Goal: Task Accomplishment & Management: Manage account settings

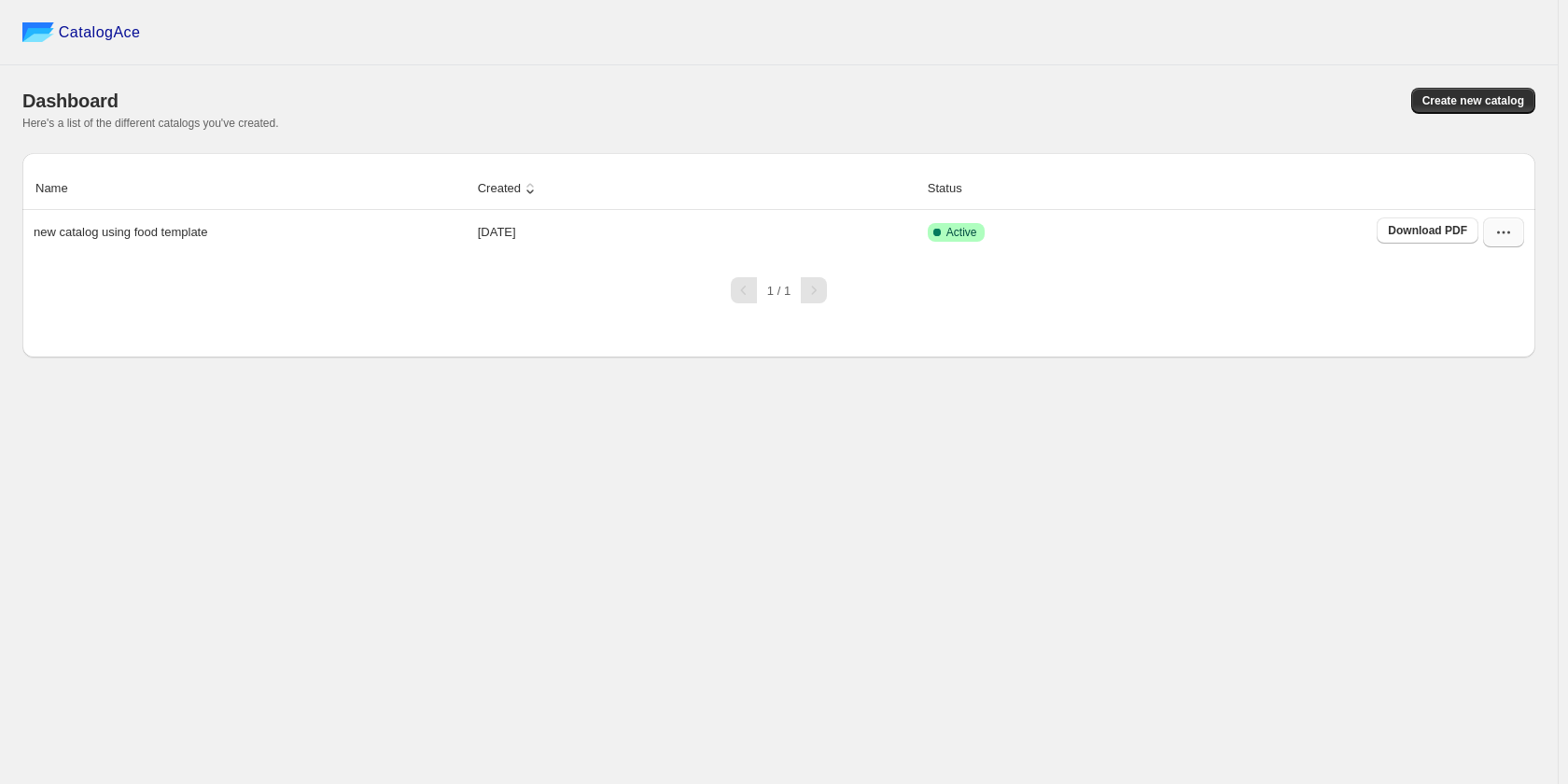
click at [1506, 240] on icon "button" at bounding box center [1503, 232] width 18 height 18
click at [1494, 392] on span "Edit" at bounding box center [1501, 400] width 95 height 18
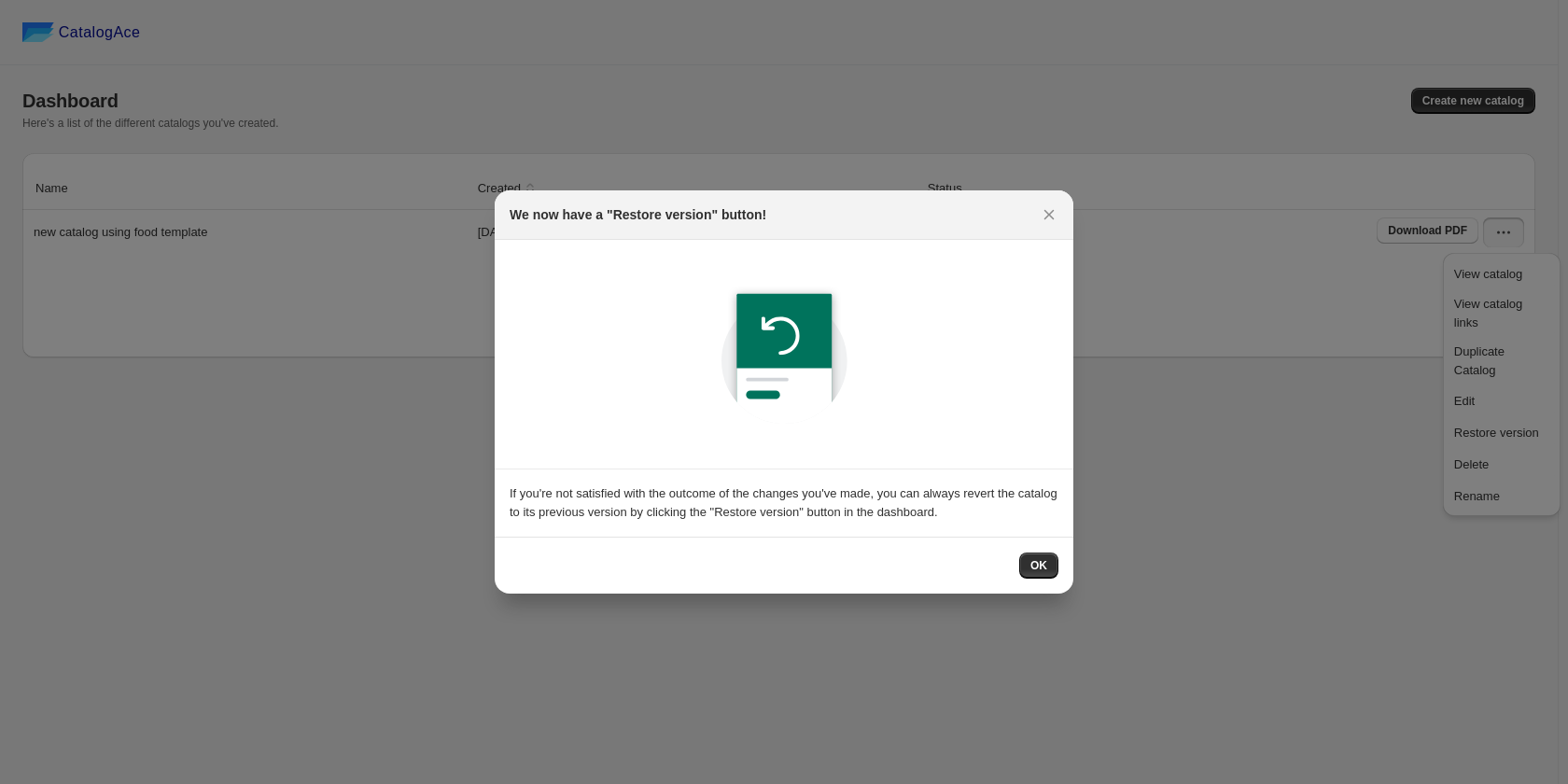
click at [1045, 564] on span "OK" at bounding box center [1038, 565] width 16 height 15
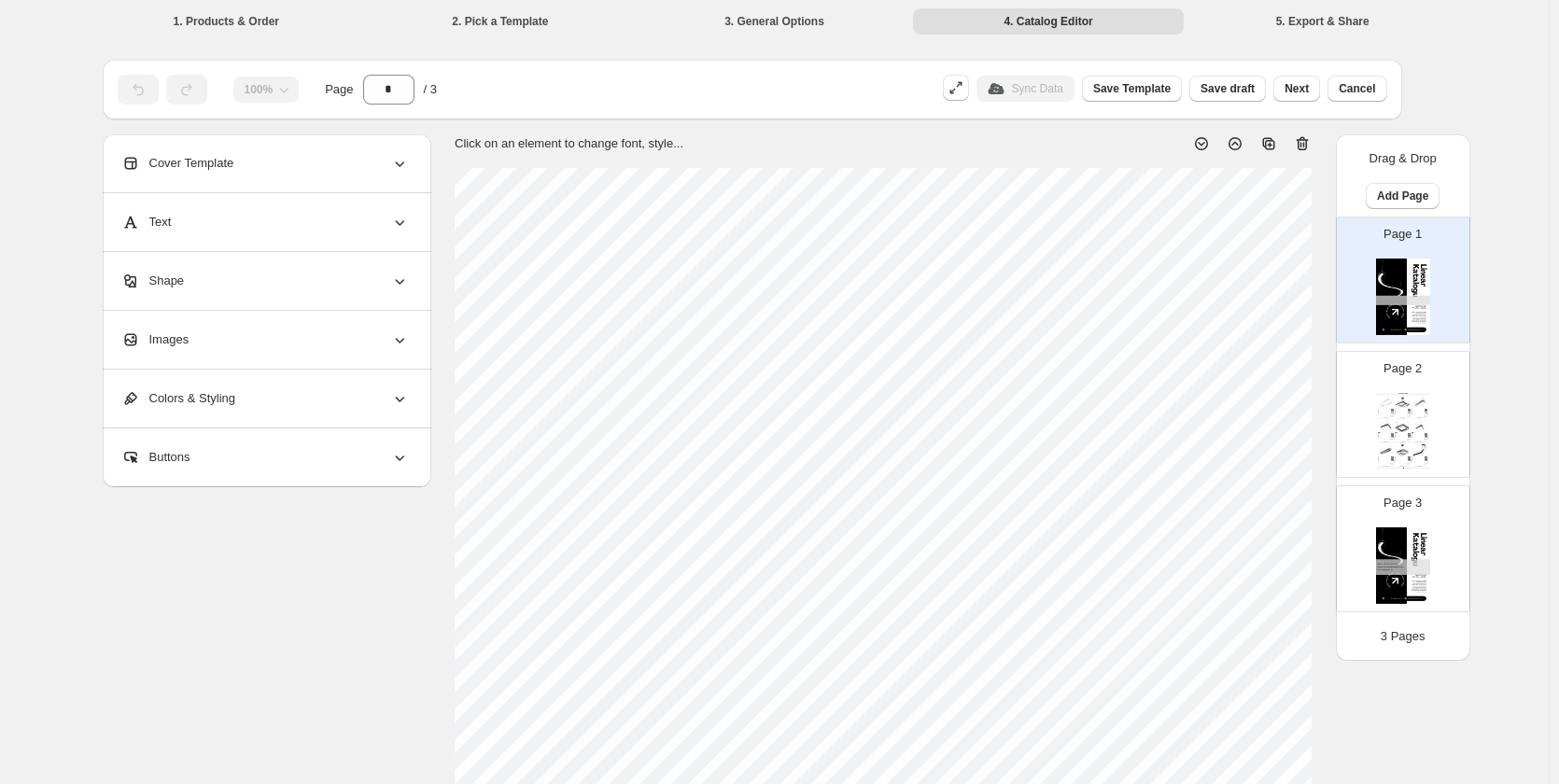
scroll to position [93, 0]
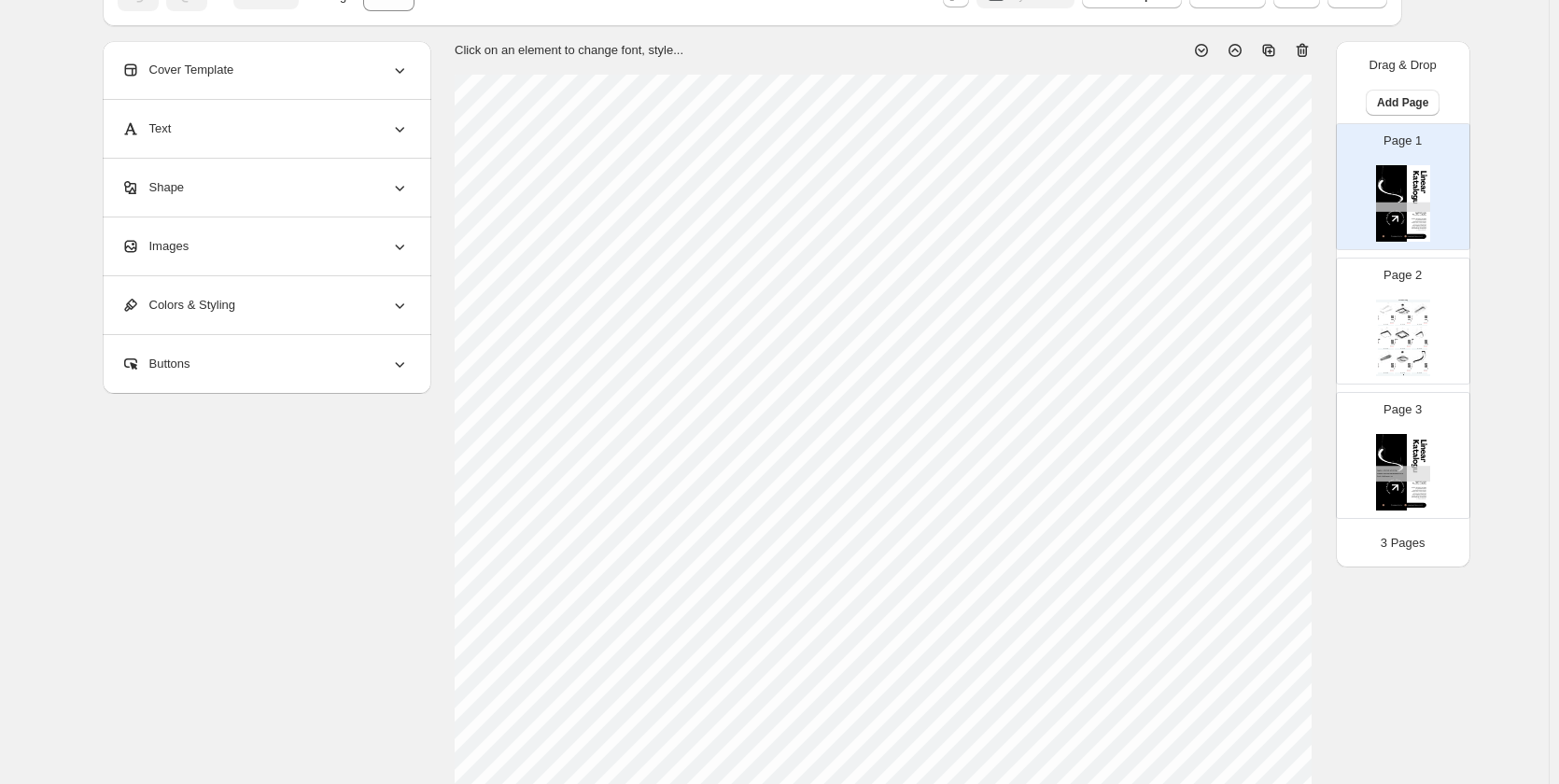
click at [1375, 321] on div "Page 2 Food Catalog Dekoratif Dikdörtgen Linear Armatür Stock Quantity: 0 SKU: …" at bounding box center [1396, 313] width 118 height 125
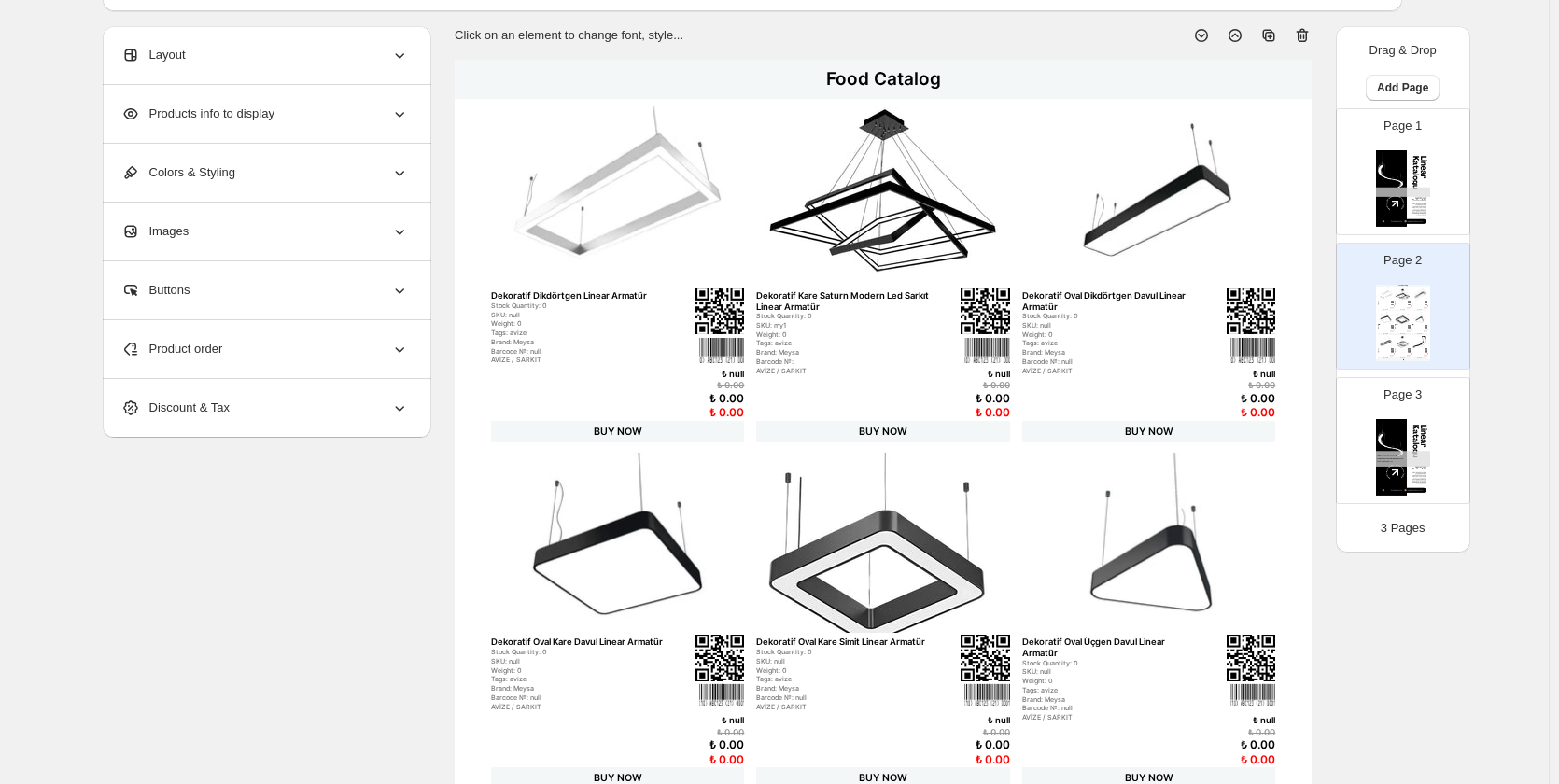
scroll to position [0, 0]
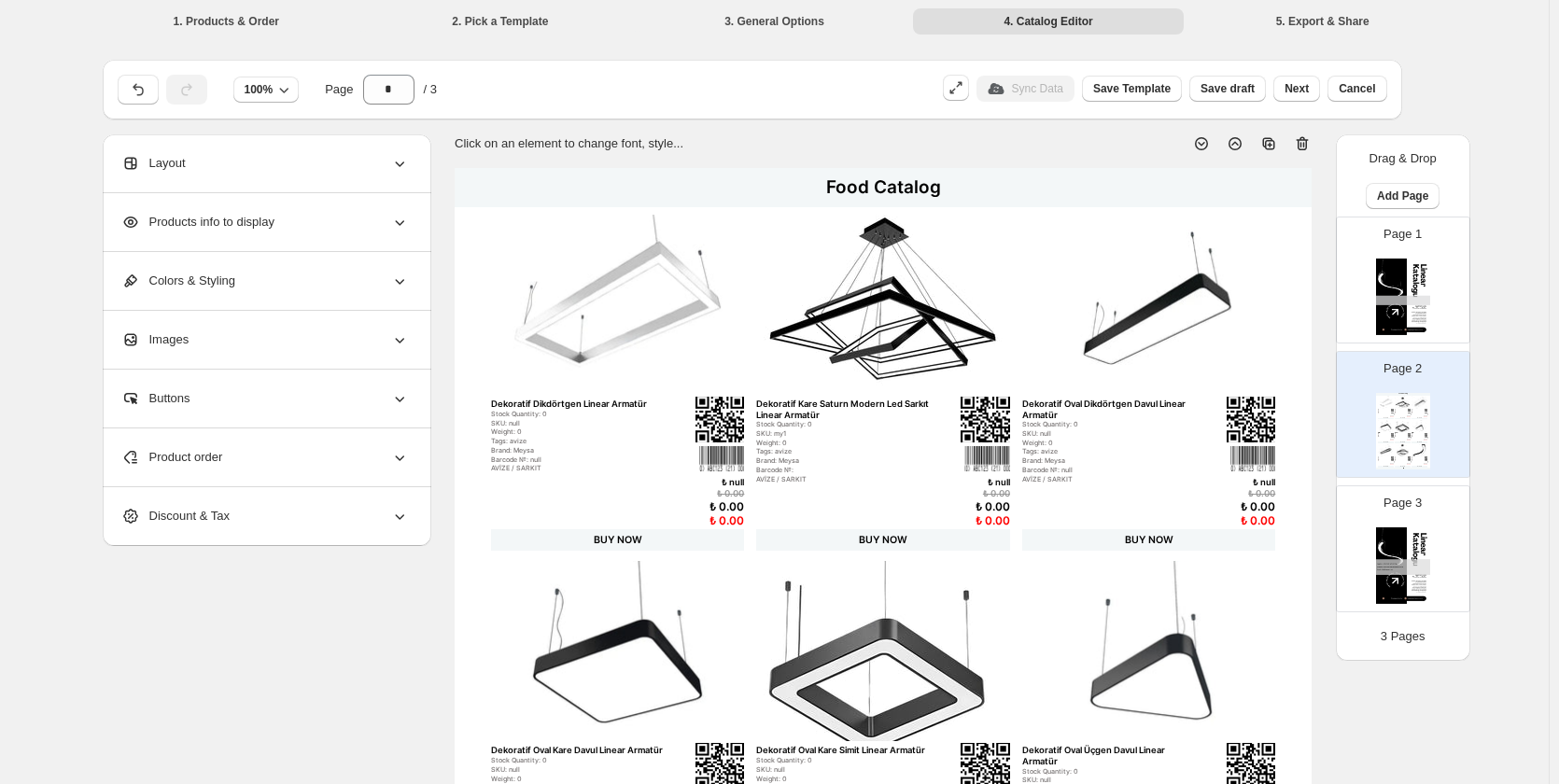
click at [1271, 141] on icon at bounding box center [1269, 144] width 13 height 13
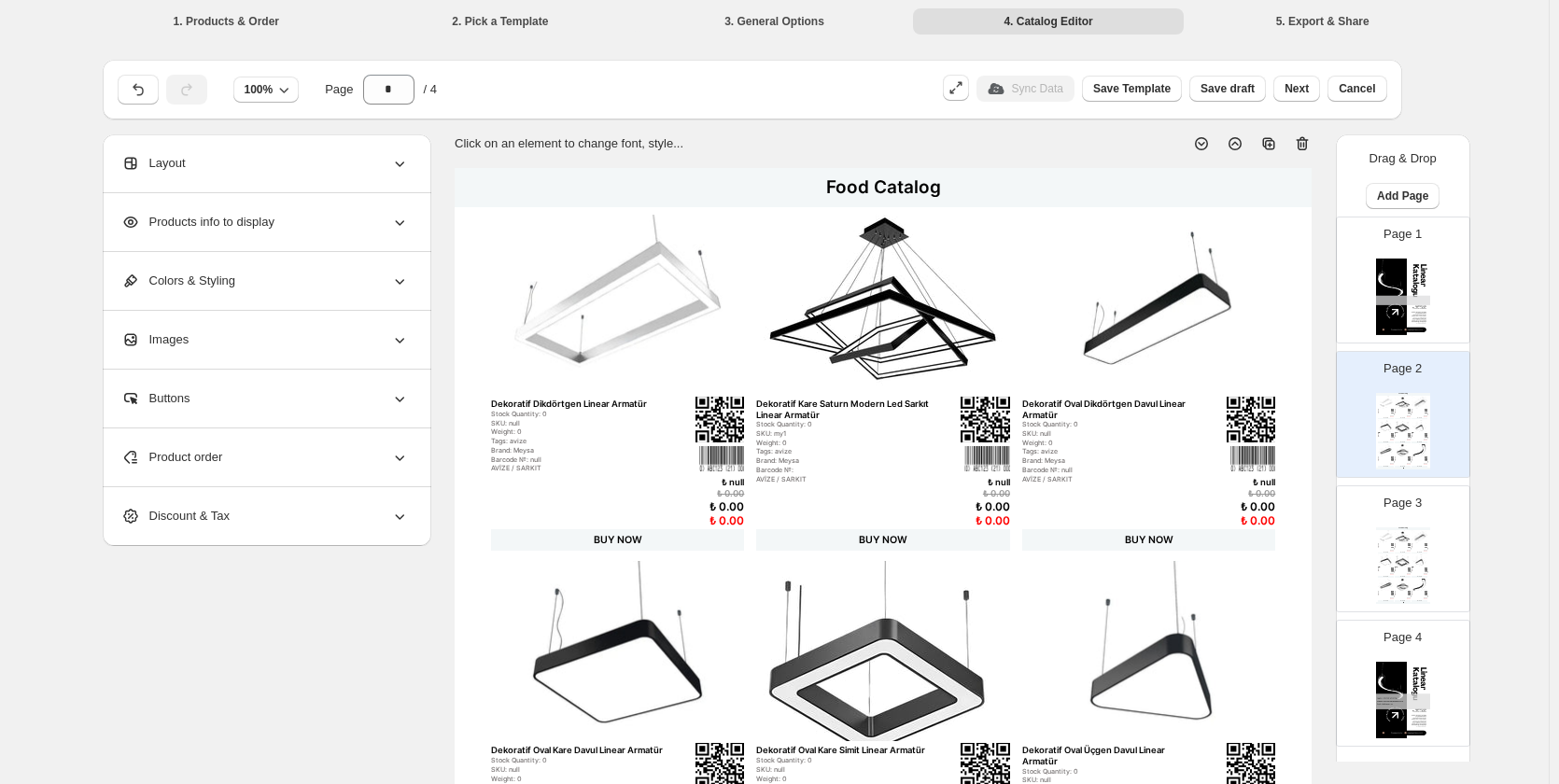
click at [1395, 533] on img at bounding box center [1402, 536] width 15 height 13
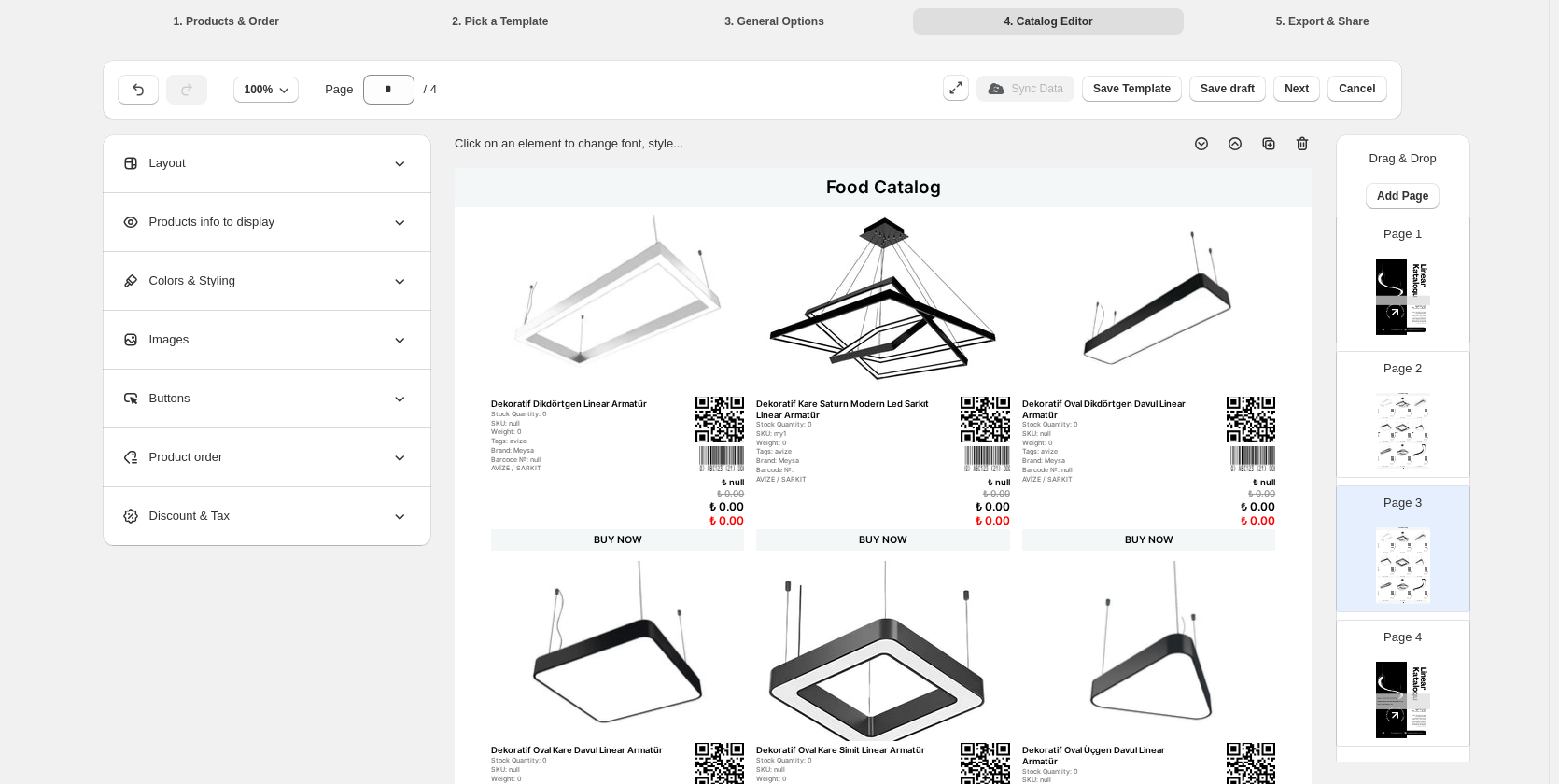
scroll to position [93, 0]
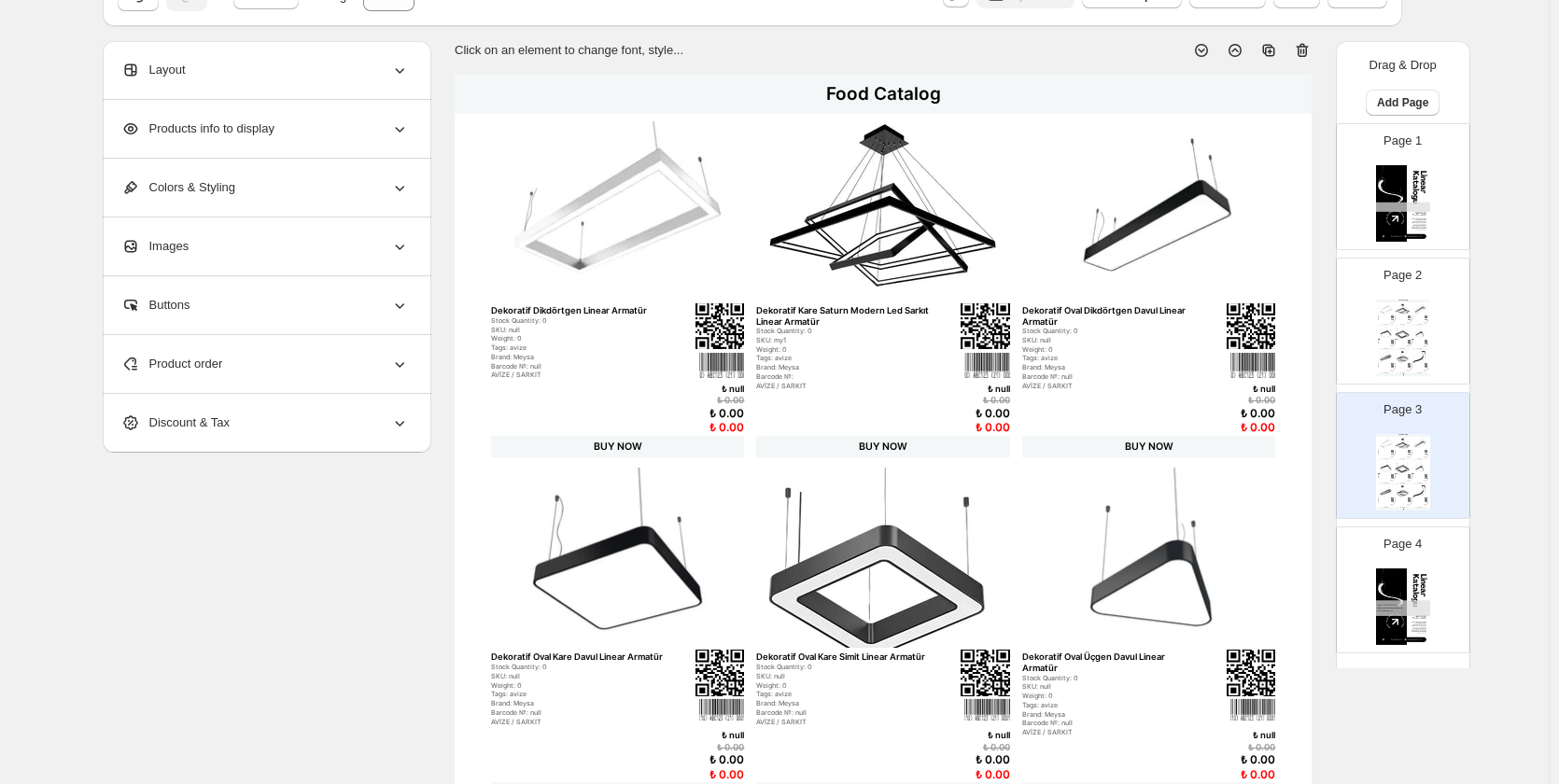
drag, startPoint x: 1047, startPoint y: 301, endPoint x: 882, endPoint y: 333, distance: 168.1
click at [882, 333] on div "Stock Quantity: 0" at bounding box center [843, 332] width 174 height 9
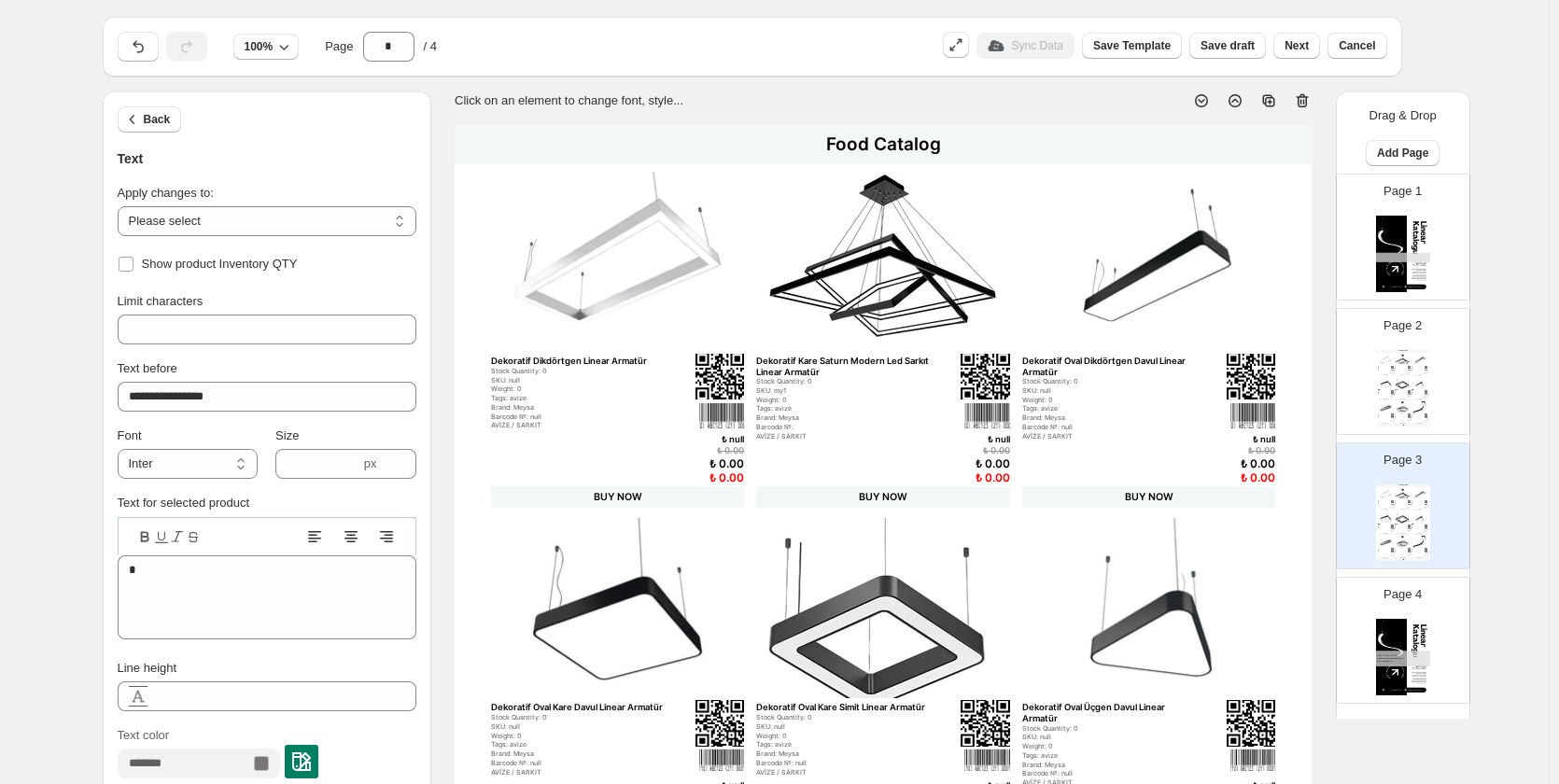
scroll to position [0, 0]
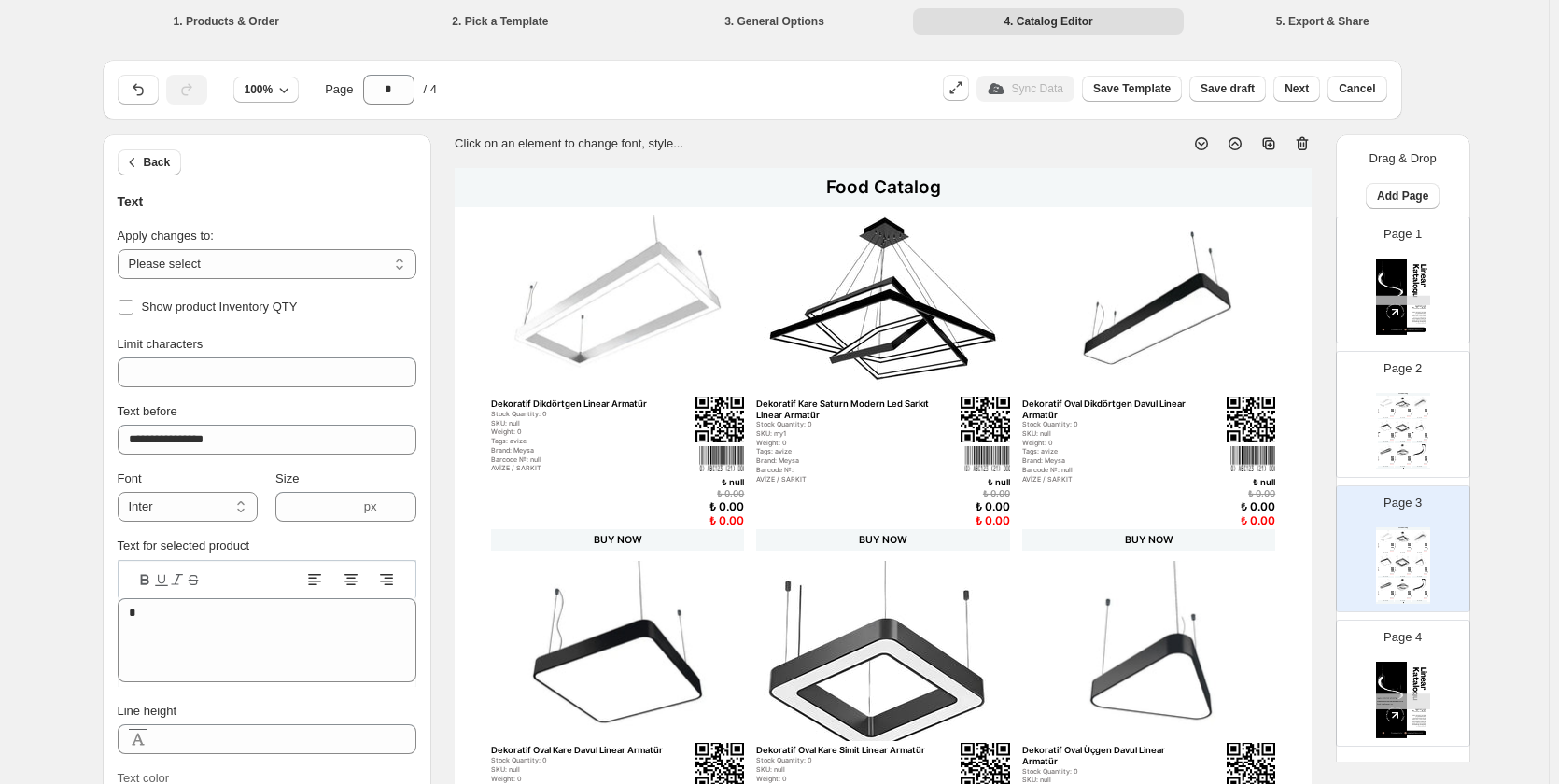
click at [623, 304] on img at bounding box center [618, 305] width 253 height 180
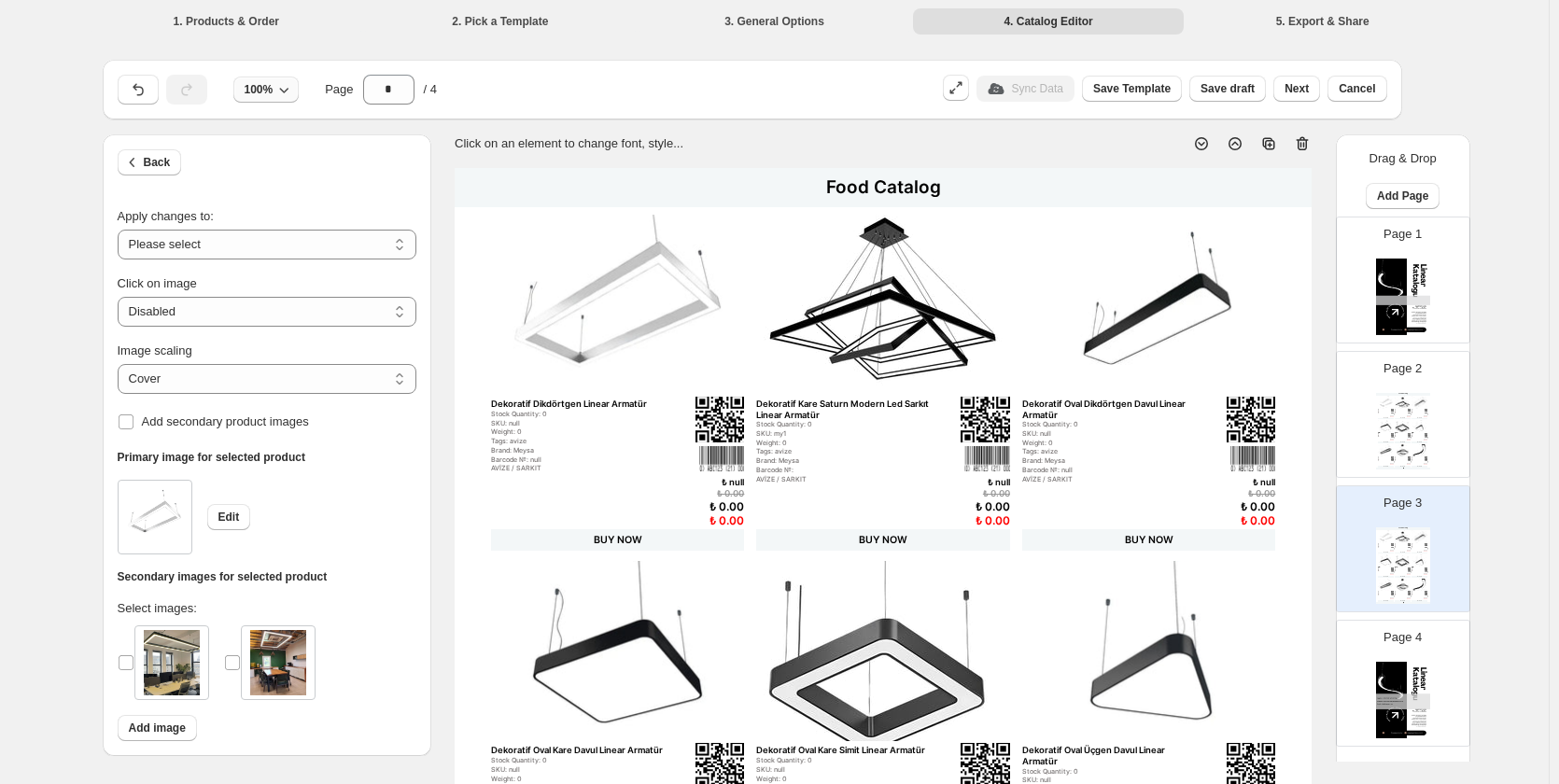
click at [266, 96] on span "100%" at bounding box center [259, 89] width 29 height 15
click at [268, 154] on button "75%" at bounding box center [269, 161] width 68 height 30
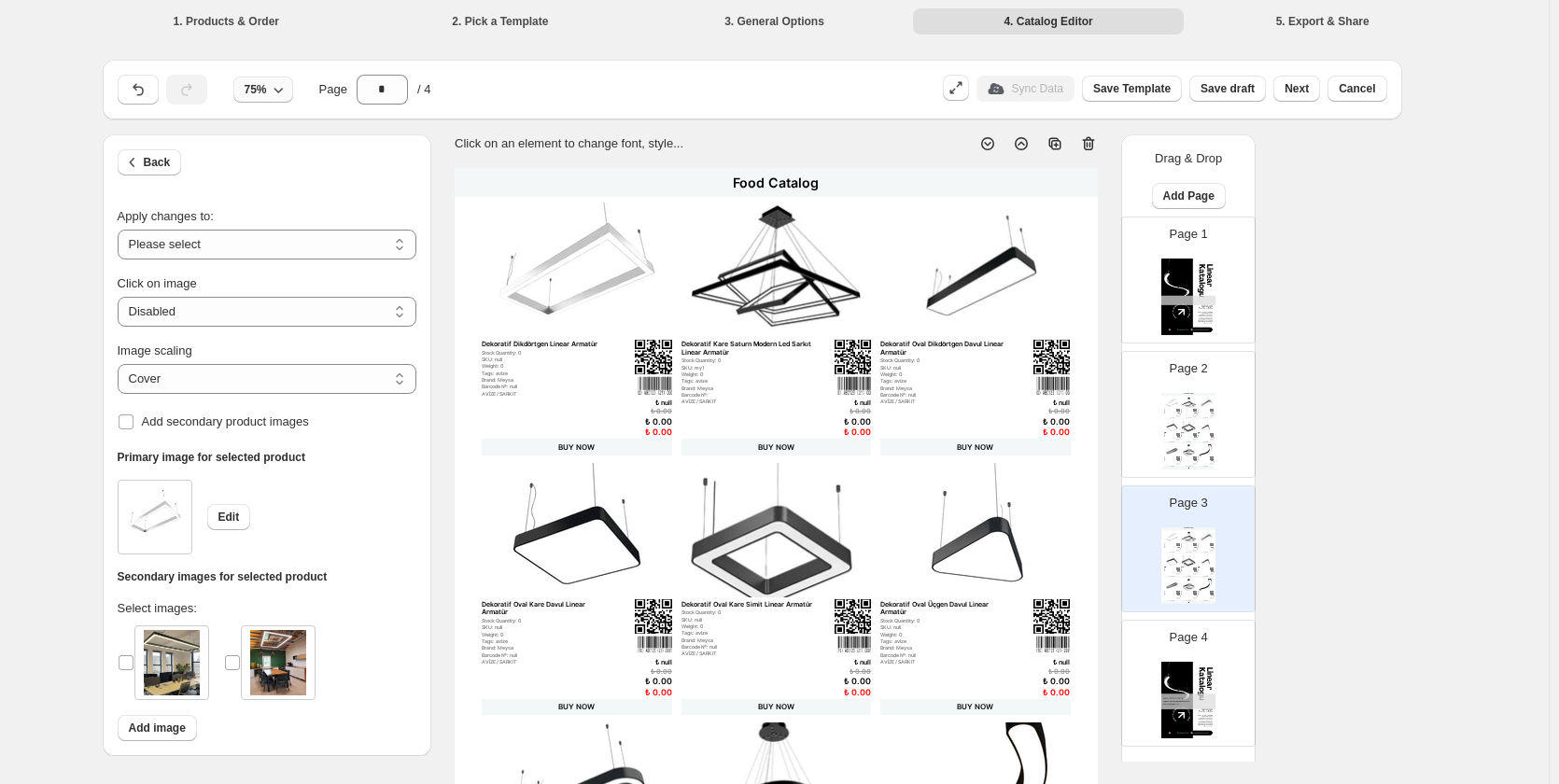
click at [278, 84] on icon "button" at bounding box center [278, 89] width 18 height 18
click at [275, 116] on button "50%" at bounding box center [267, 128] width 62 height 30
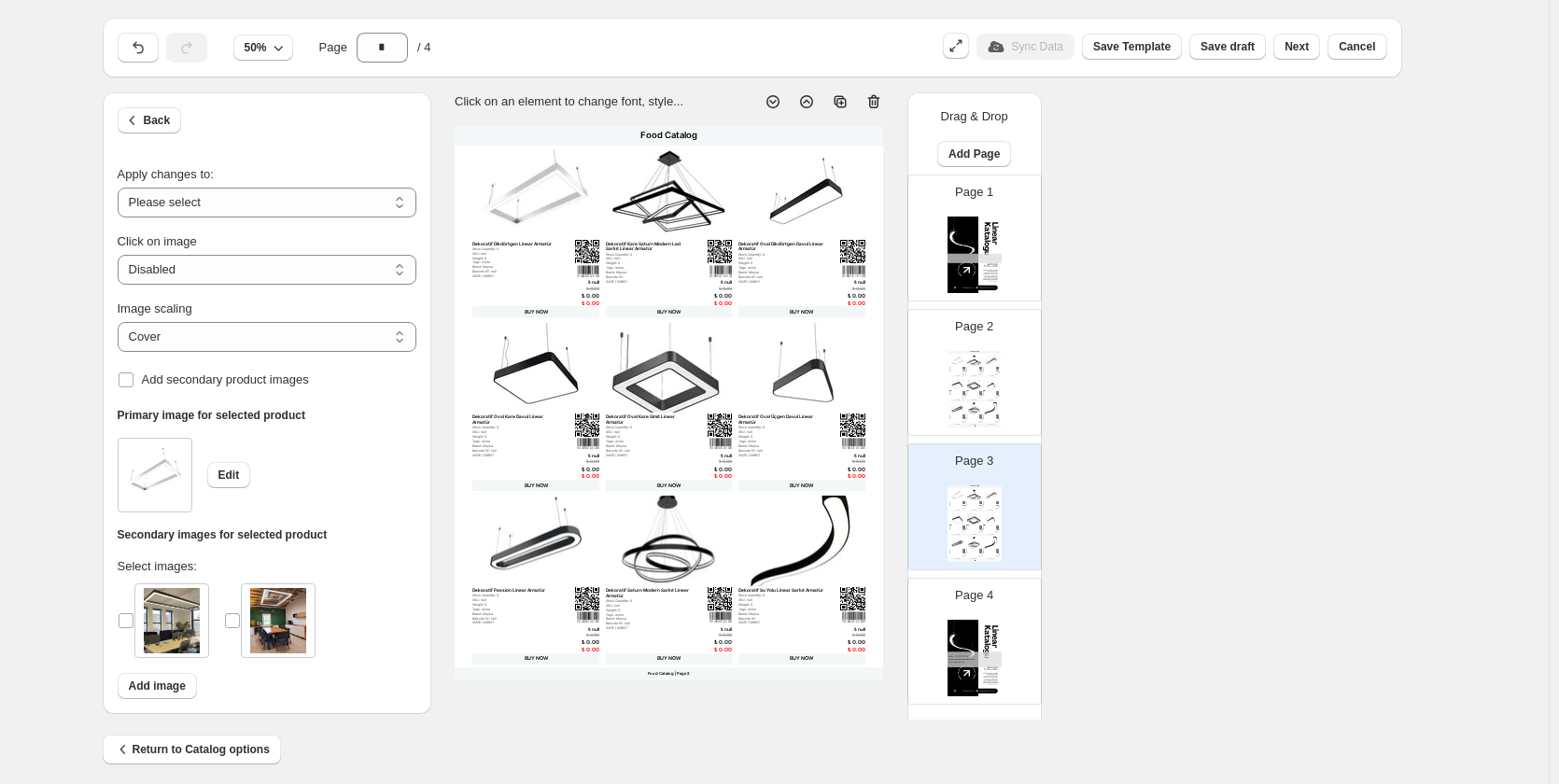
scroll to position [54, 0]
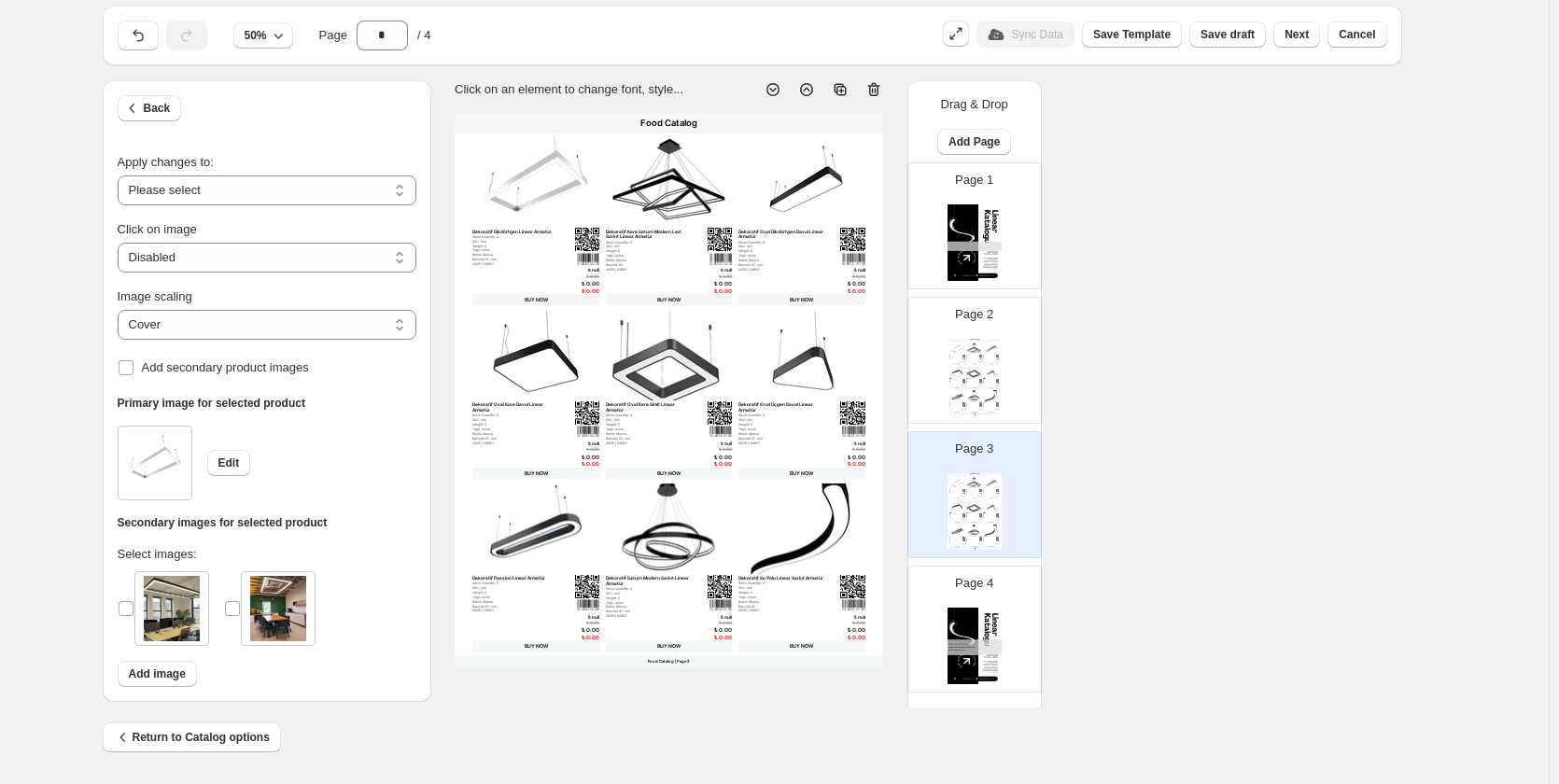
click at [935, 350] on div "Page 2 Food Catalog Dekoratif Dikdörtgen Linear Armatür Stock Quantity: 0 SKU: …" at bounding box center [967, 352] width 118 height 125
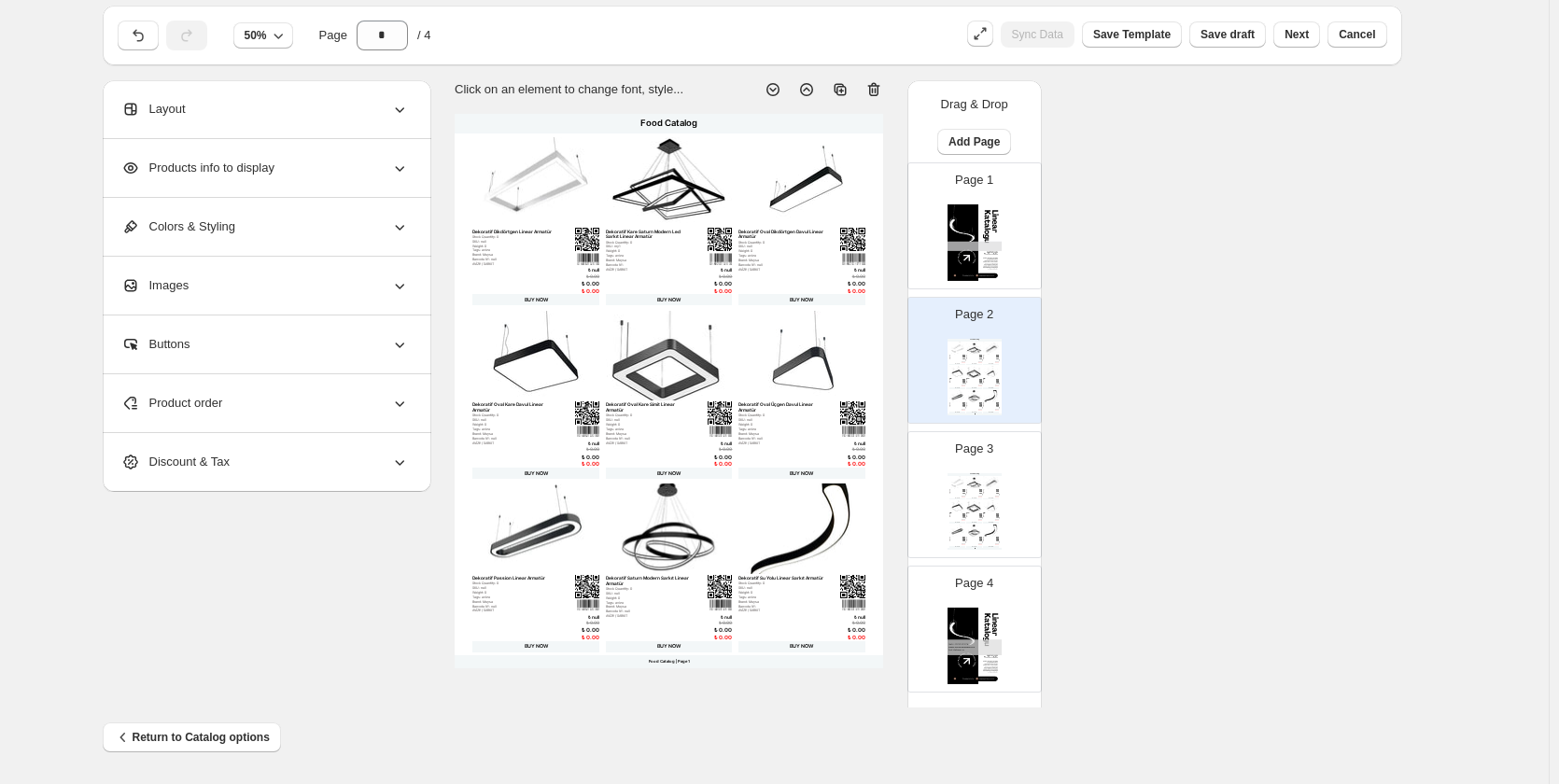
click at [955, 446] on p "Page 3" at bounding box center [974, 449] width 39 height 18
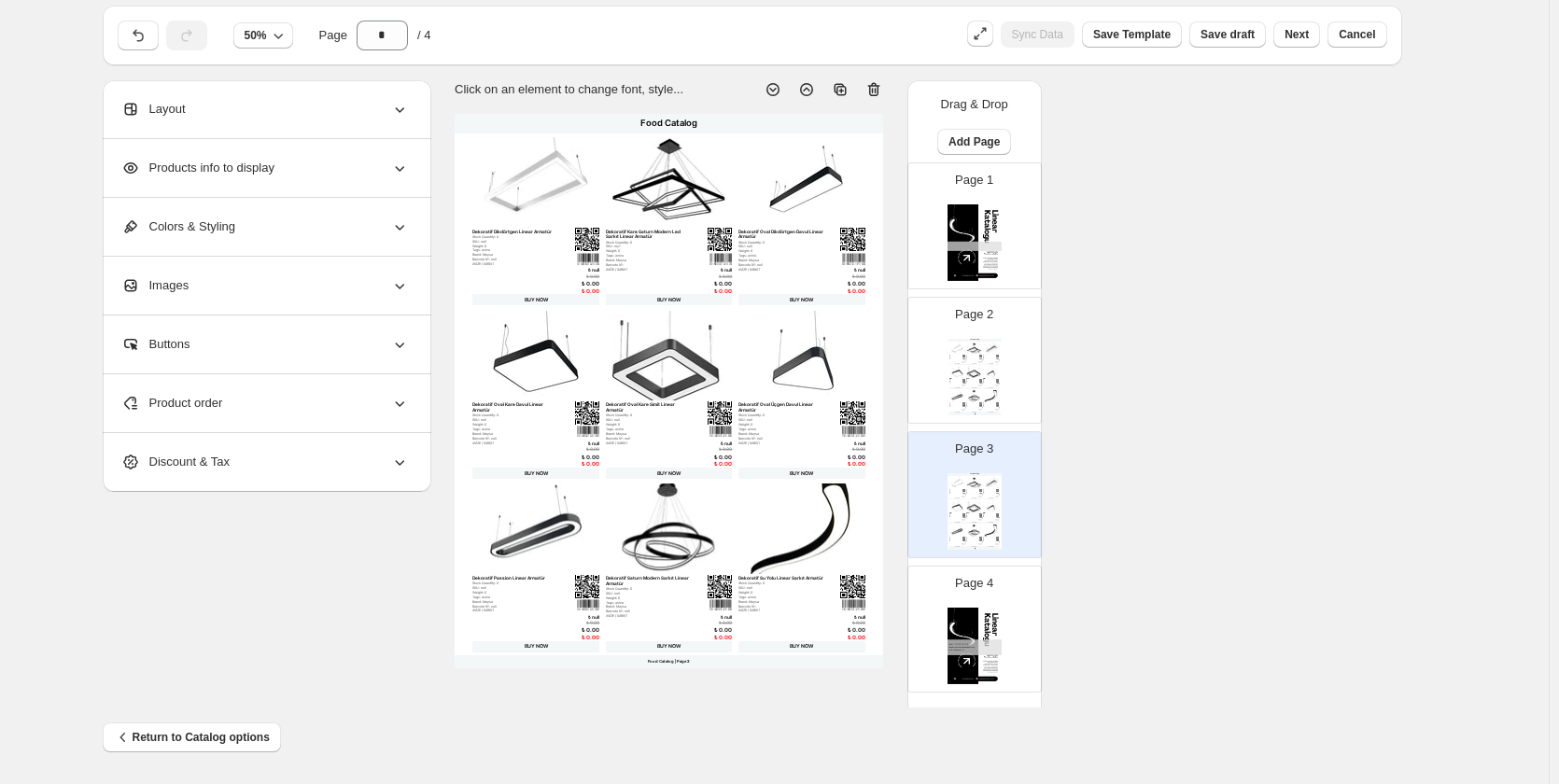
click at [958, 382] on div "Dekoratif Oval Kare Davul Linear Armatür Stock Quantity: 0 SKU: null Weight: 0 …" at bounding box center [956, 381] width 15 height 5
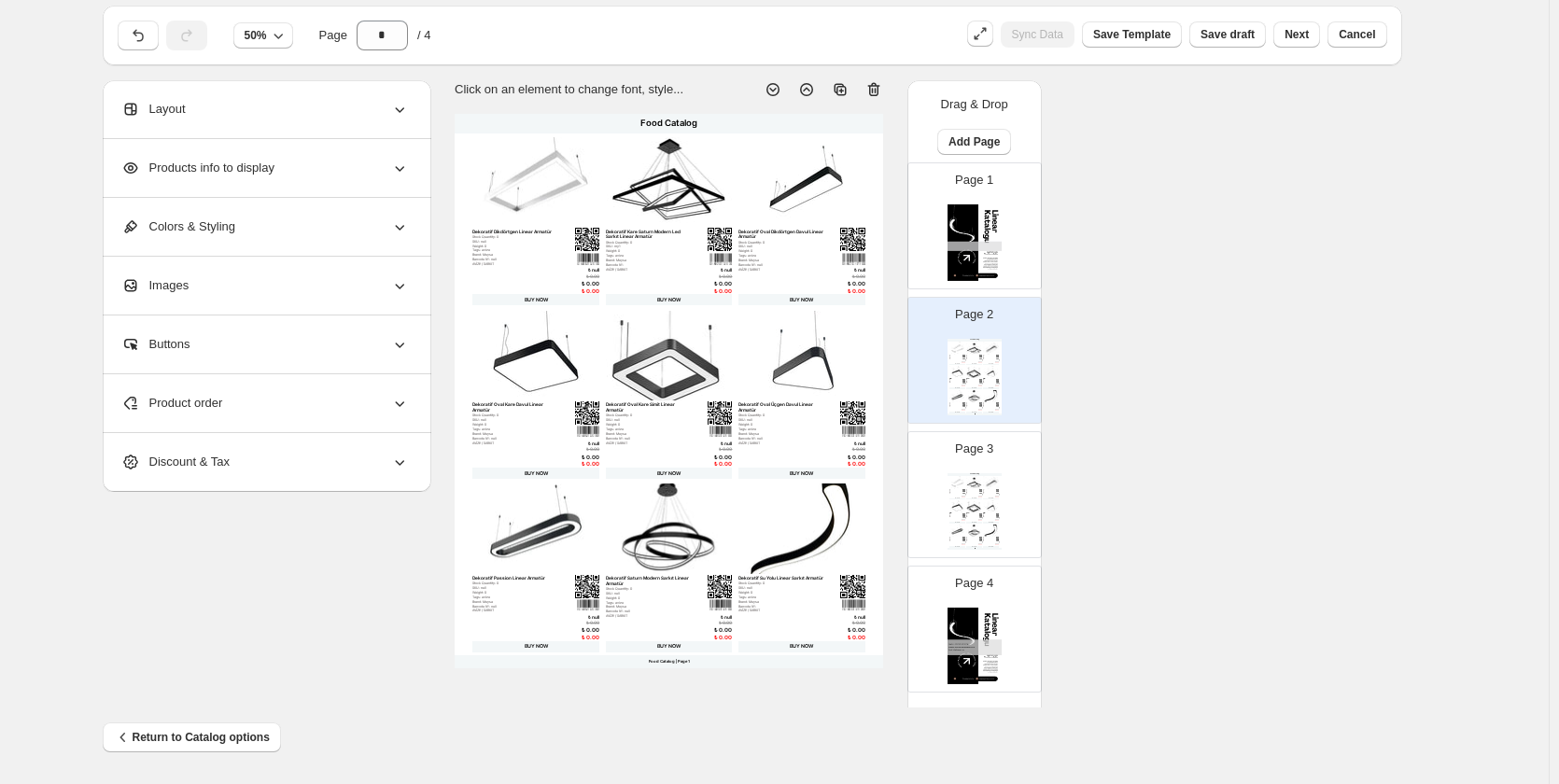
drag, startPoint x: 958, startPoint y: 382, endPoint x: 1190, endPoint y: 507, distance: 263.5
click at [1198, 507] on div "**********" at bounding box center [775, 393] width 1344 height 626
click at [971, 351] on img at bounding box center [974, 347] width 15 height 13
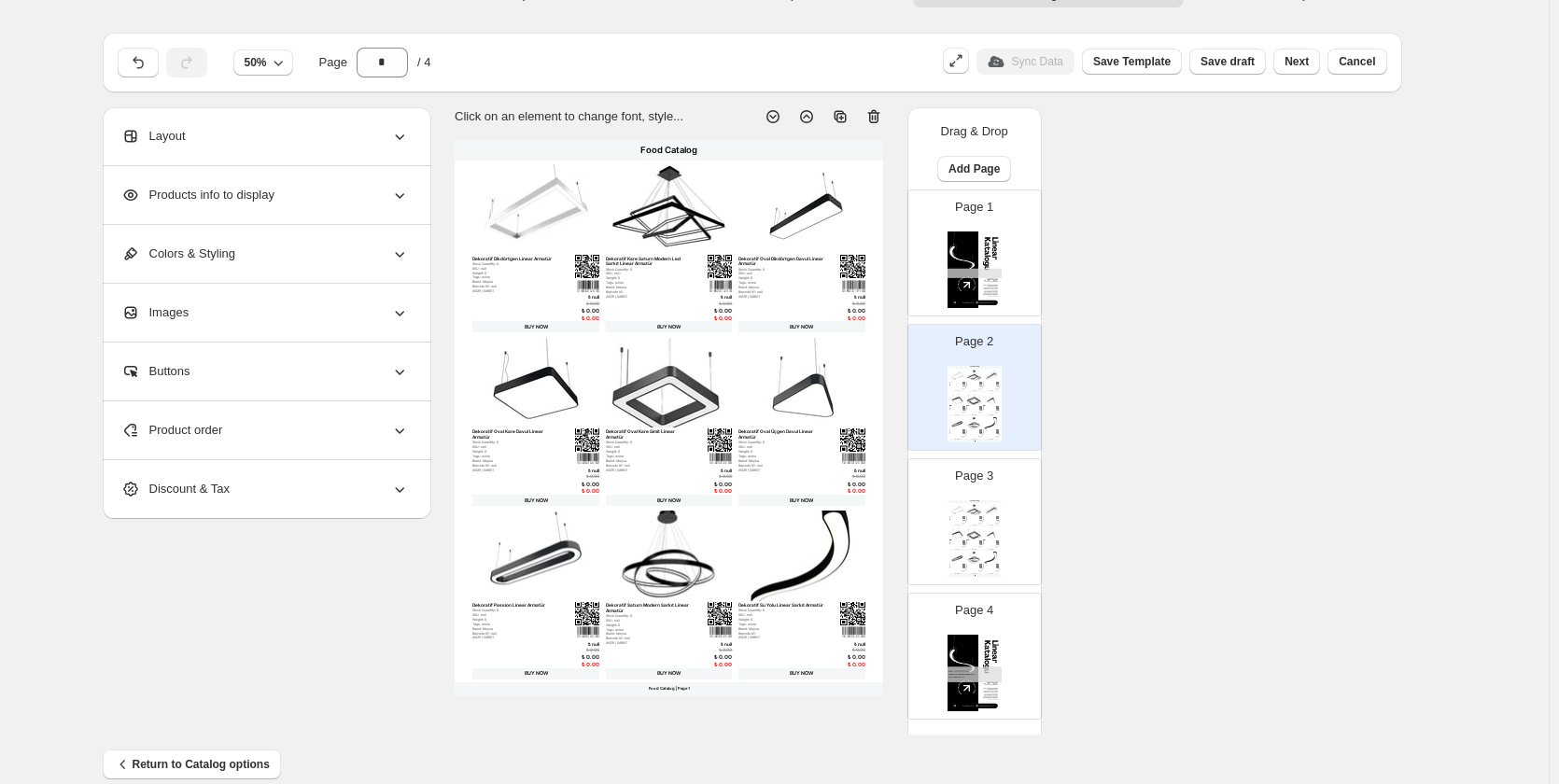
scroll to position [0, 0]
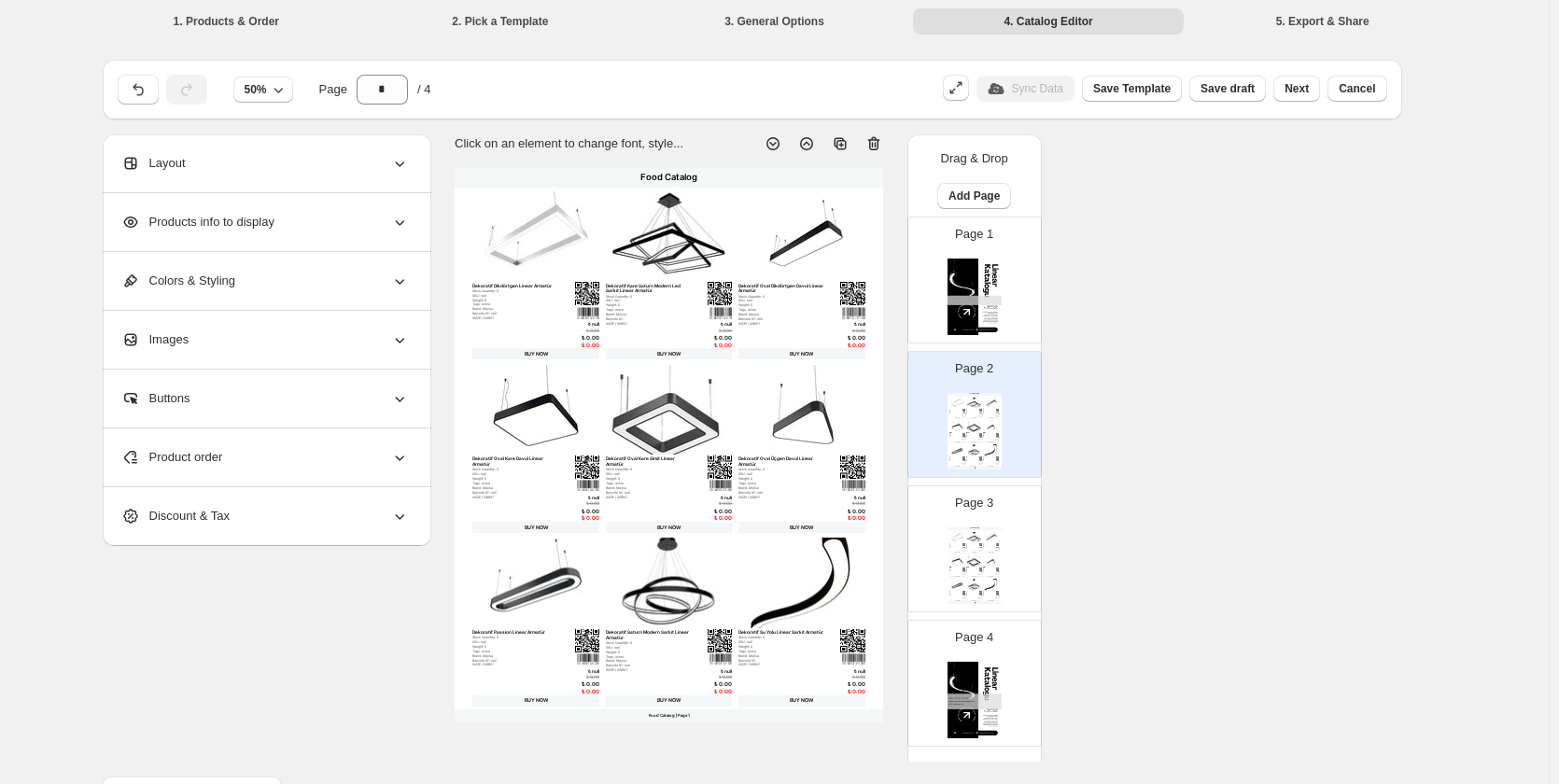
click at [384, 108] on div "50% Page * / 4 Sync Data Save Template Save draft Next Cancel" at bounding box center [751, 90] width 1299 height 60
click at [387, 96] on input "*" at bounding box center [382, 89] width 51 height 30
click at [143, 103] on button "button" at bounding box center [138, 89] width 41 height 30
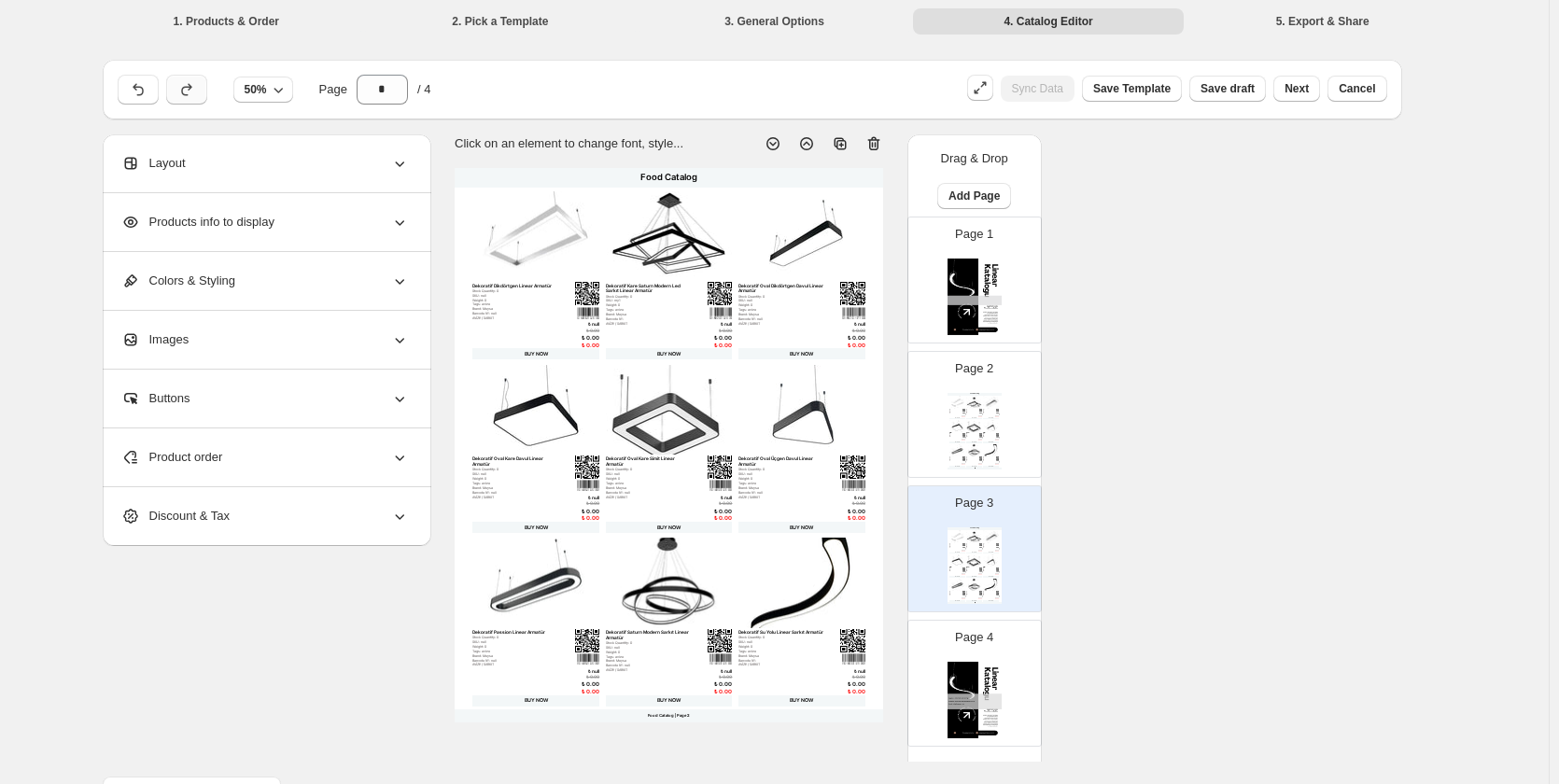
click at [190, 83] on icon "button" at bounding box center [186, 89] width 18 height 18
type input "*"
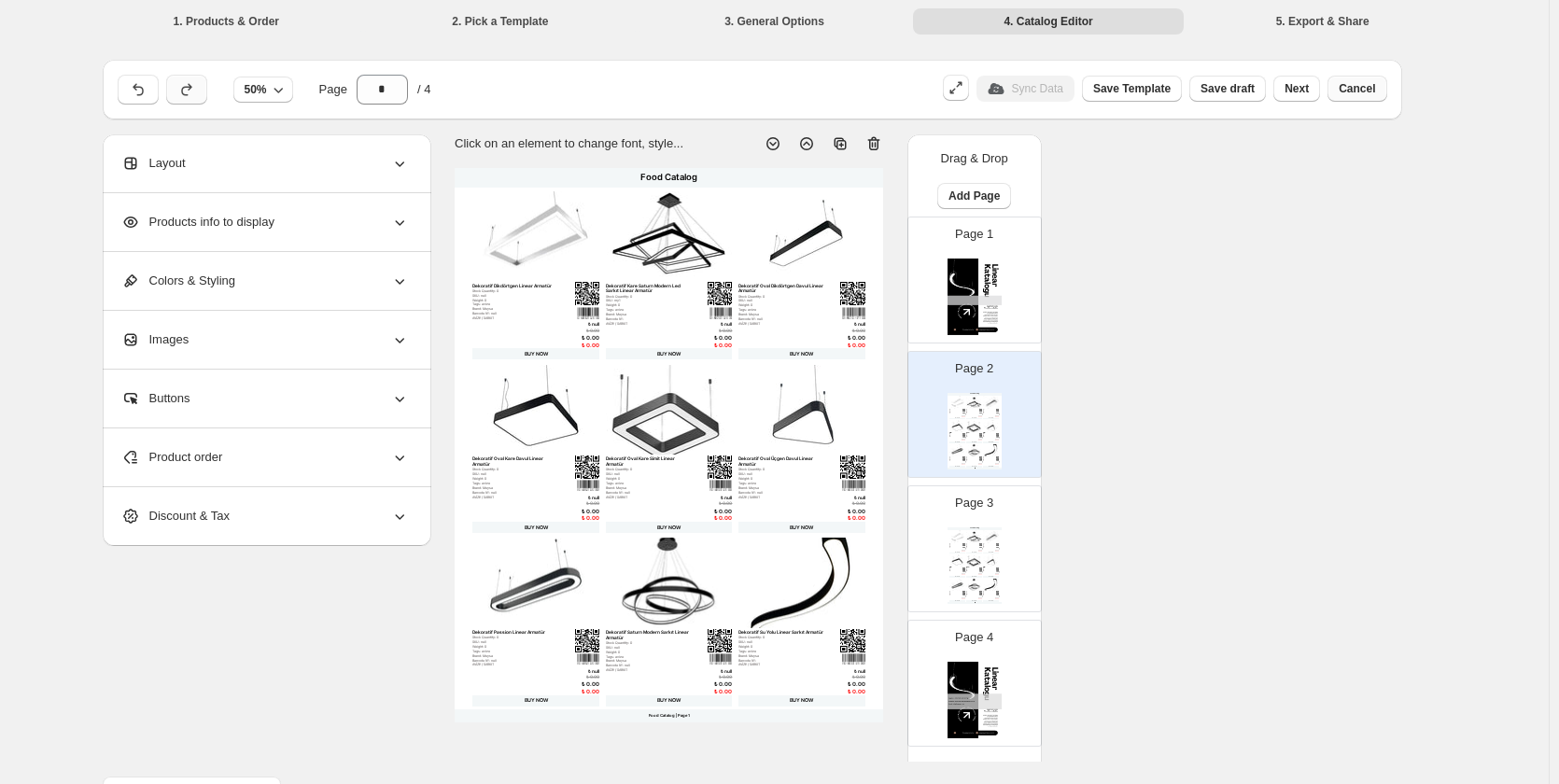
click at [1363, 95] on span "Cancel" at bounding box center [1357, 88] width 37 height 15
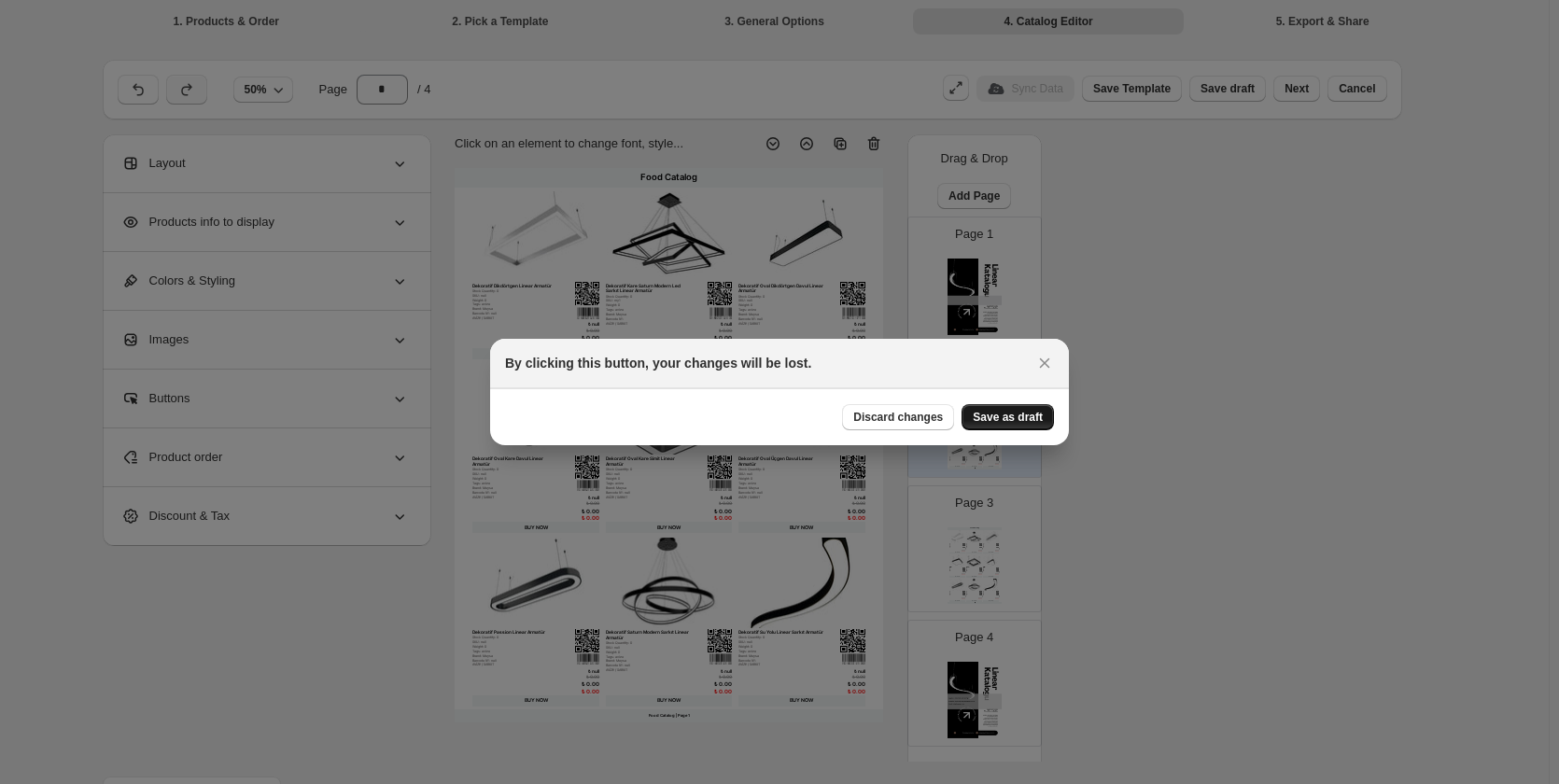
click at [1014, 425] on button "Save as draft" at bounding box center [1008, 417] width 93 height 26
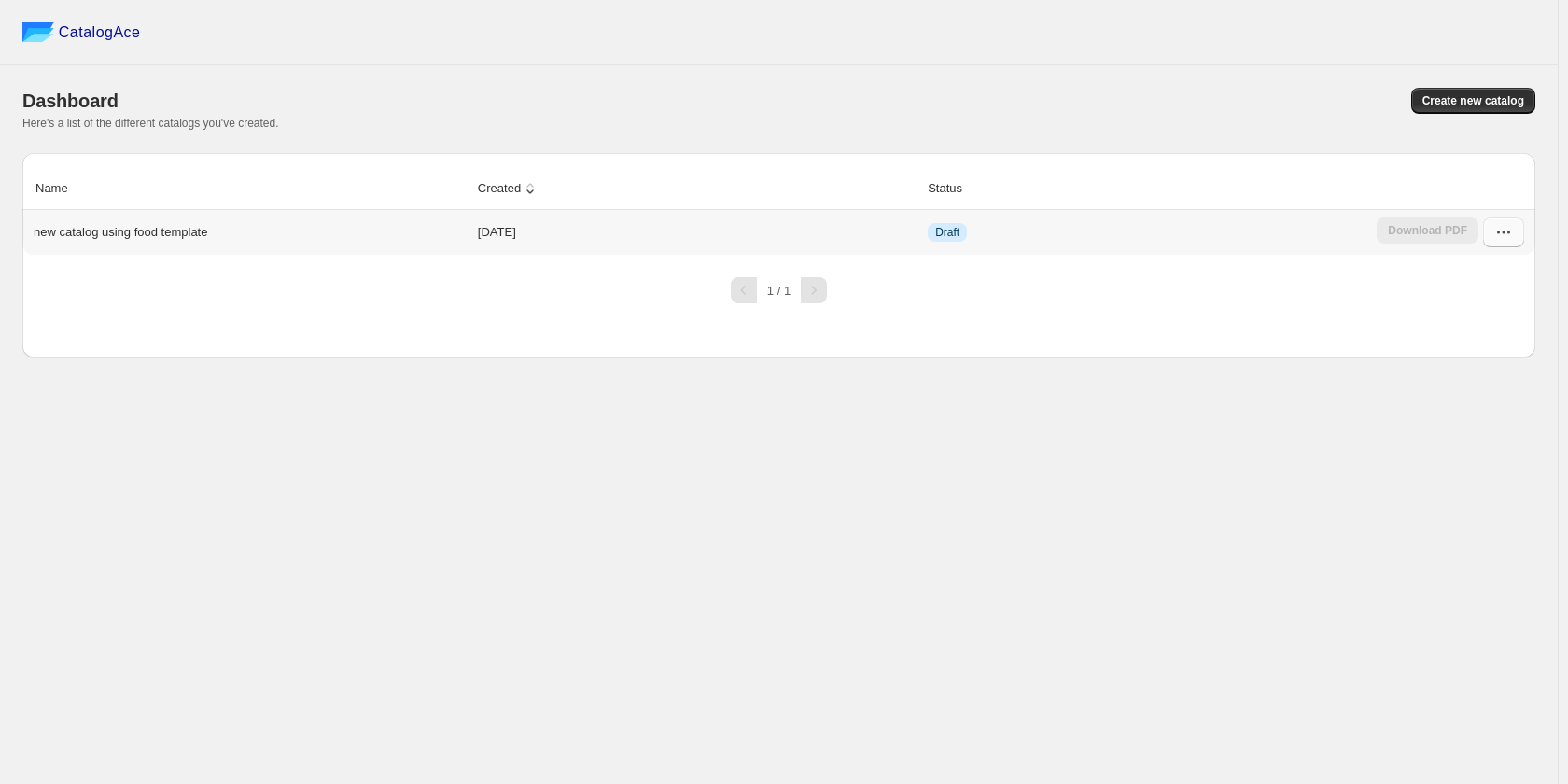
click at [1503, 236] on icon "button" at bounding box center [1503, 232] width 18 height 18
click at [1467, 457] on span "Delete" at bounding box center [1471, 464] width 36 height 14
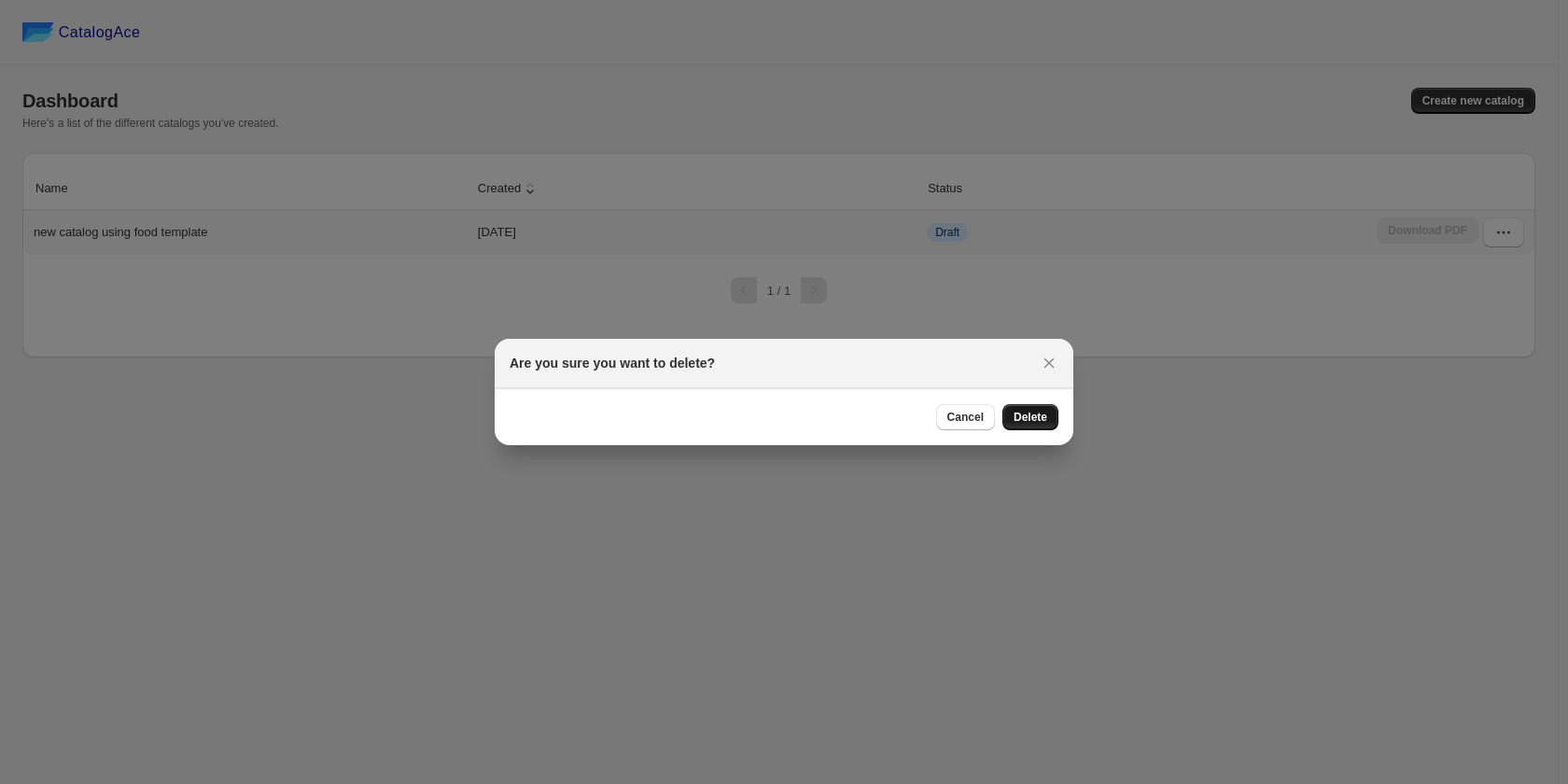
click at [1028, 423] on span "Delete" at bounding box center [1030, 417] width 34 height 15
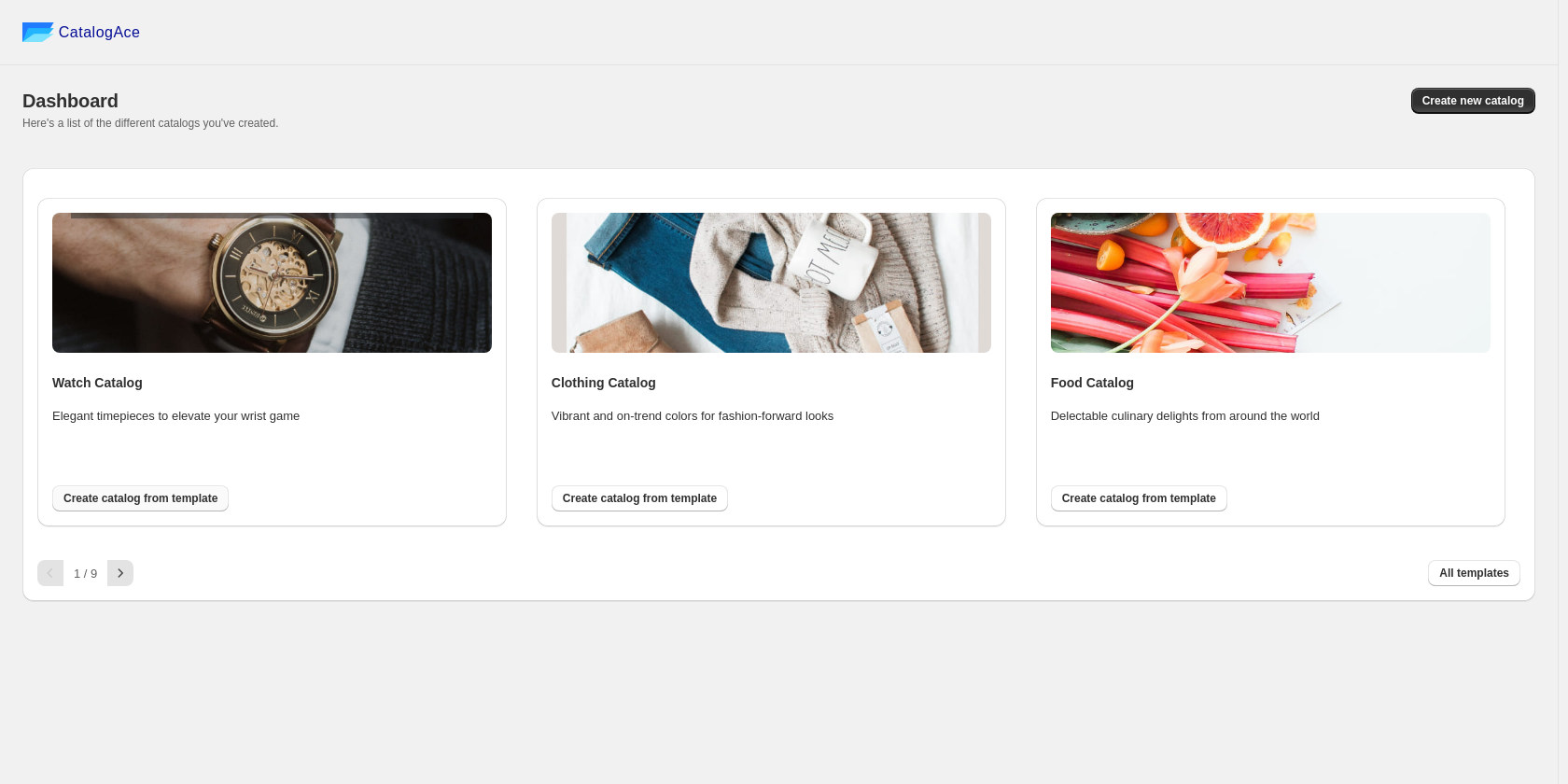
click at [143, 510] on button "Create catalog from template" at bounding box center [140, 498] width 176 height 26
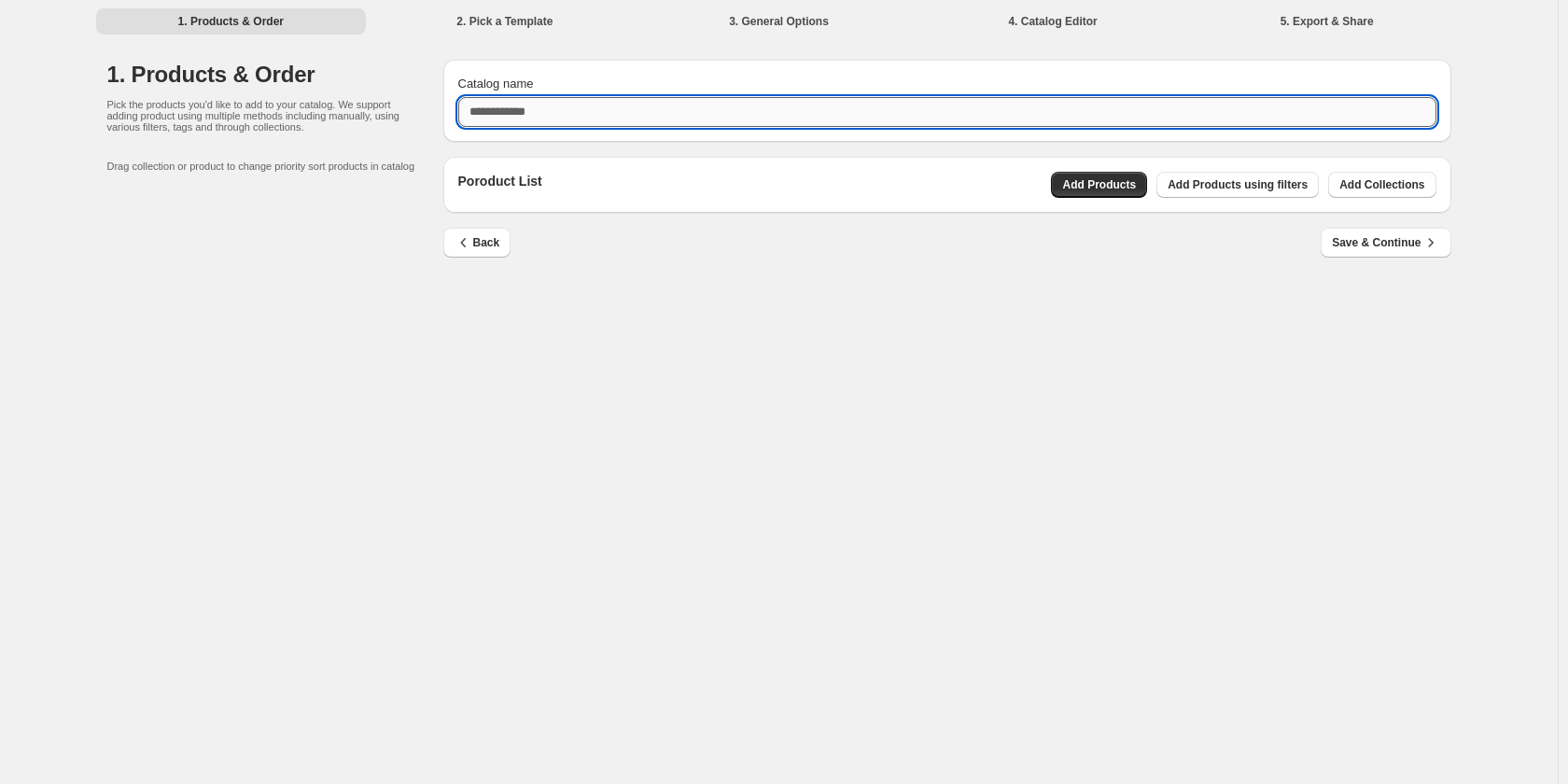
click at [660, 104] on input "Catalog name" at bounding box center [947, 111] width 978 height 30
type input "**********"
click at [1427, 192] on button "Add Collections" at bounding box center [1381, 185] width 107 height 26
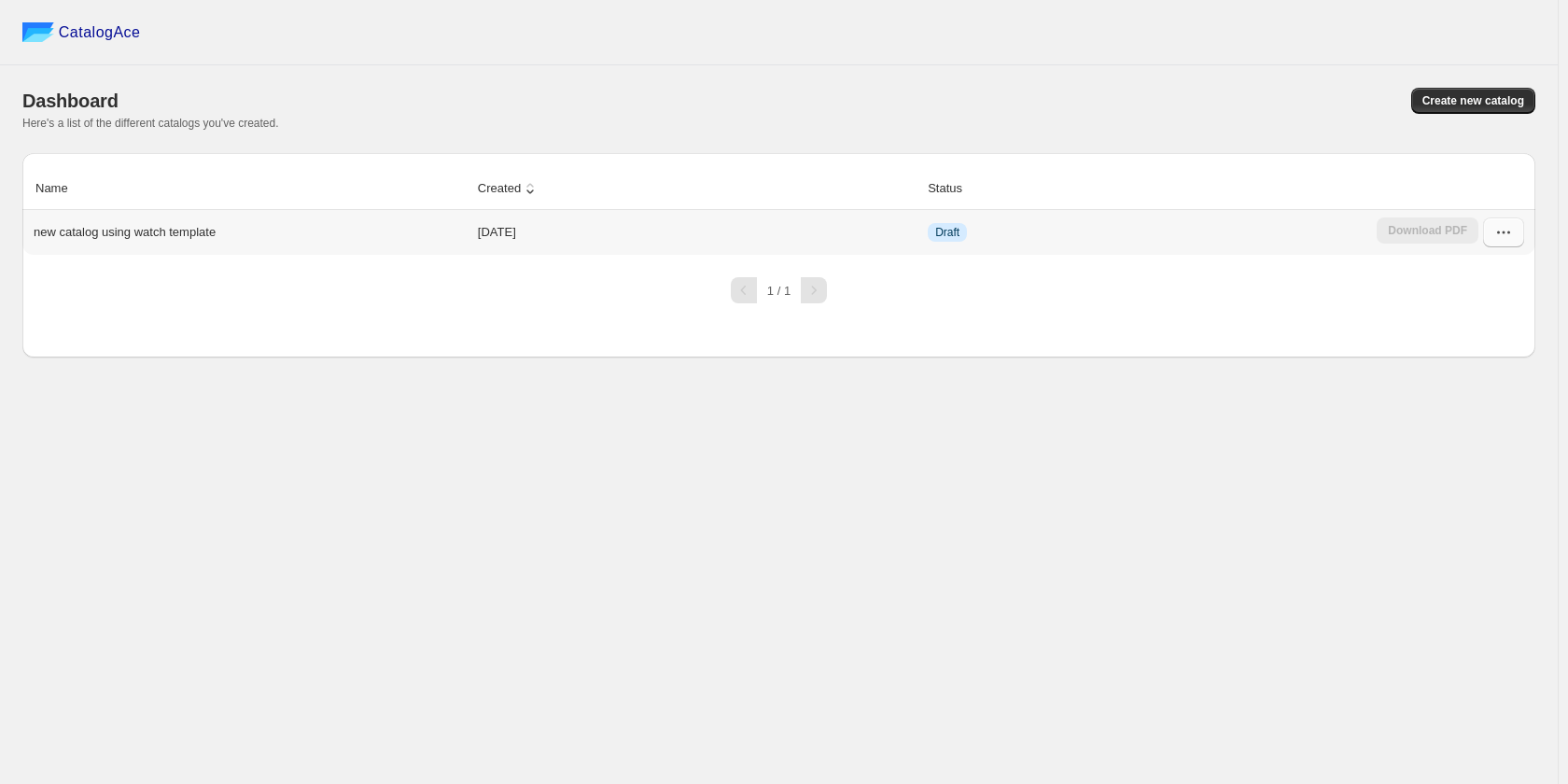
click at [1494, 234] on button "button" at bounding box center [1503, 232] width 41 height 30
click at [1497, 455] on span "Delete" at bounding box center [1501, 464] width 95 height 18
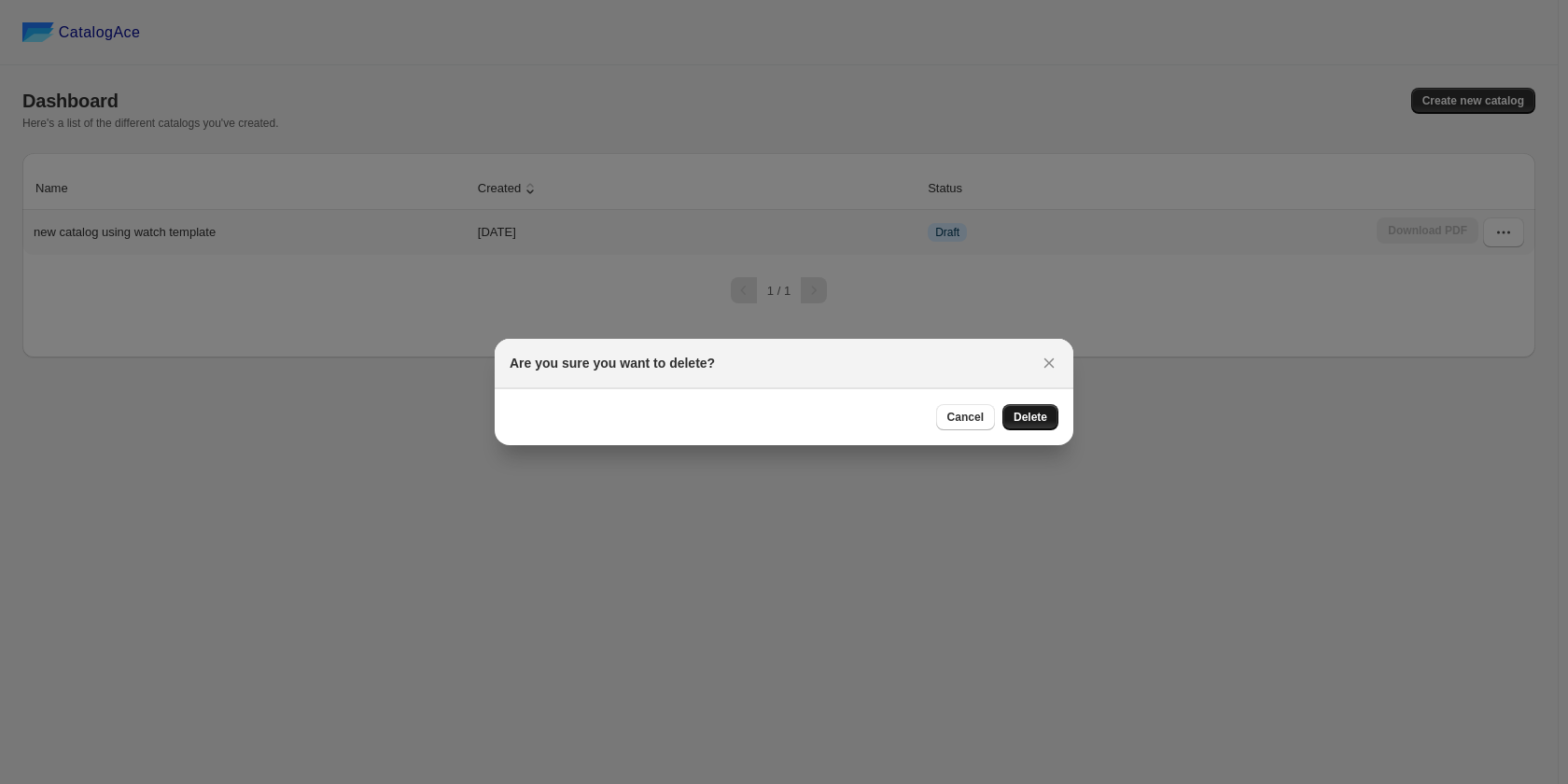
click at [1025, 412] on span "Delete" at bounding box center [1030, 417] width 34 height 15
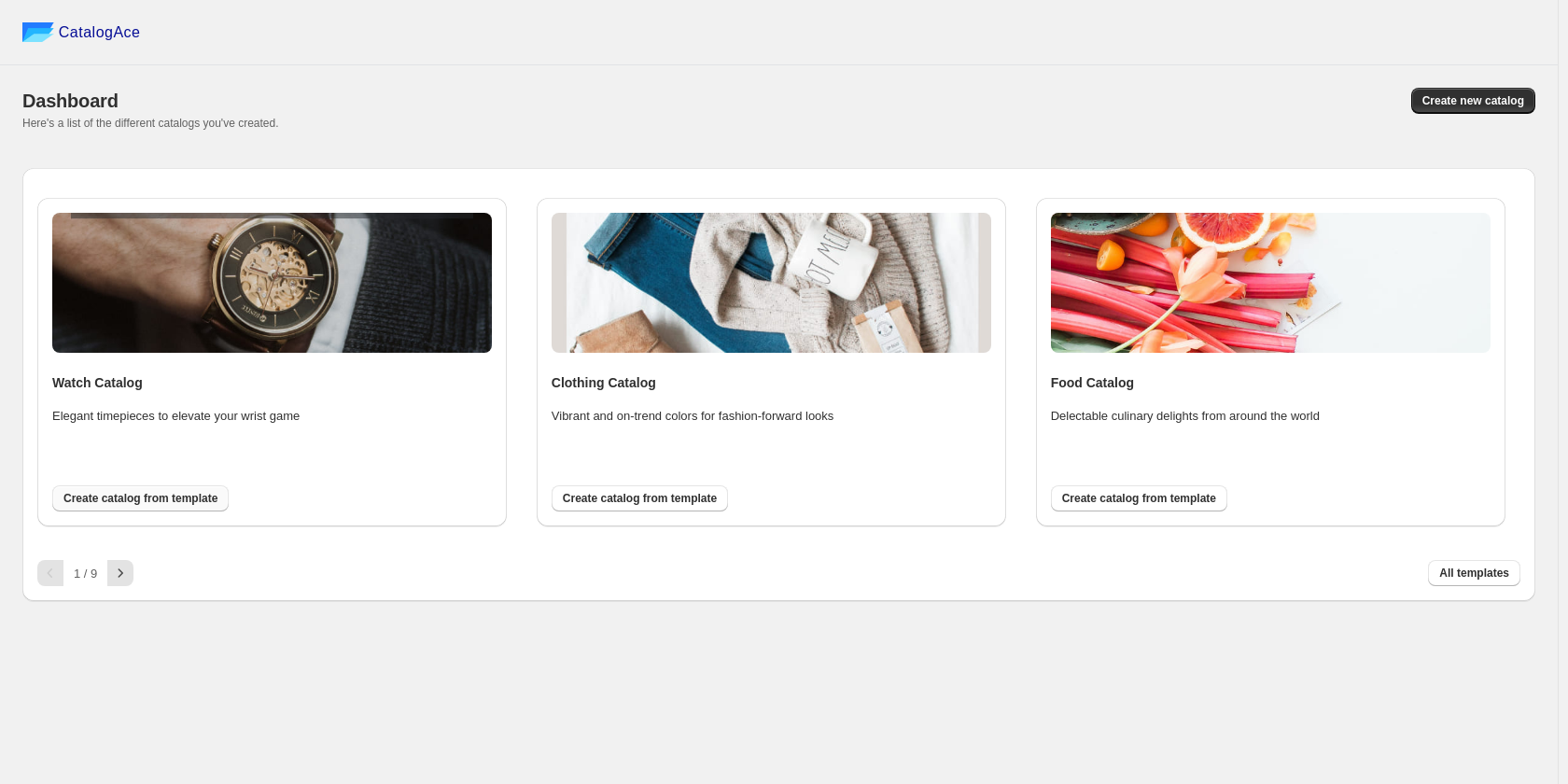
click at [152, 491] on button "Create catalog from template" at bounding box center [140, 498] width 176 height 26
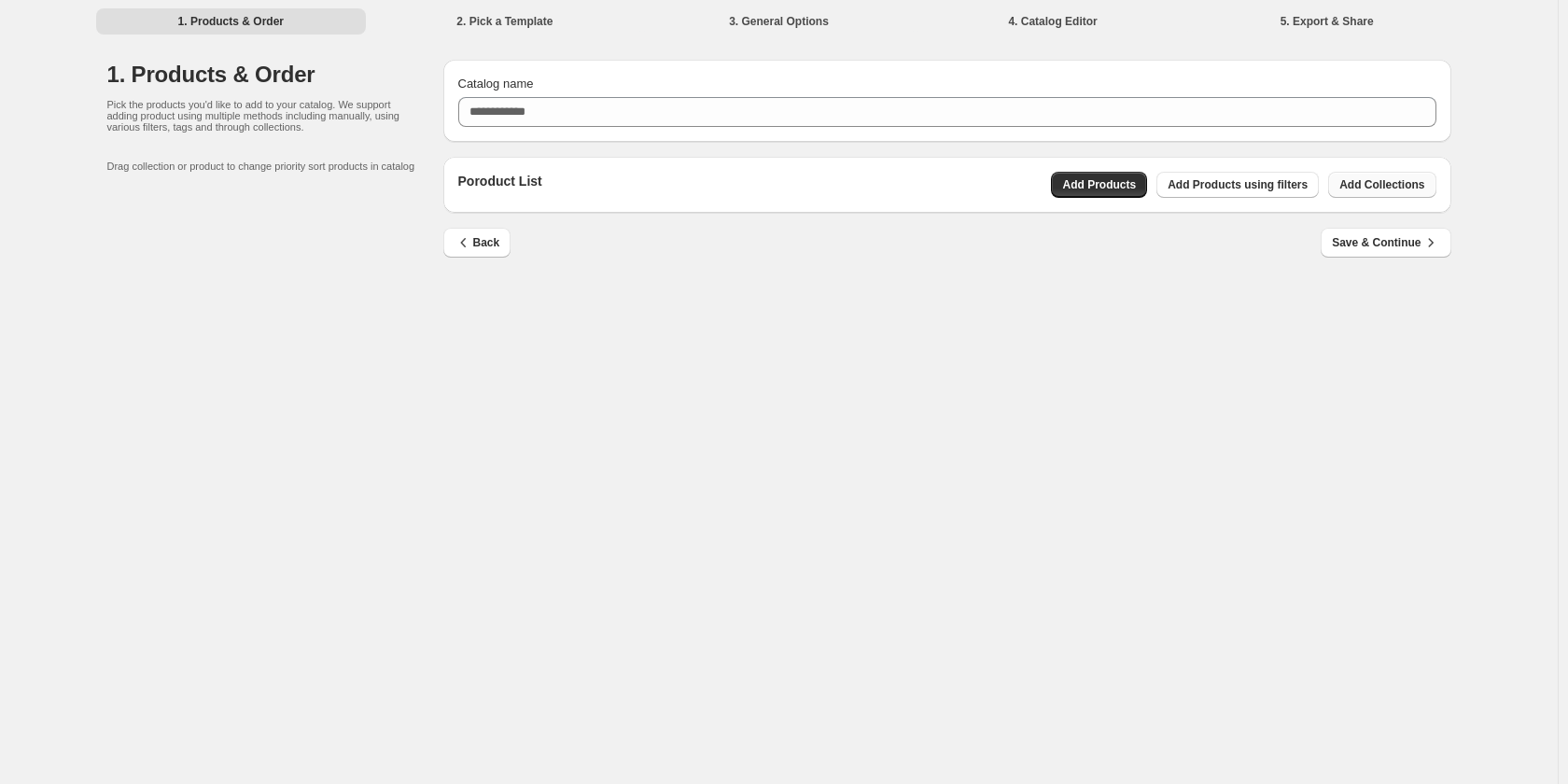
click at [1387, 189] on span "Add Collections" at bounding box center [1382, 184] width 85 height 15
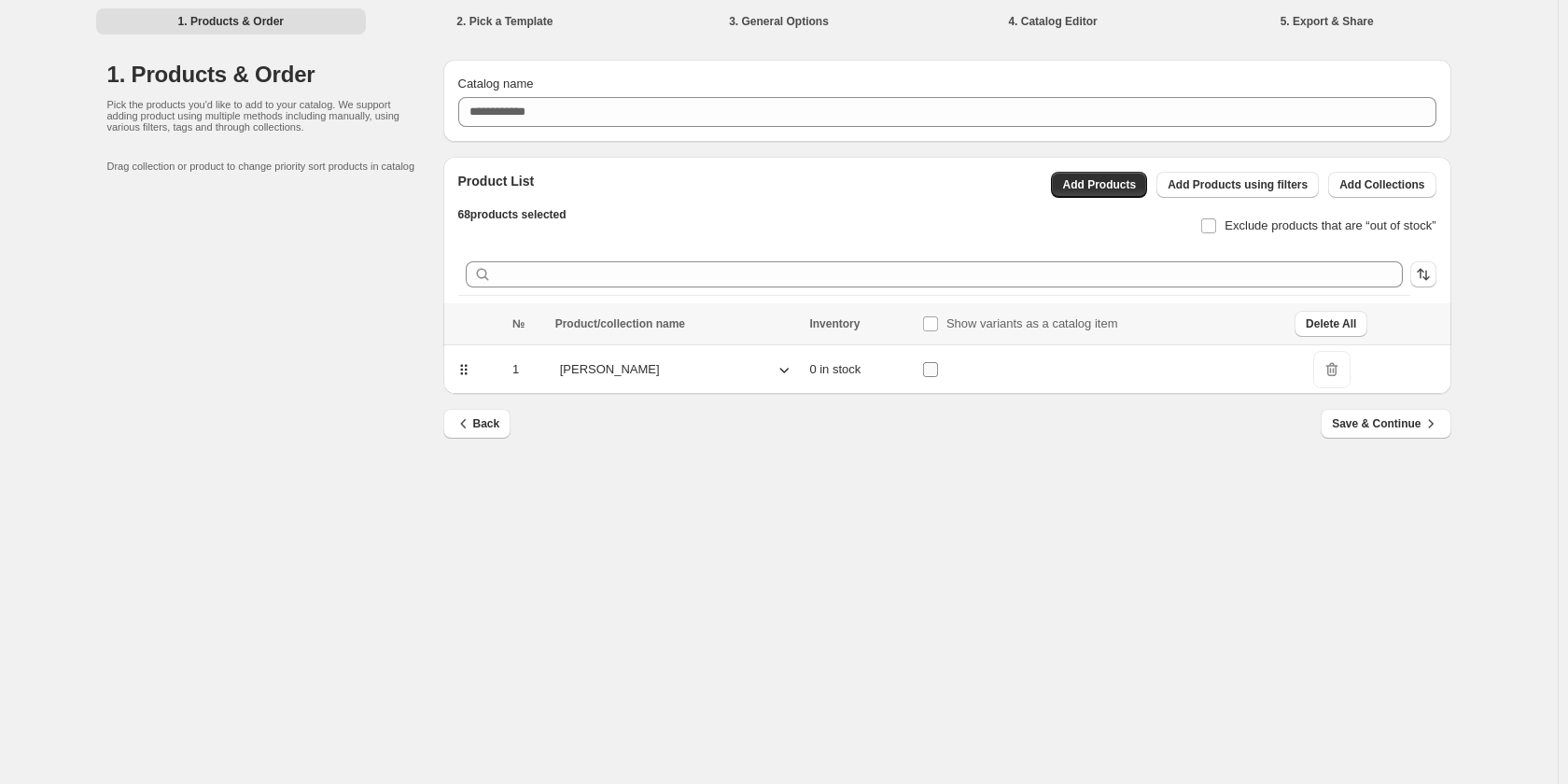
click at [930, 371] on td at bounding box center [1103, 369] width 372 height 49
click at [1375, 423] on span "Save & Continue" at bounding box center [1385, 422] width 107 height 18
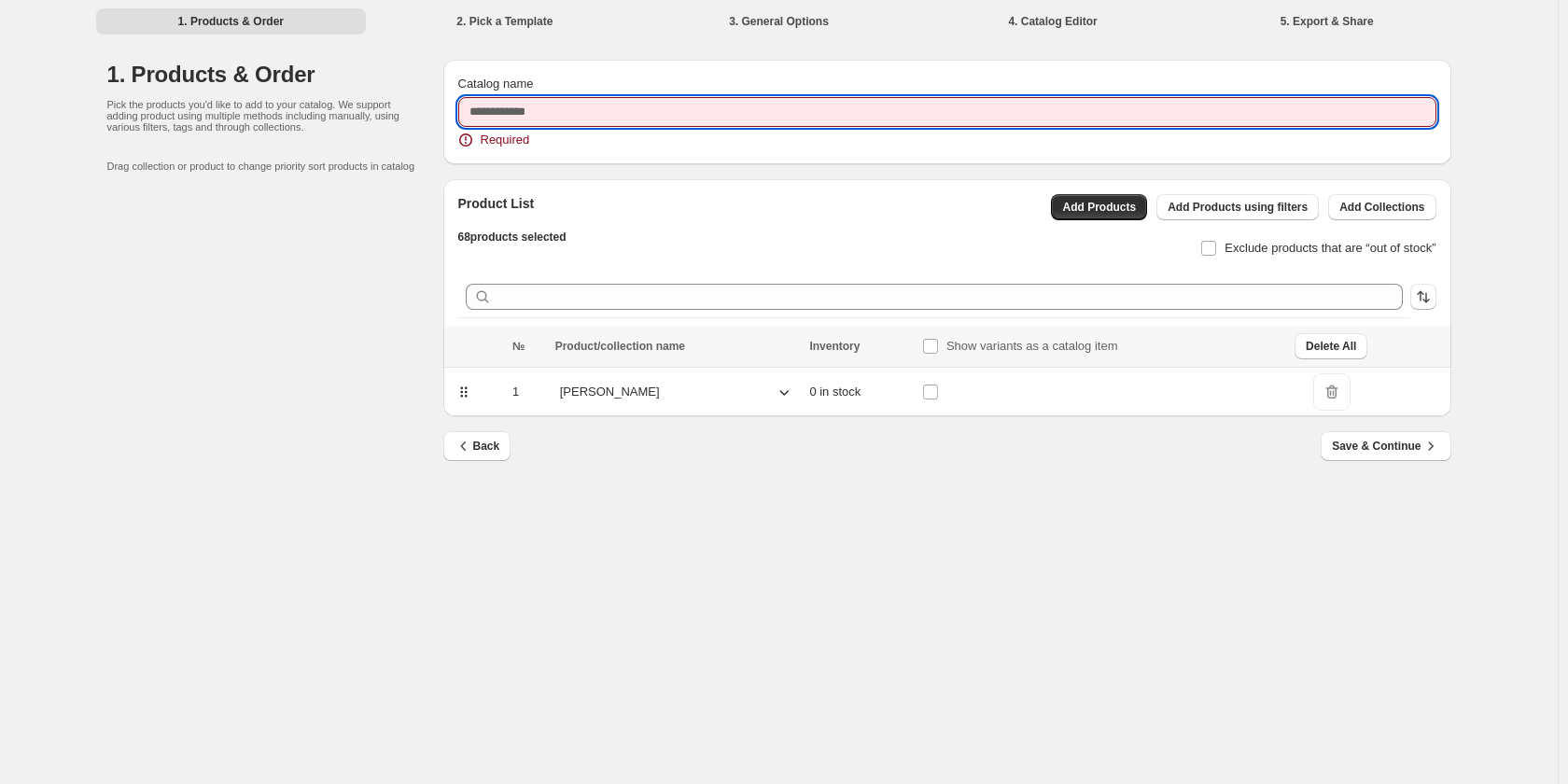
click at [703, 120] on input "Catalog name" at bounding box center [947, 111] width 978 height 30
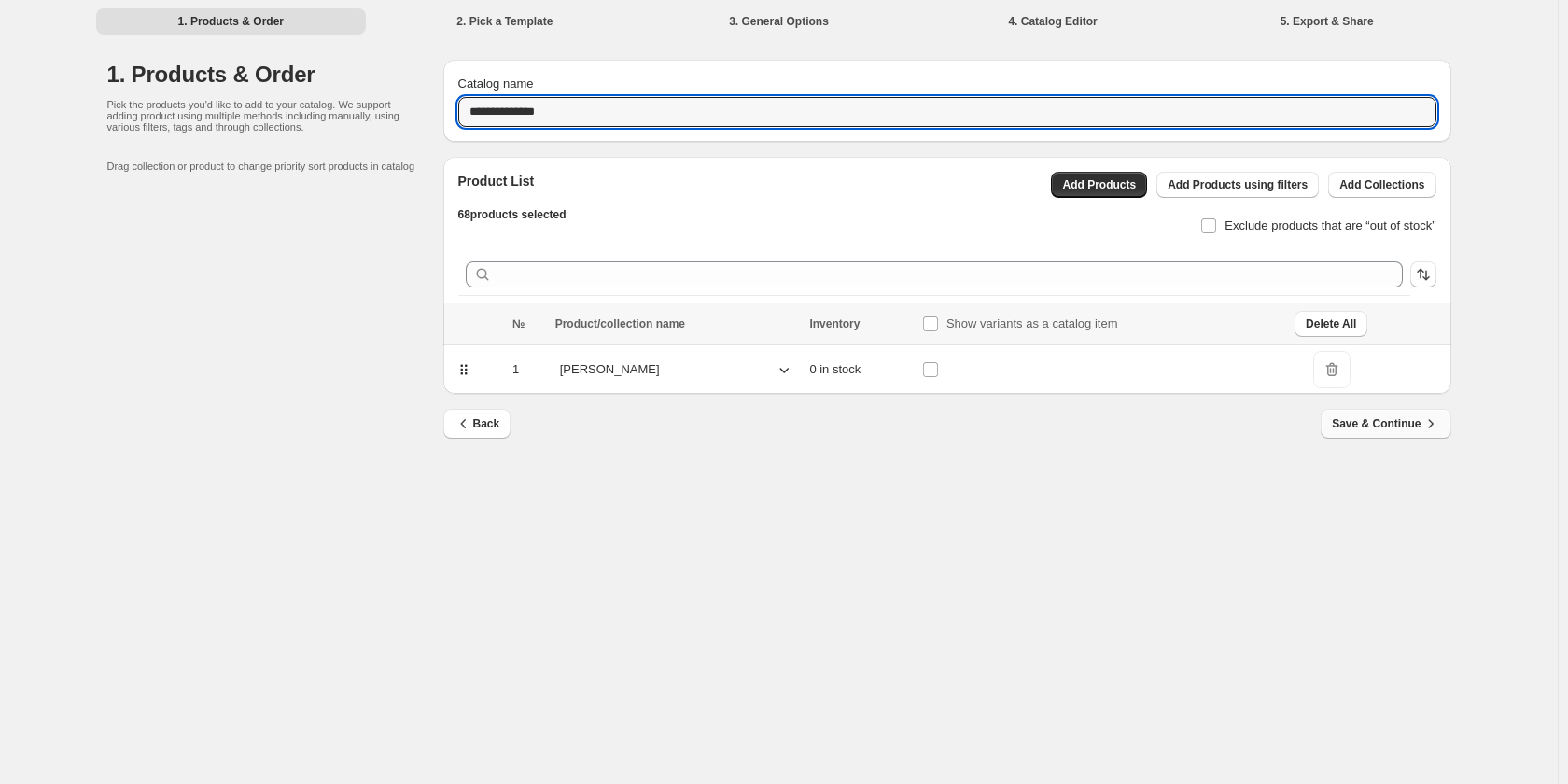
type input "**********"
click at [1344, 417] on span "Save & Continue" at bounding box center [1385, 422] width 107 height 18
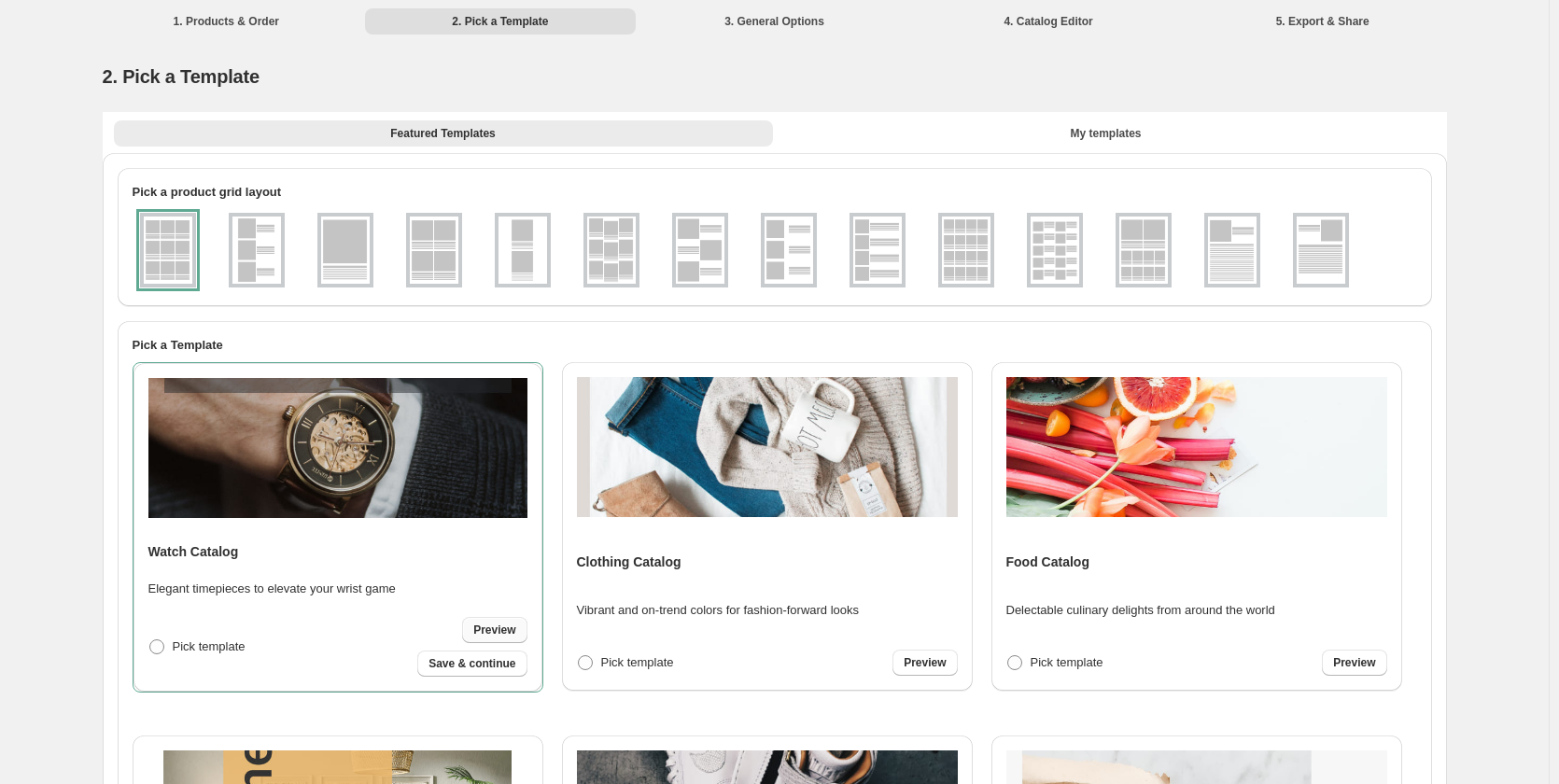
click at [485, 636] on span "Preview" at bounding box center [493, 629] width 42 height 15
click at [351, 269] on img at bounding box center [345, 249] width 48 height 67
click at [484, 622] on link "Preview" at bounding box center [494, 629] width 65 height 26
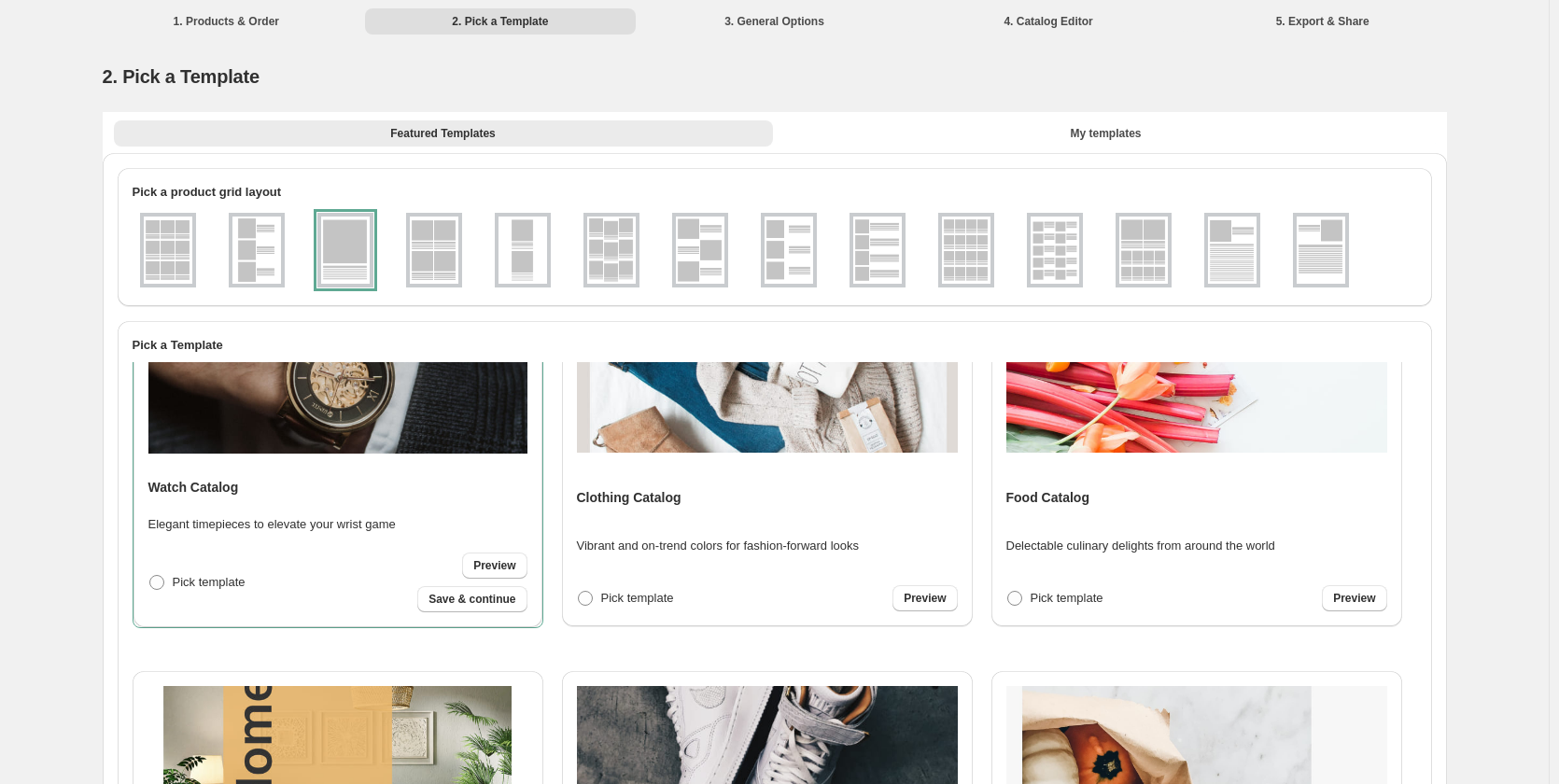
scroll to position [93, 0]
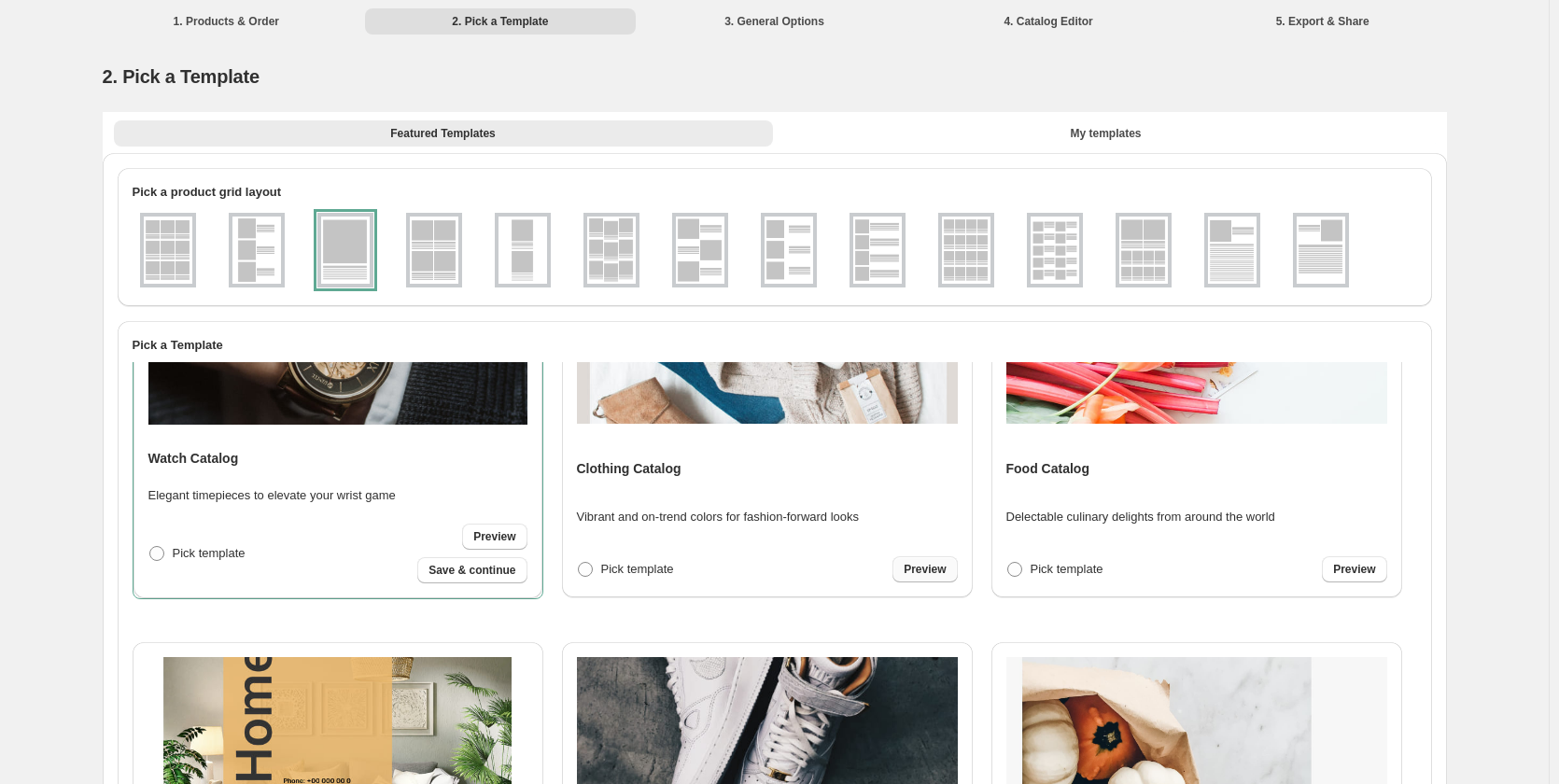
click at [920, 566] on span "Preview" at bounding box center [924, 568] width 42 height 15
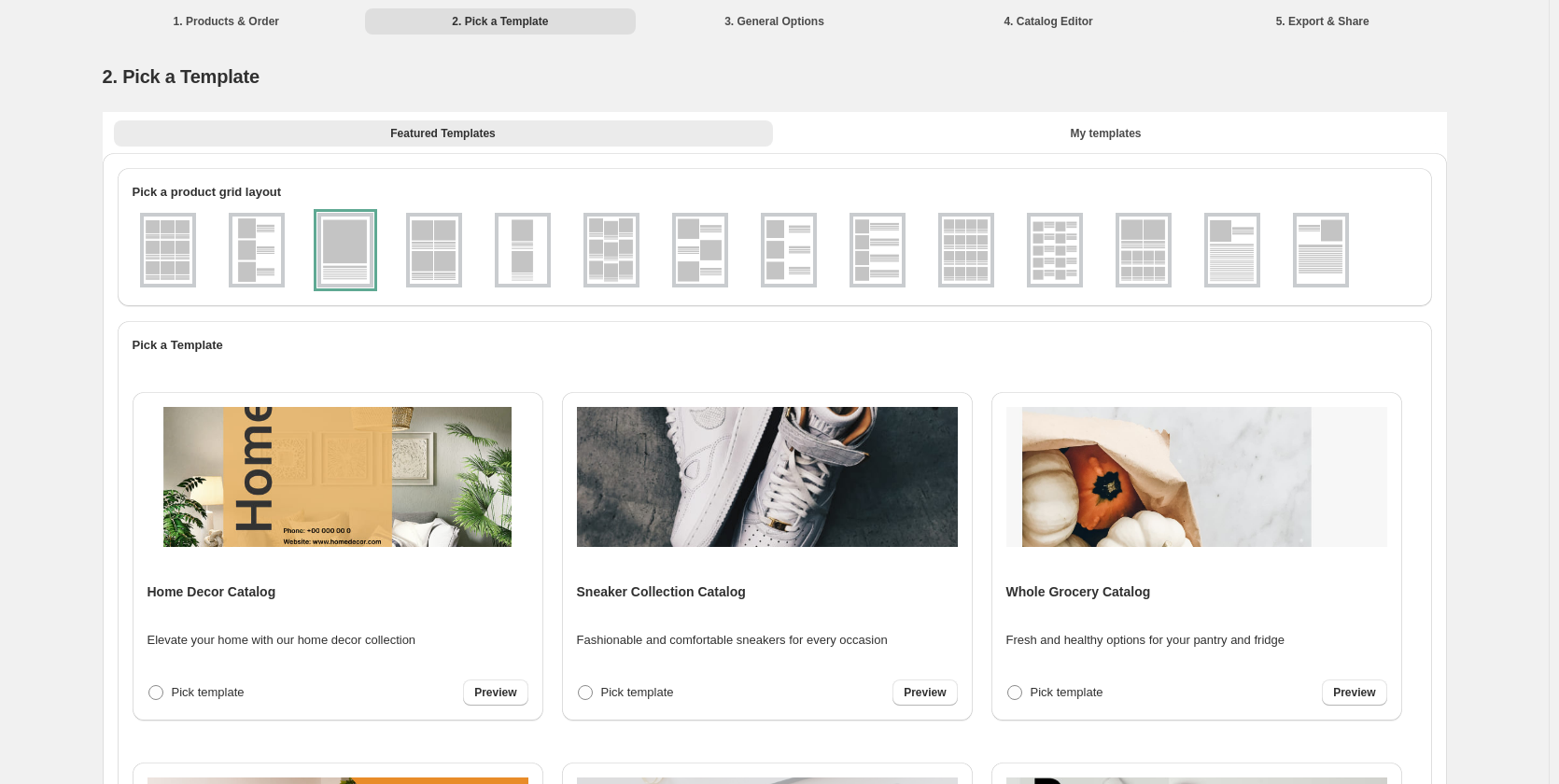
scroll to position [372, 0]
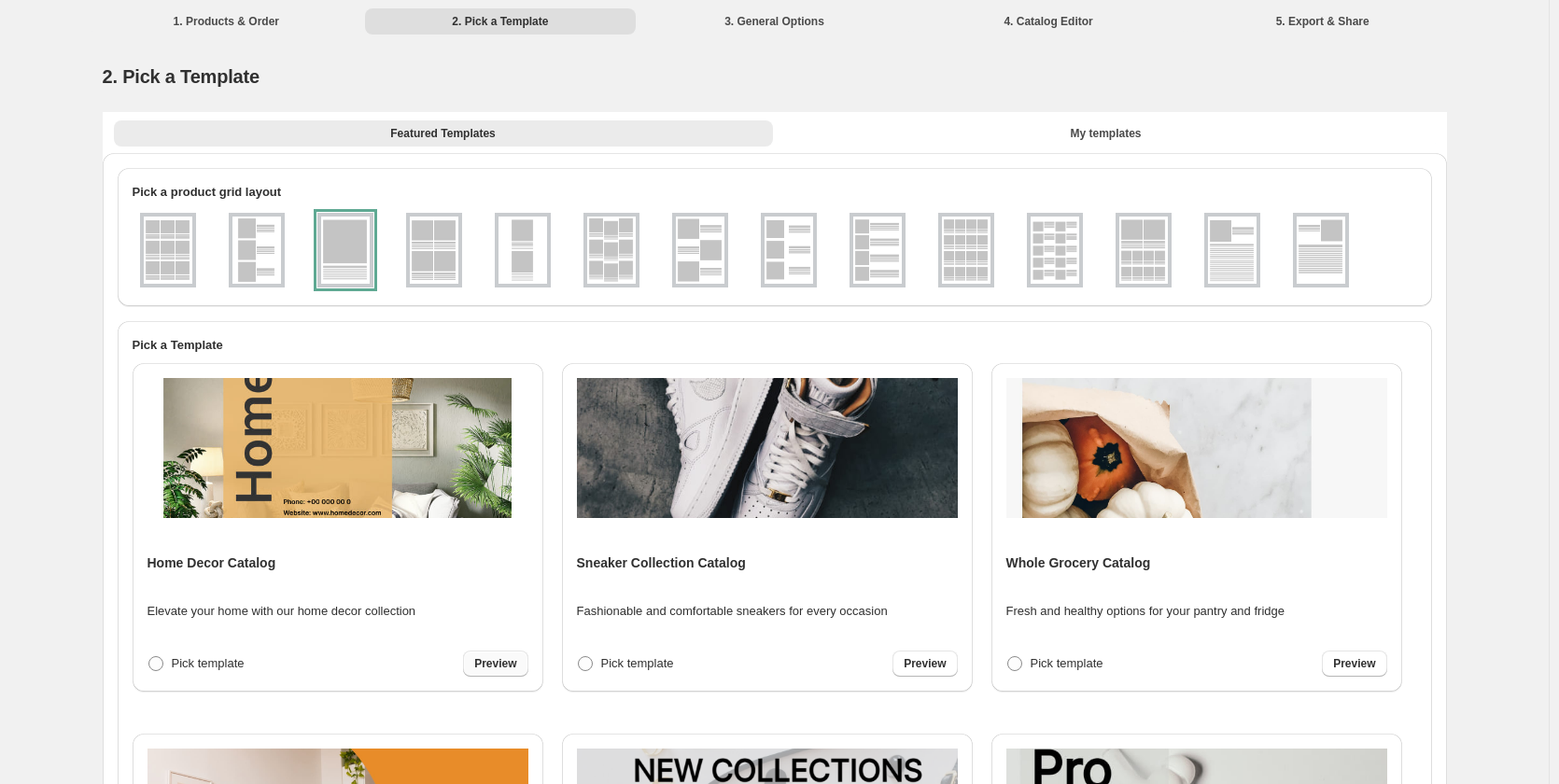
click at [486, 661] on span "Preview" at bounding box center [494, 662] width 42 height 15
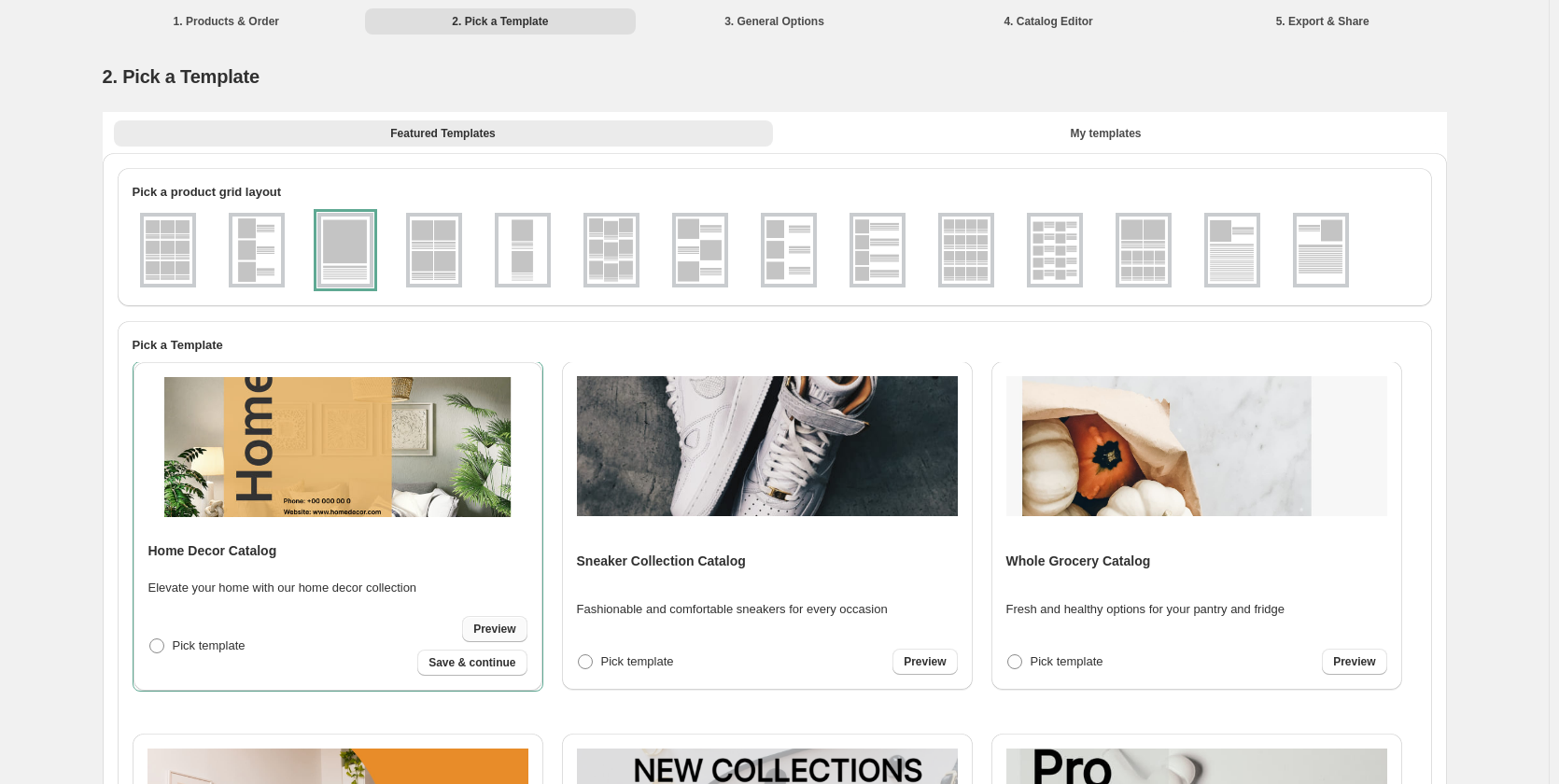
scroll to position [370, 0]
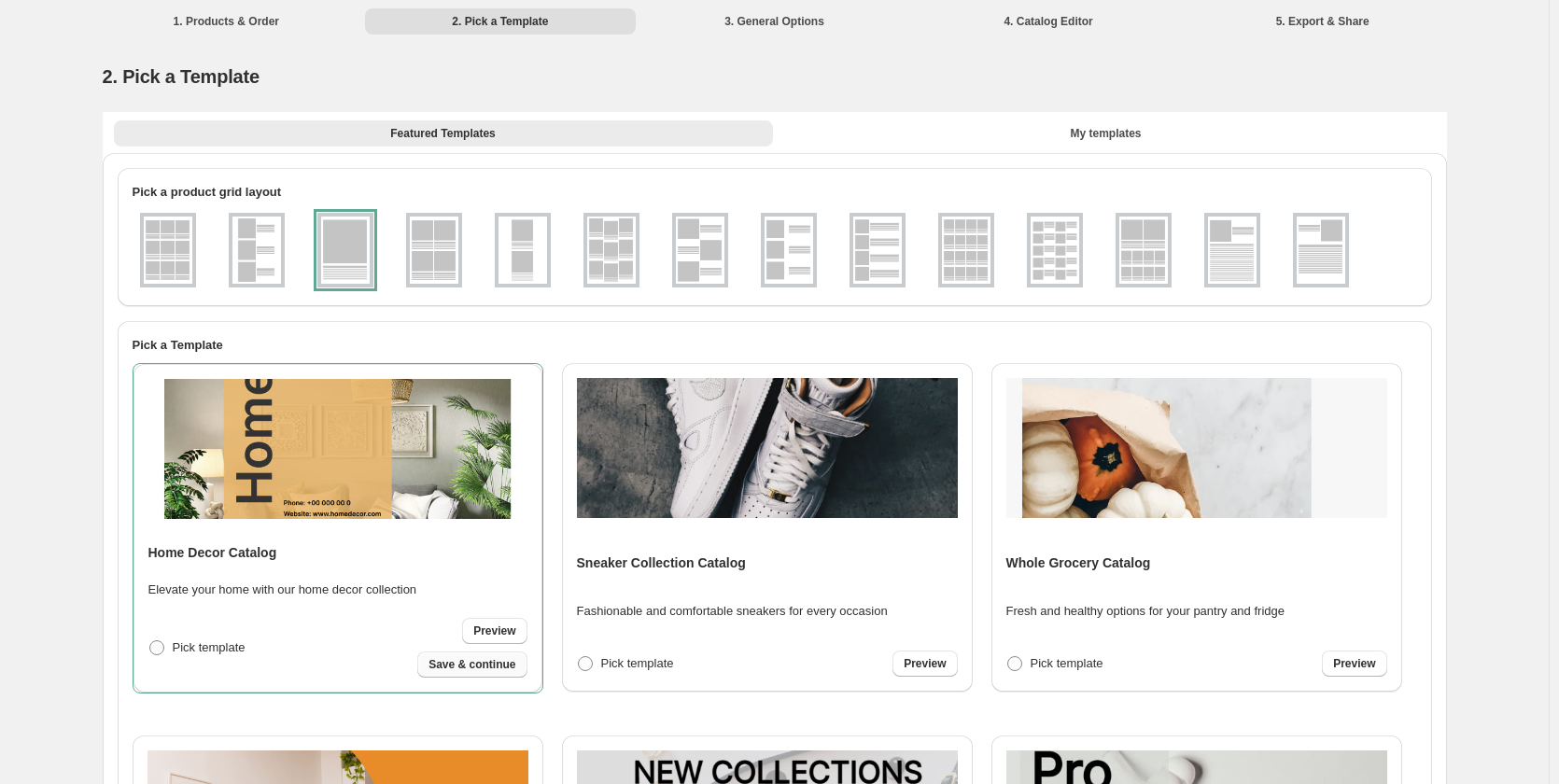
click at [451, 669] on span "Save & continue" at bounding box center [472, 663] width 87 height 15
select select "**********"
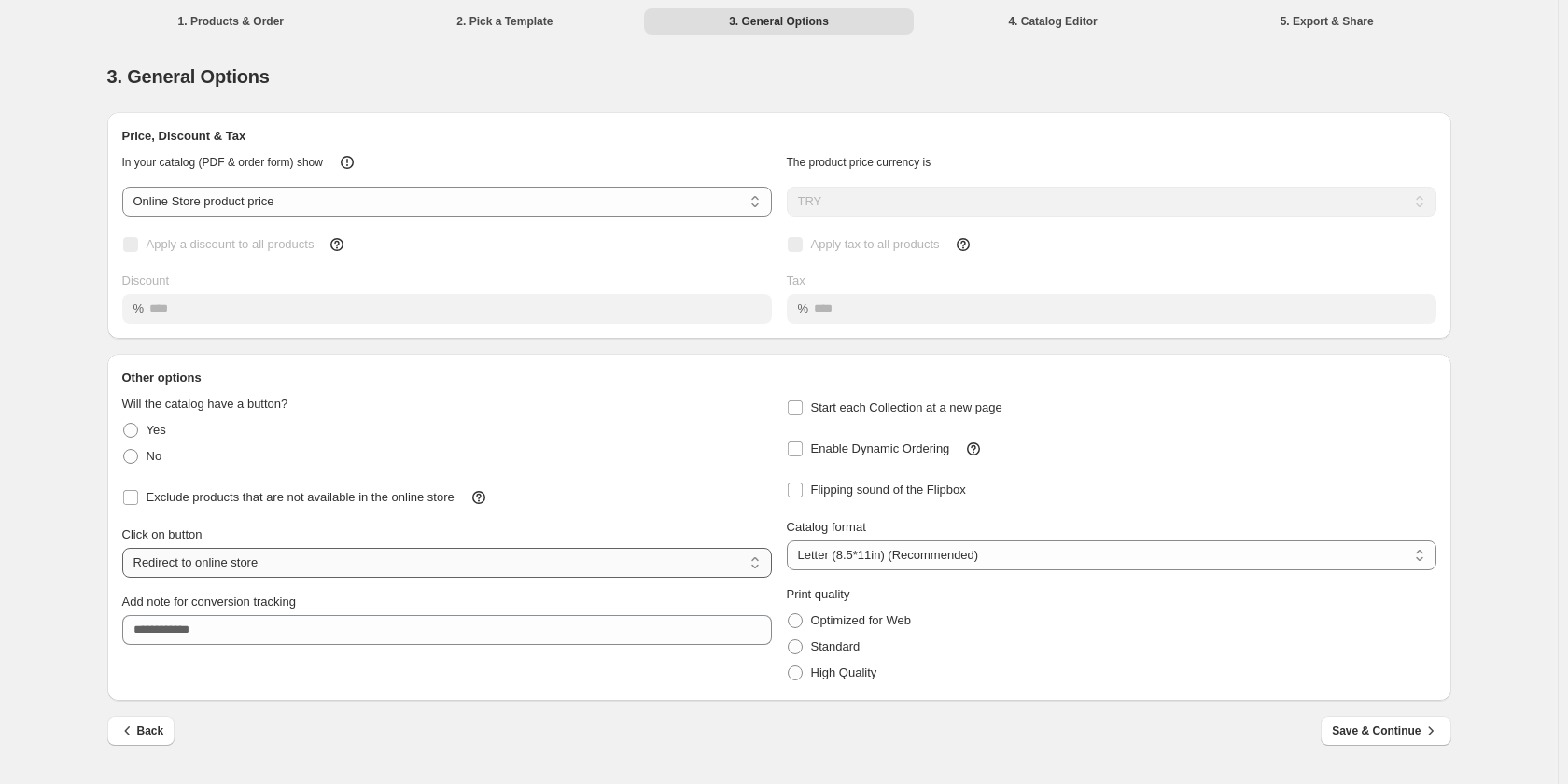
click at [242, 570] on select "**********" at bounding box center [447, 562] width 650 height 30
click at [247, 562] on select "**********" at bounding box center [447, 562] width 650 height 30
click at [921, 554] on select "**********" at bounding box center [1111, 555] width 650 height 30
click at [1377, 740] on button "Save & Continue" at bounding box center [1385, 730] width 130 height 30
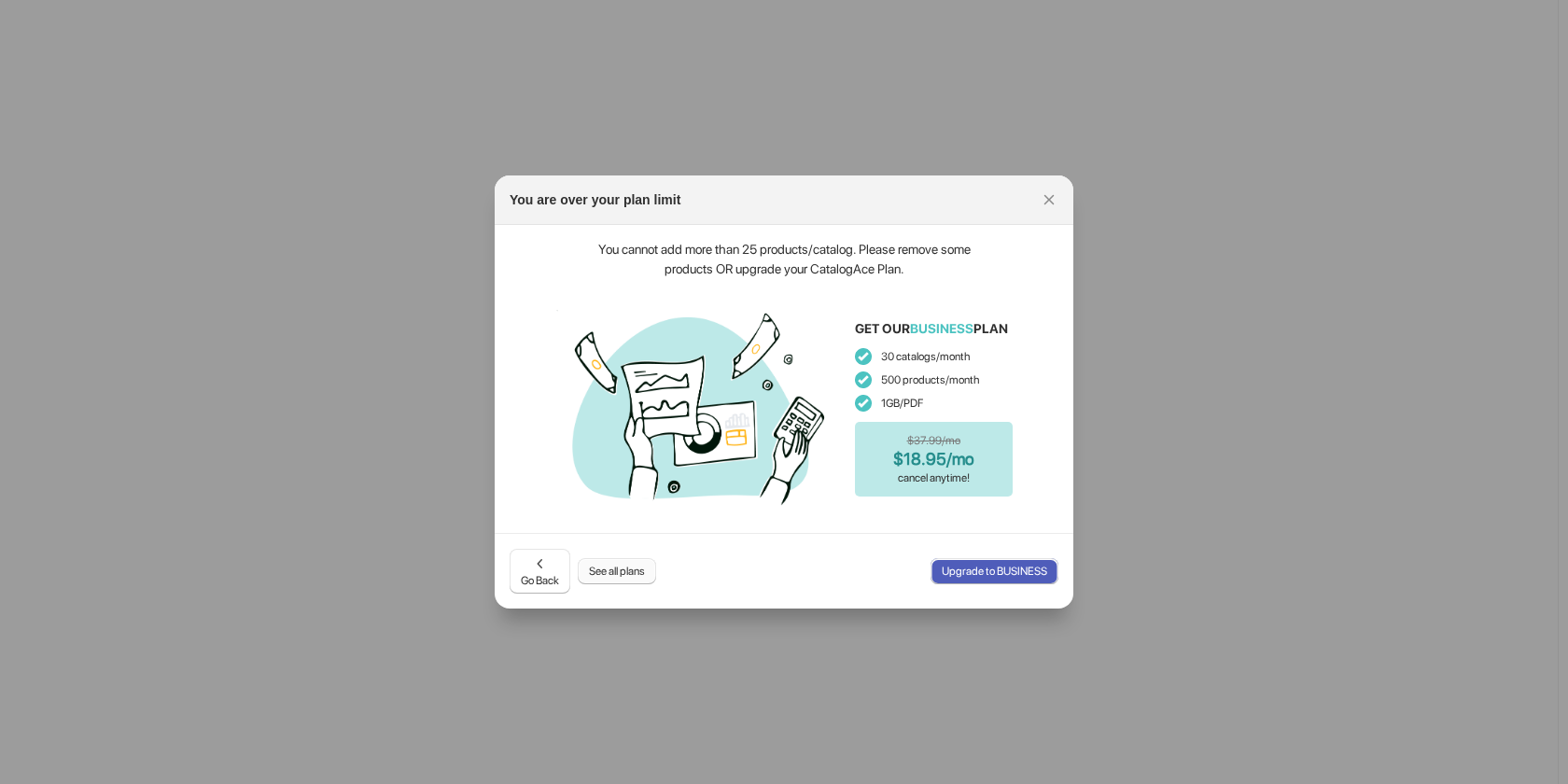
click at [637, 567] on span "See all plans" at bounding box center [617, 570] width 56 height 15
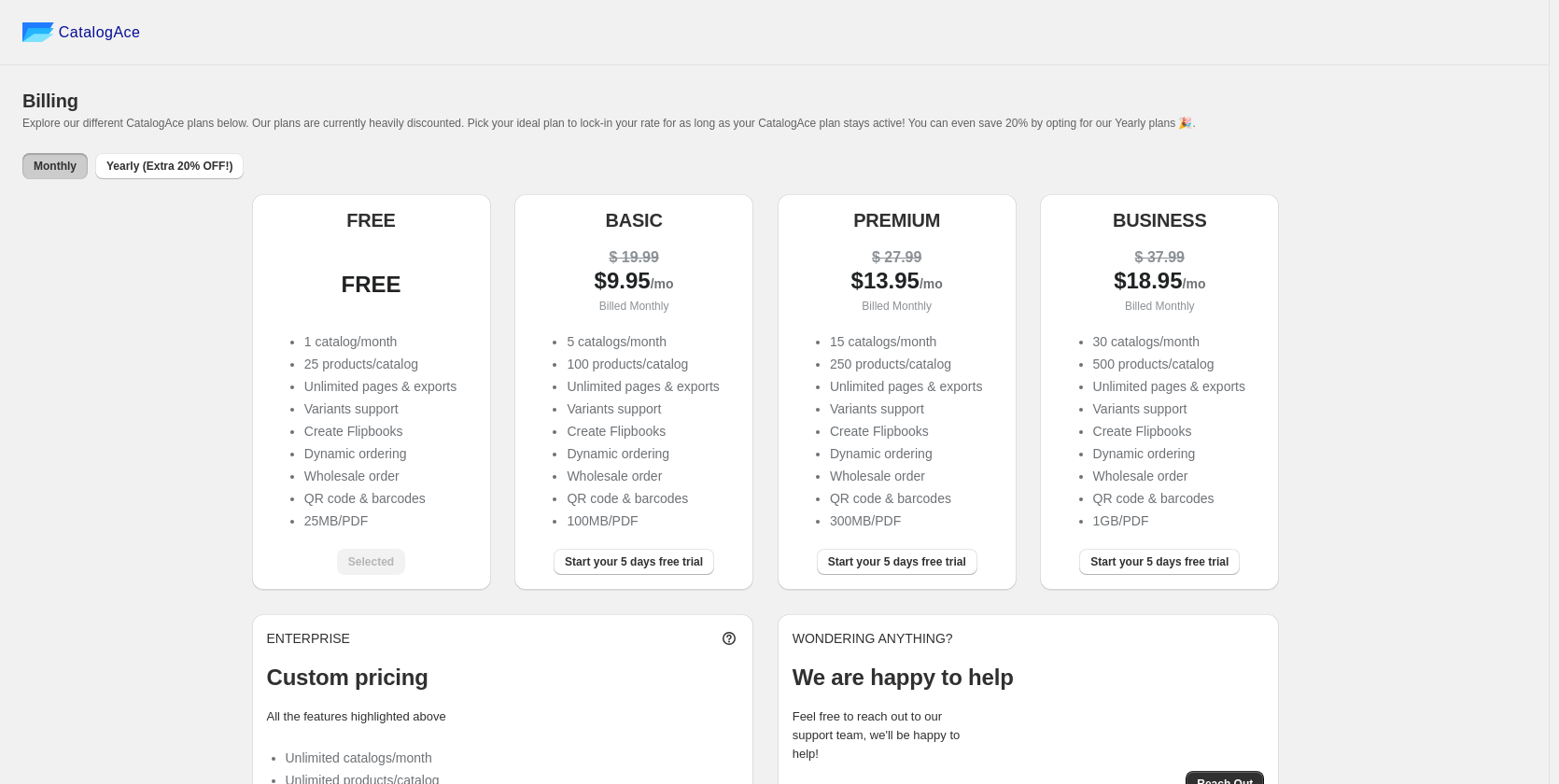
click at [370, 559] on div "Selected" at bounding box center [370, 561] width 68 height 26
click at [137, 173] on span "Yearly (Extra 20% OFF!)" at bounding box center [169, 165] width 126 height 15
click at [54, 162] on span "Monthly" at bounding box center [55, 165] width 43 height 15
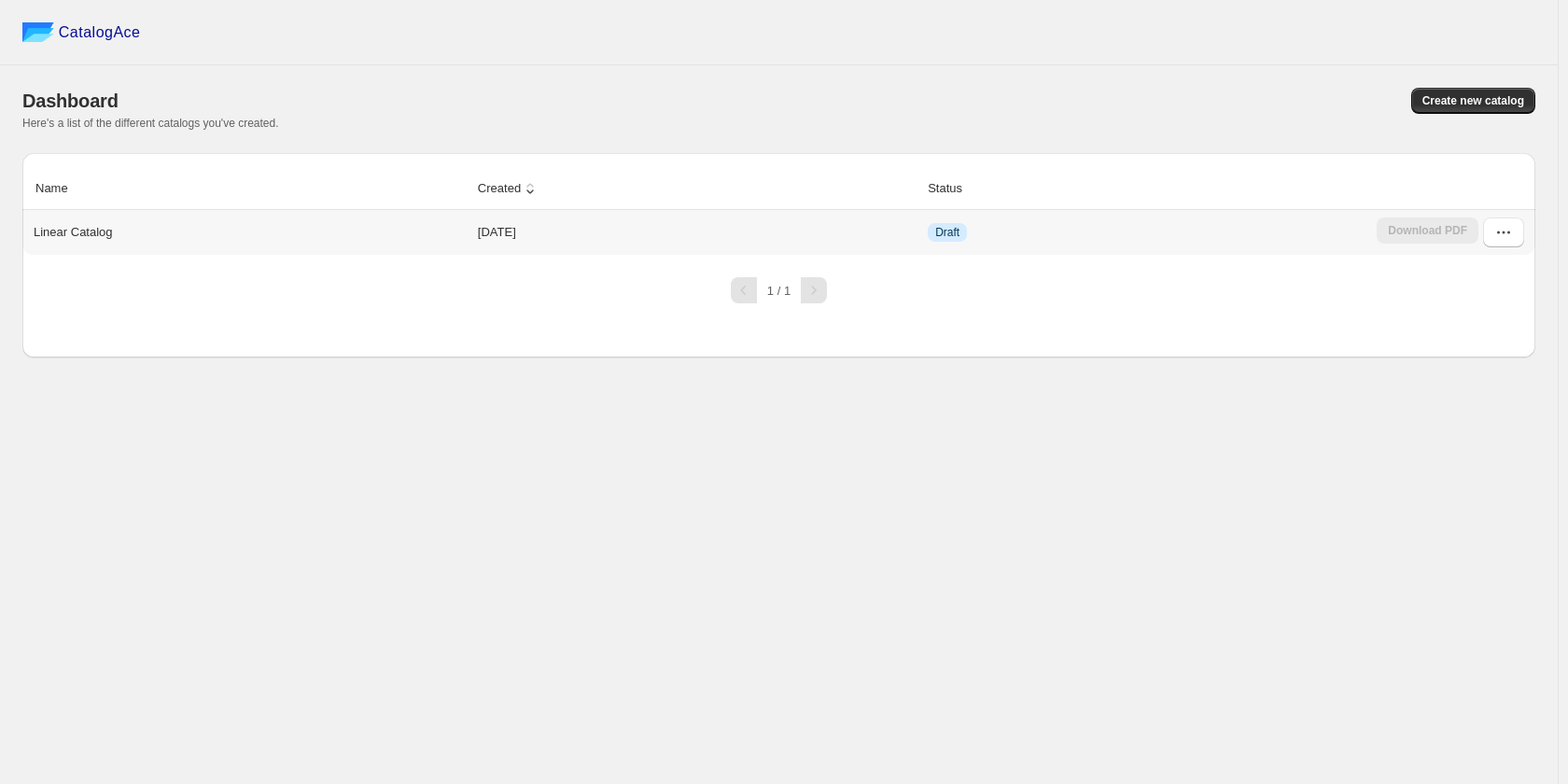
click at [1288, 235] on td "Draft" at bounding box center [1146, 232] width 449 height 44
click at [1514, 234] on button "button" at bounding box center [1503, 232] width 41 height 30
click at [1490, 392] on span "Edit" at bounding box center [1501, 400] width 95 height 18
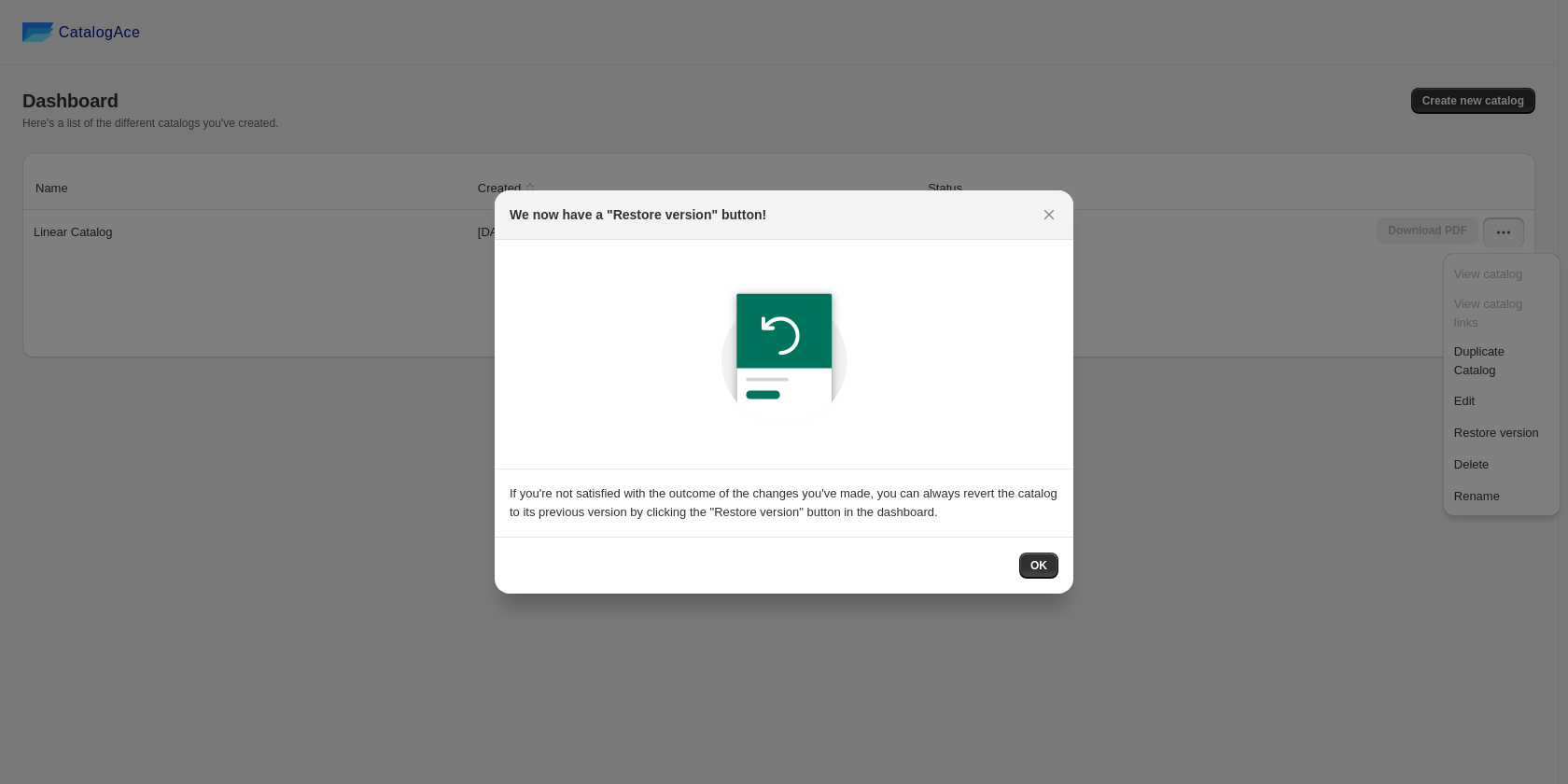
click at [1040, 564] on span "OK" at bounding box center [1038, 565] width 16 height 15
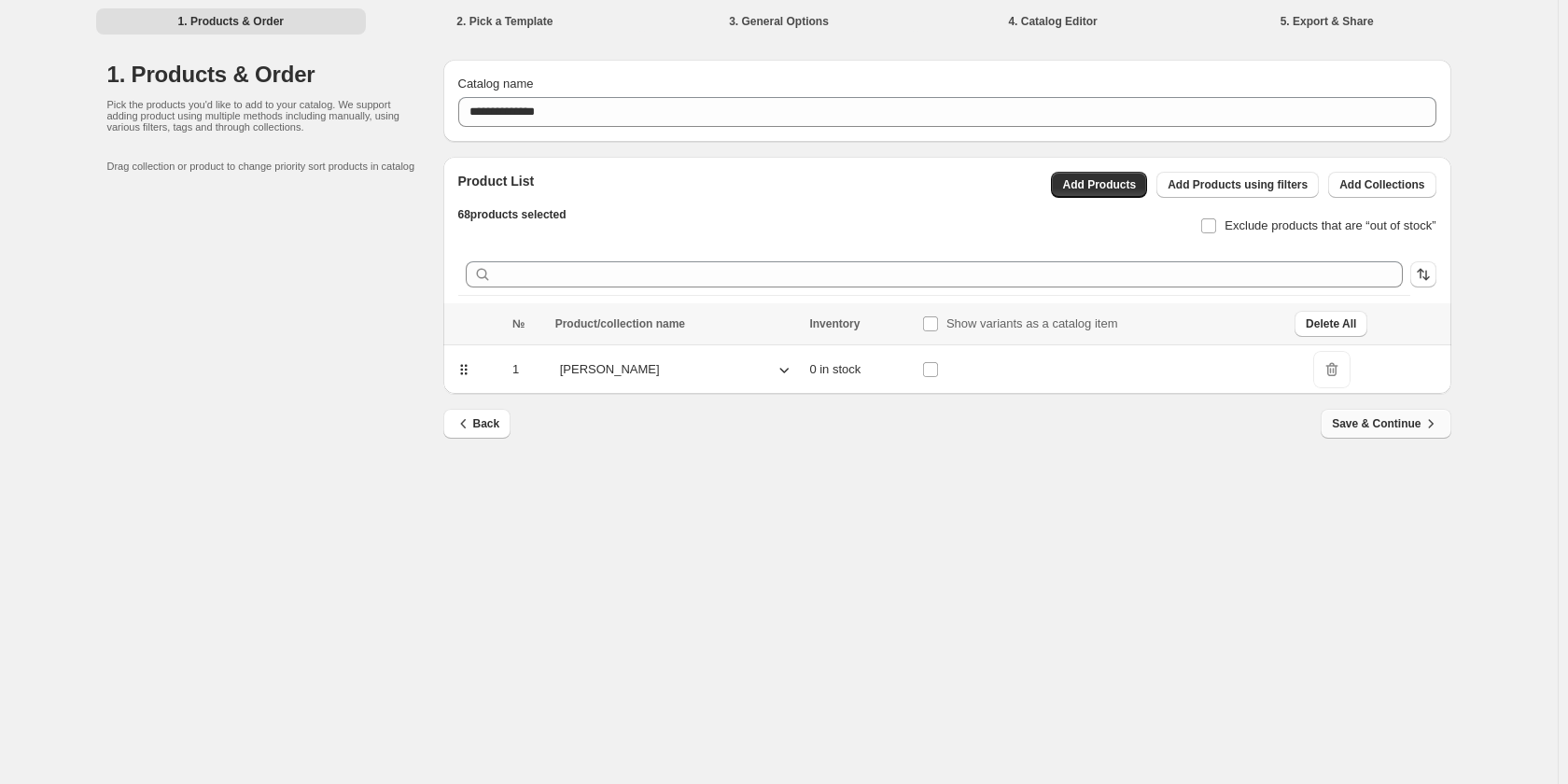
click at [1368, 416] on span "Save & Continue" at bounding box center [1385, 422] width 107 height 18
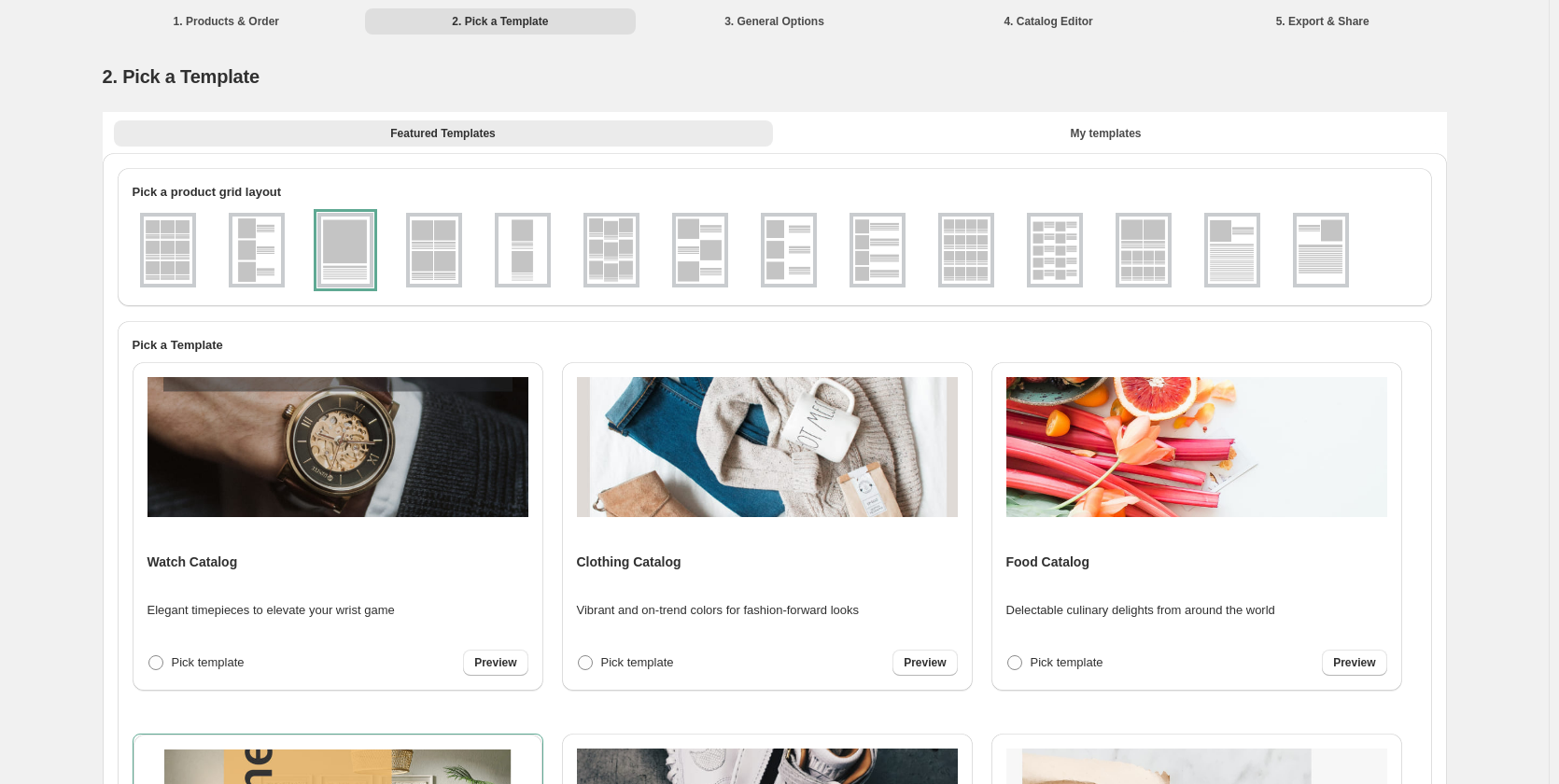
click at [252, 12] on li "1. Products & Order" at bounding box center [227, 20] width 271 height 26
click at [248, 24] on li "1. Products & Order" at bounding box center [227, 20] width 271 height 26
click at [437, 147] on div "Featured Templates My templates Featured Templates My templates" at bounding box center [775, 132] width 1344 height 41
click at [510, 142] on button "Featured Templates" at bounding box center [443, 132] width 659 height 26
click at [1011, 123] on button "My templates" at bounding box center [1105, 132] width 659 height 26
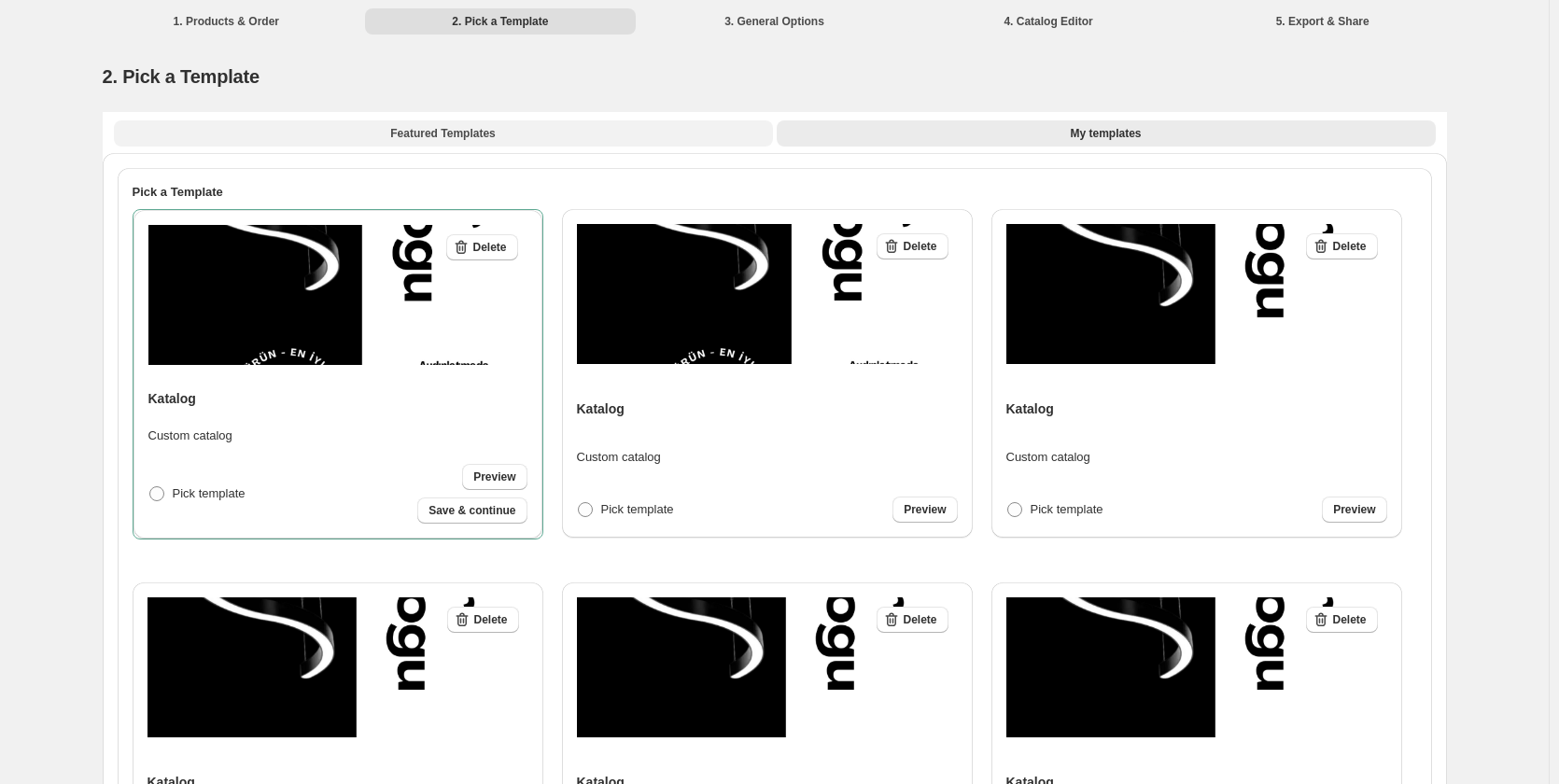
click at [470, 140] on span "Featured Templates" at bounding box center [442, 132] width 104 height 15
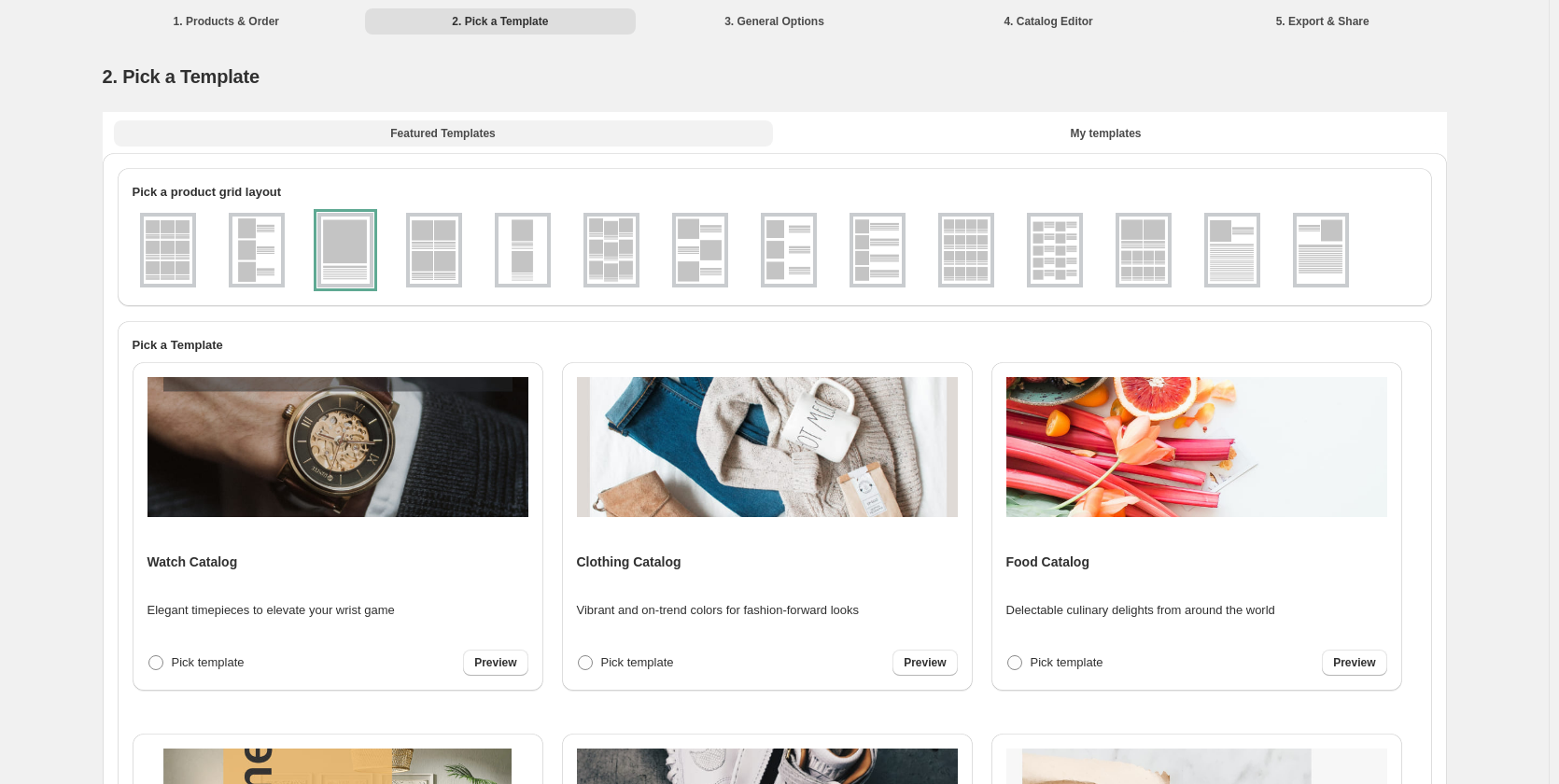
click at [442, 136] on span "Featured Templates" at bounding box center [442, 132] width 104 height 15
click at [440, 125] on button "Featured Templates" at bounding box center [443, 132] width 659 height 26
click at [625, 256] on img at bounding box center [611, 249] width 48 height 67
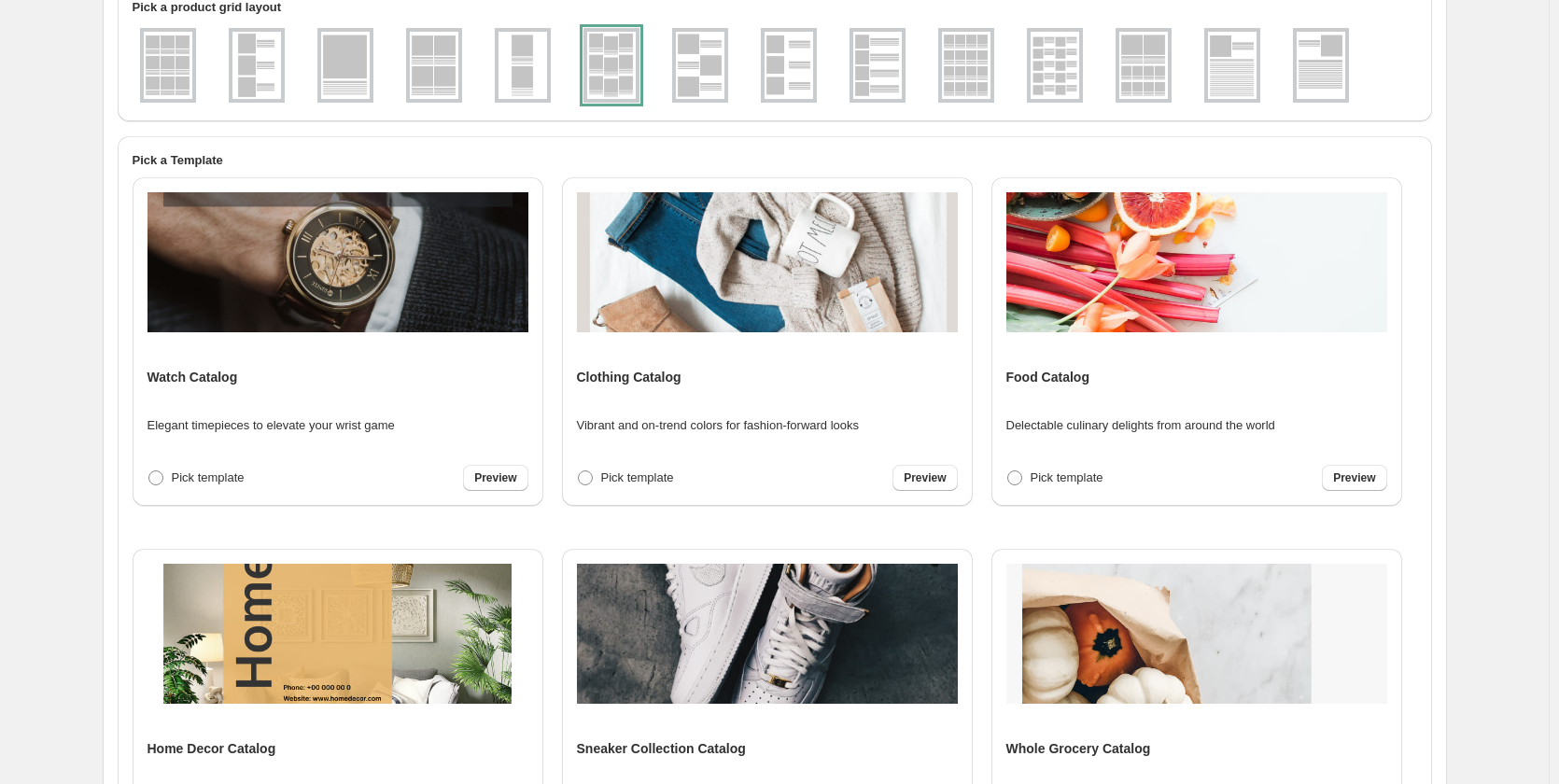
scroll to position [187, 0]
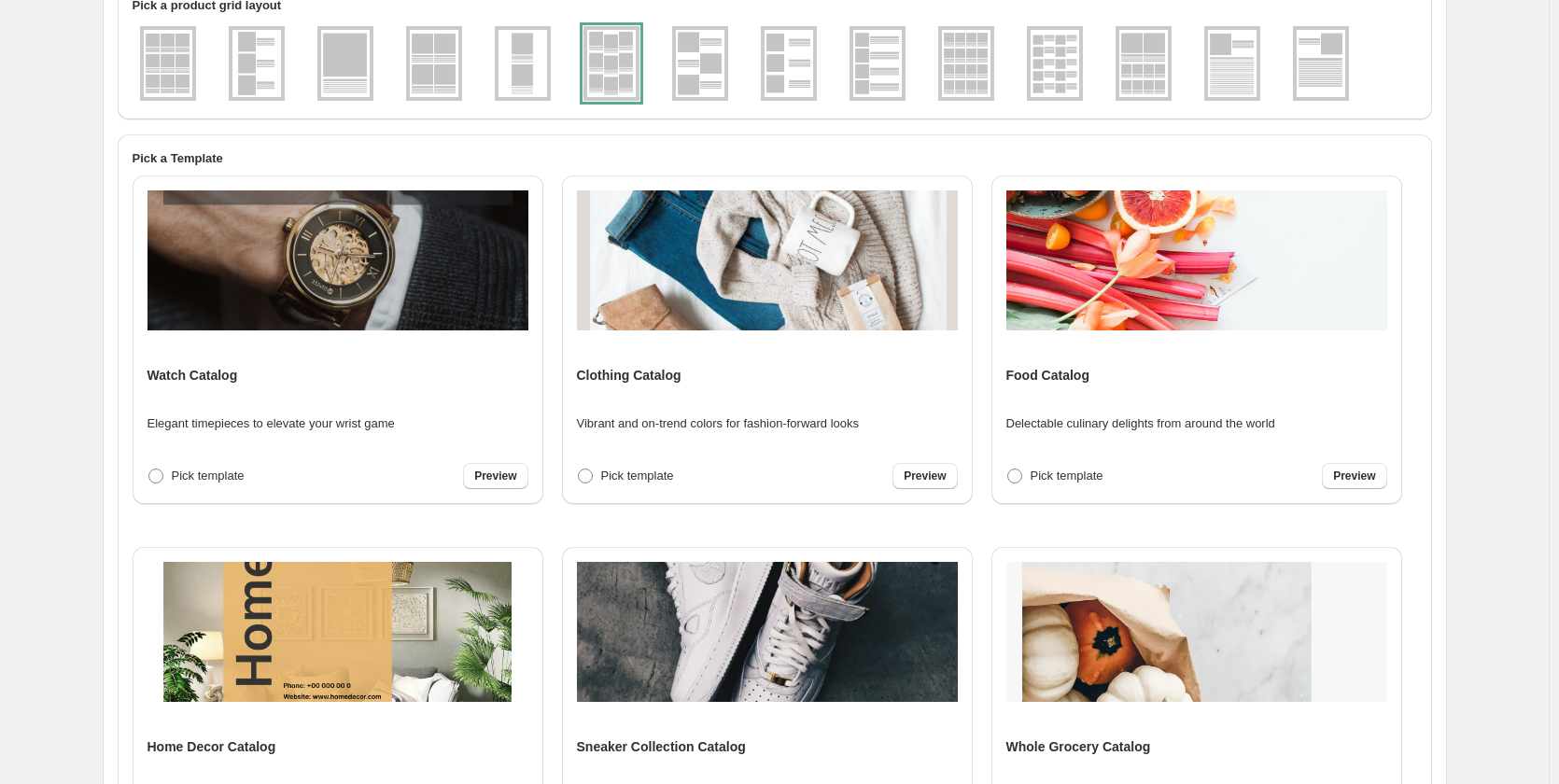
click at [427, 55] on img at bounding box center [434, 63] width 48 height 67
click at [148, 51] on img at bounding box center [168, 63] width 48 height 67
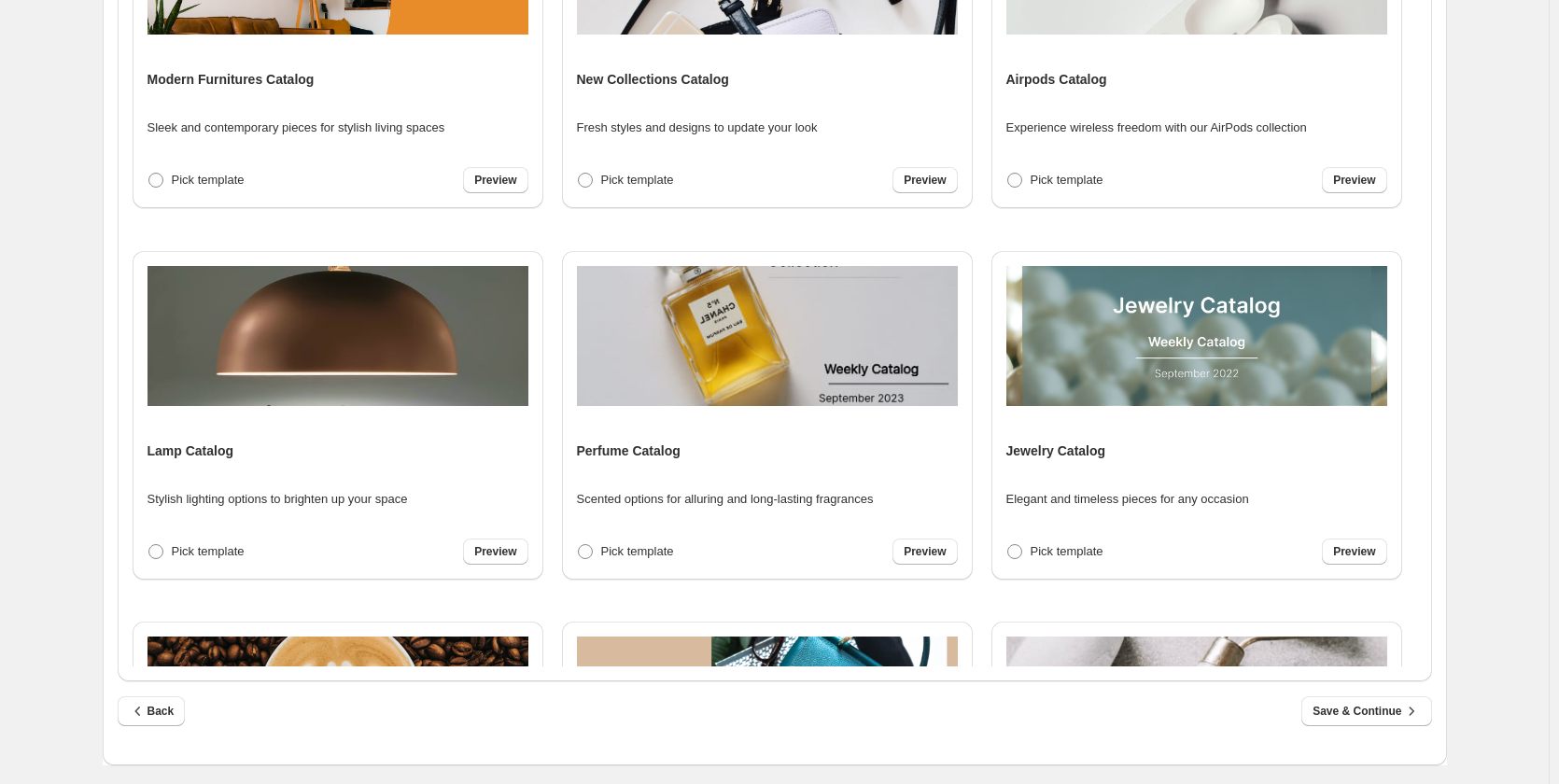
scroll to position [819, 0]
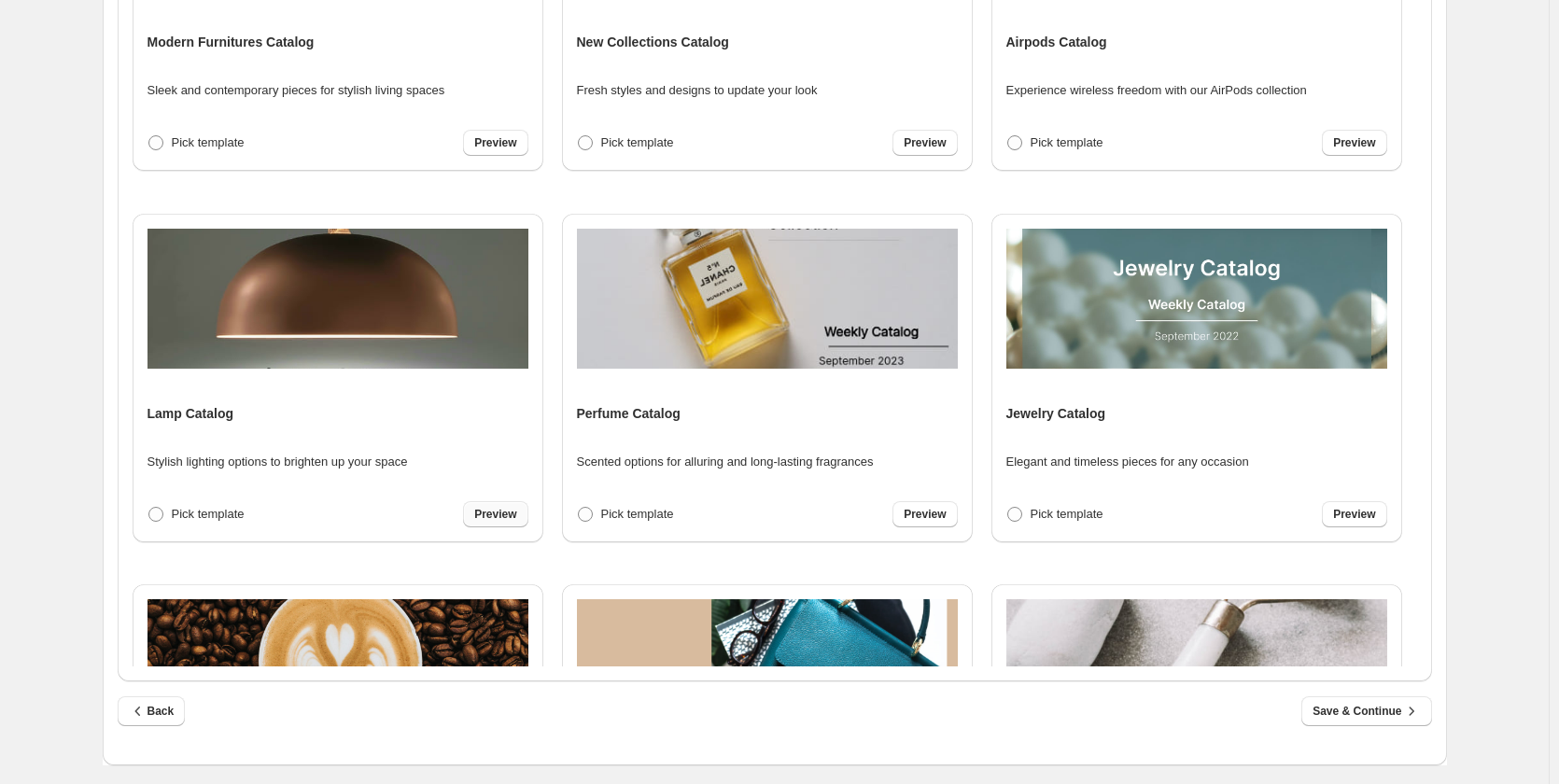
click at [507, 518] on span "Preview" at bounding box center [494, 513] width 42 height 15
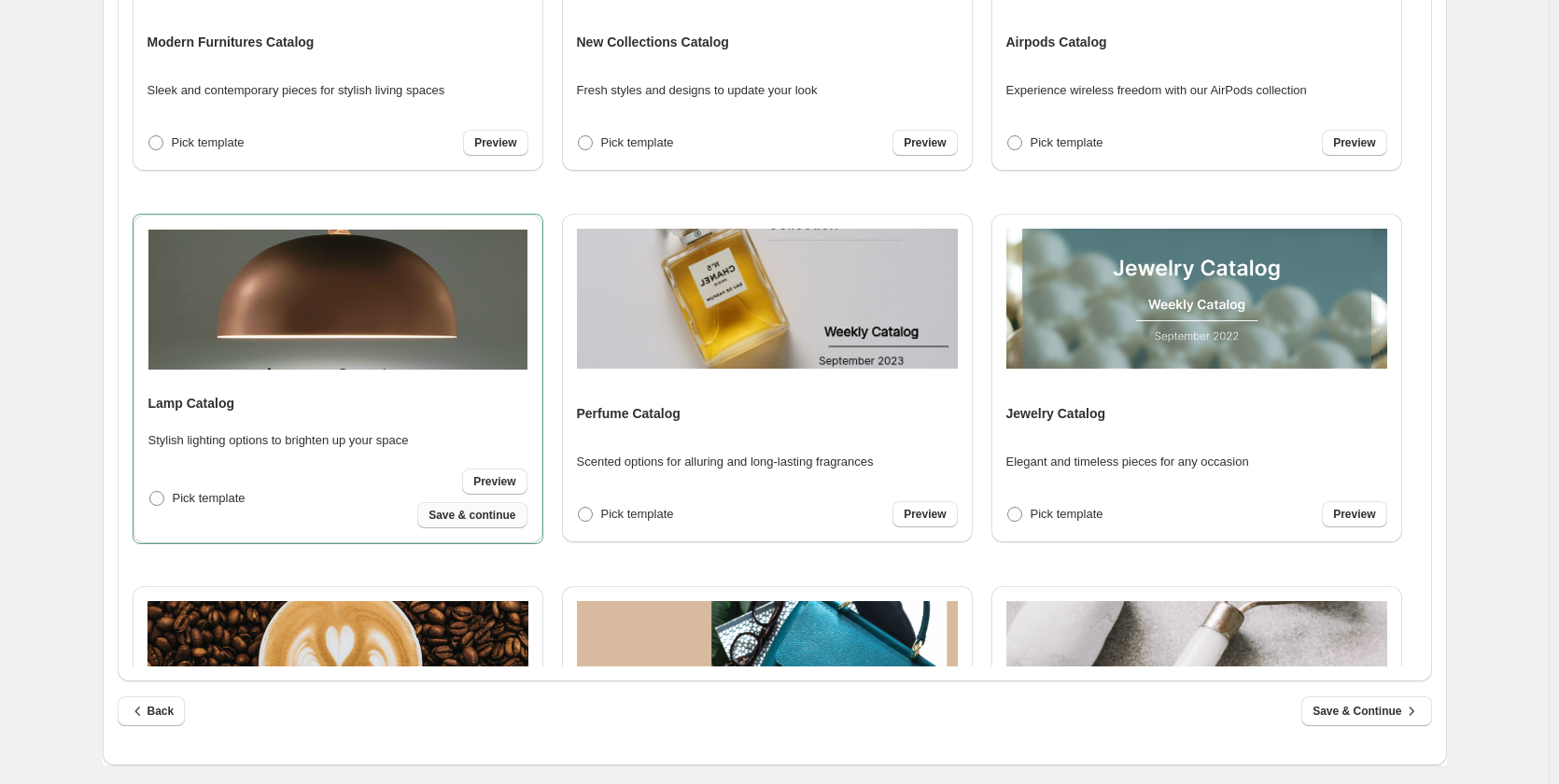
click at [470, 518] on span "Save & continue" at bounding box center [472, 514] width 87 height 15
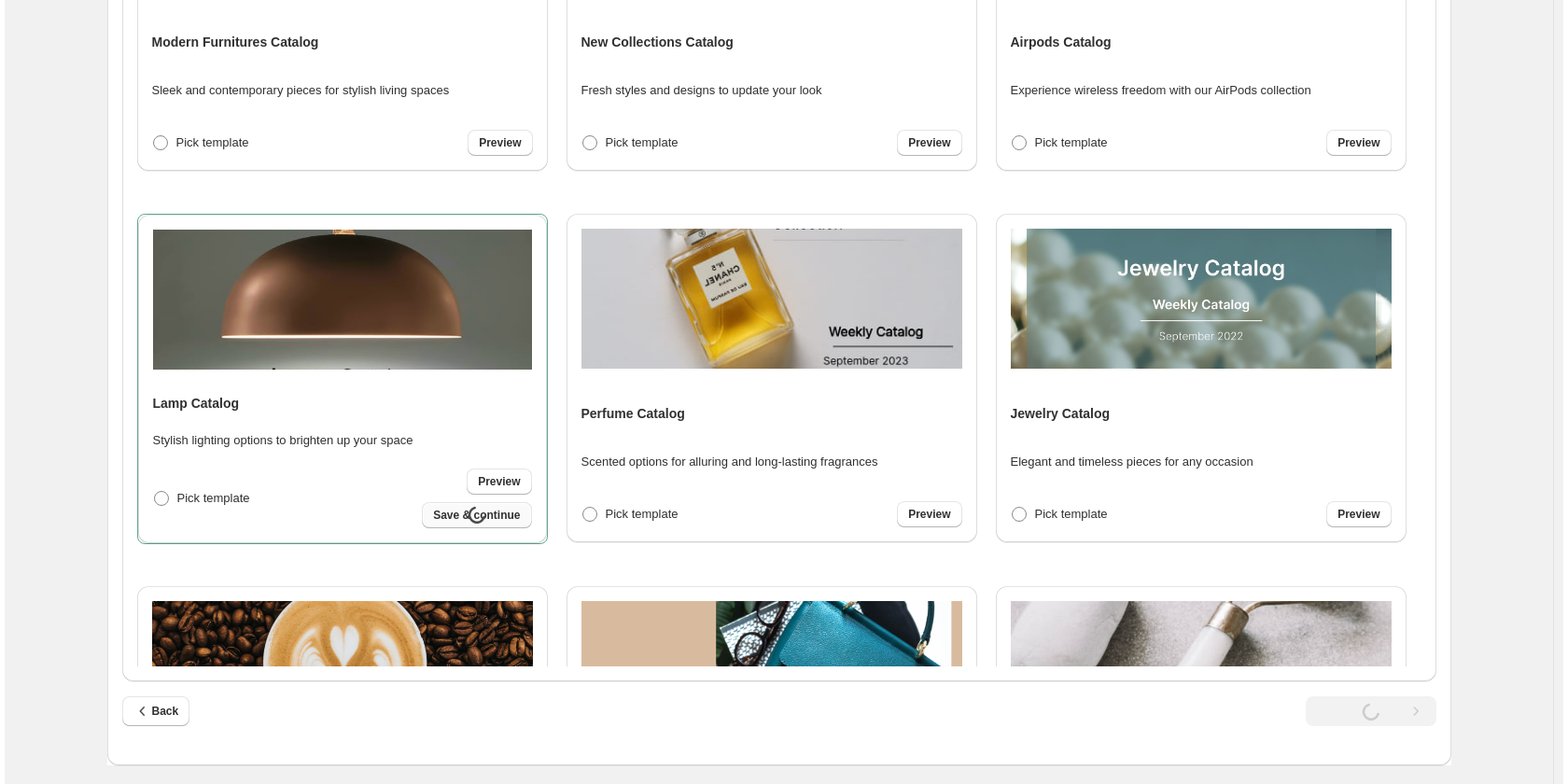
scroll to position [0, 0]
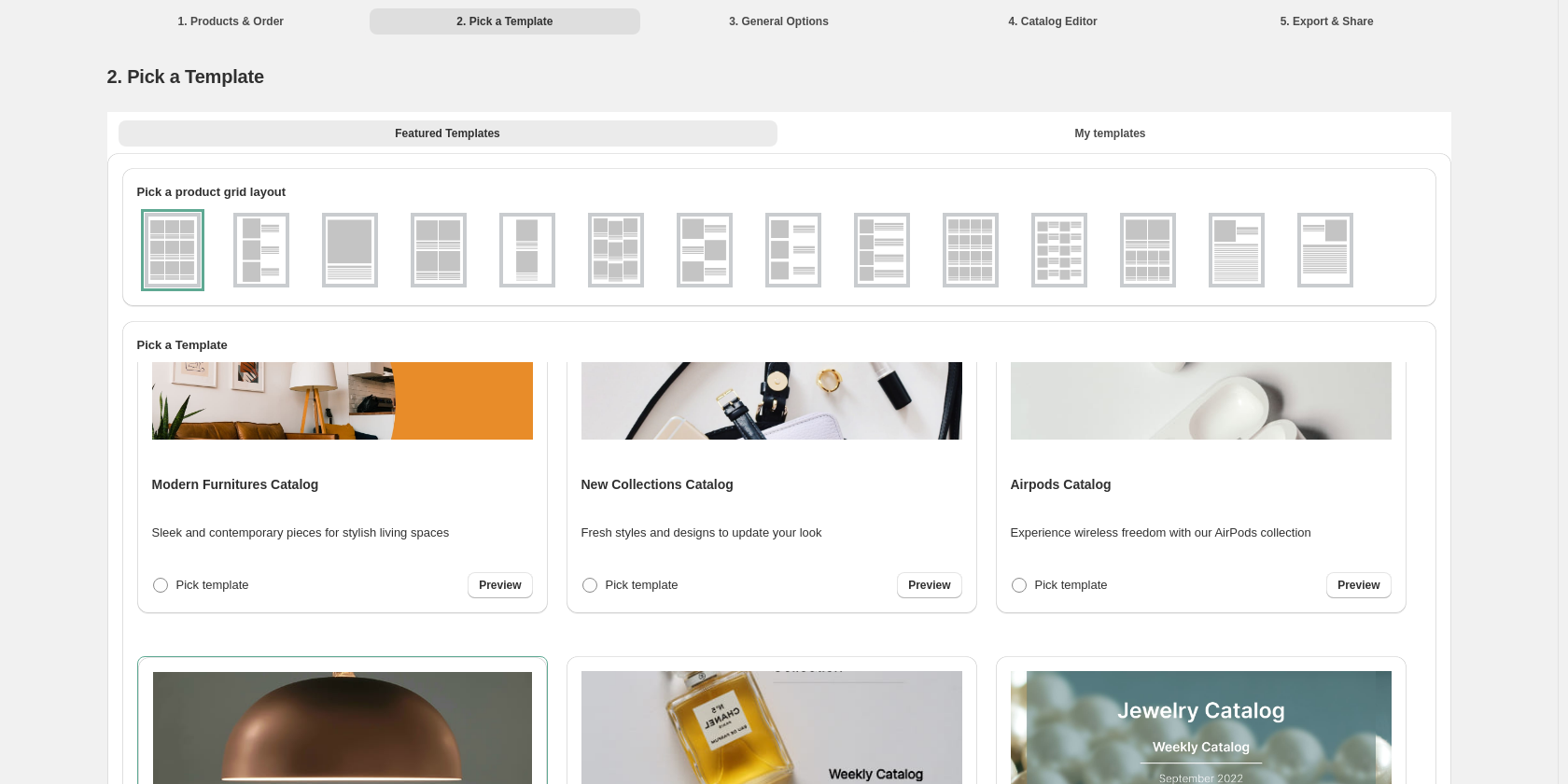
select select "**********"
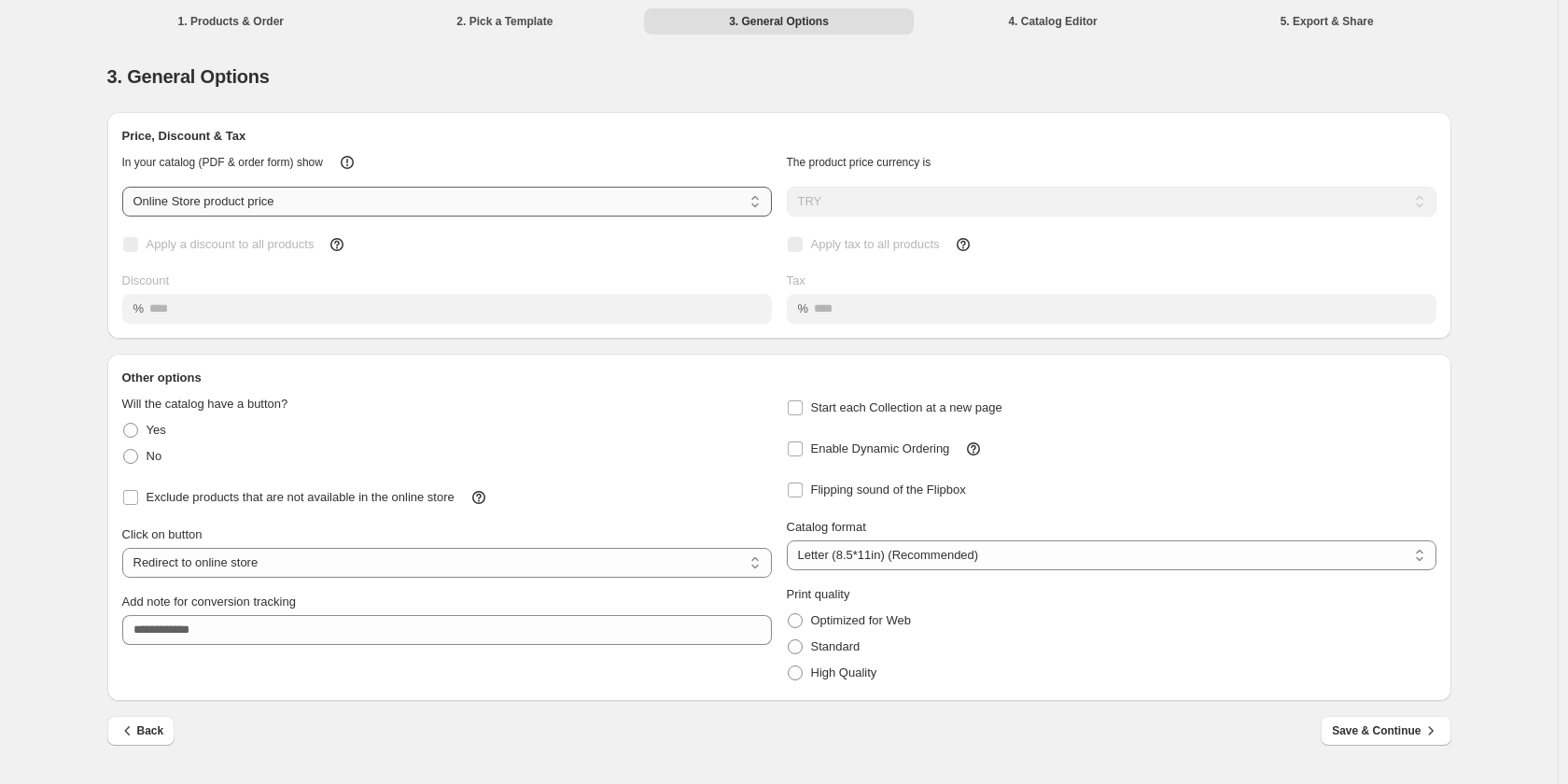
click at [231, 189] on select "**********" at bounding box center [447, 201] width 650 height 30
select select "****"
click at [122, 187] on select "**********" at bounding box center [447, 201] width 650 height 30
click at [1361, 741] on button "Save & Continue" at bounding box center [1385, 730] width 130 height 30
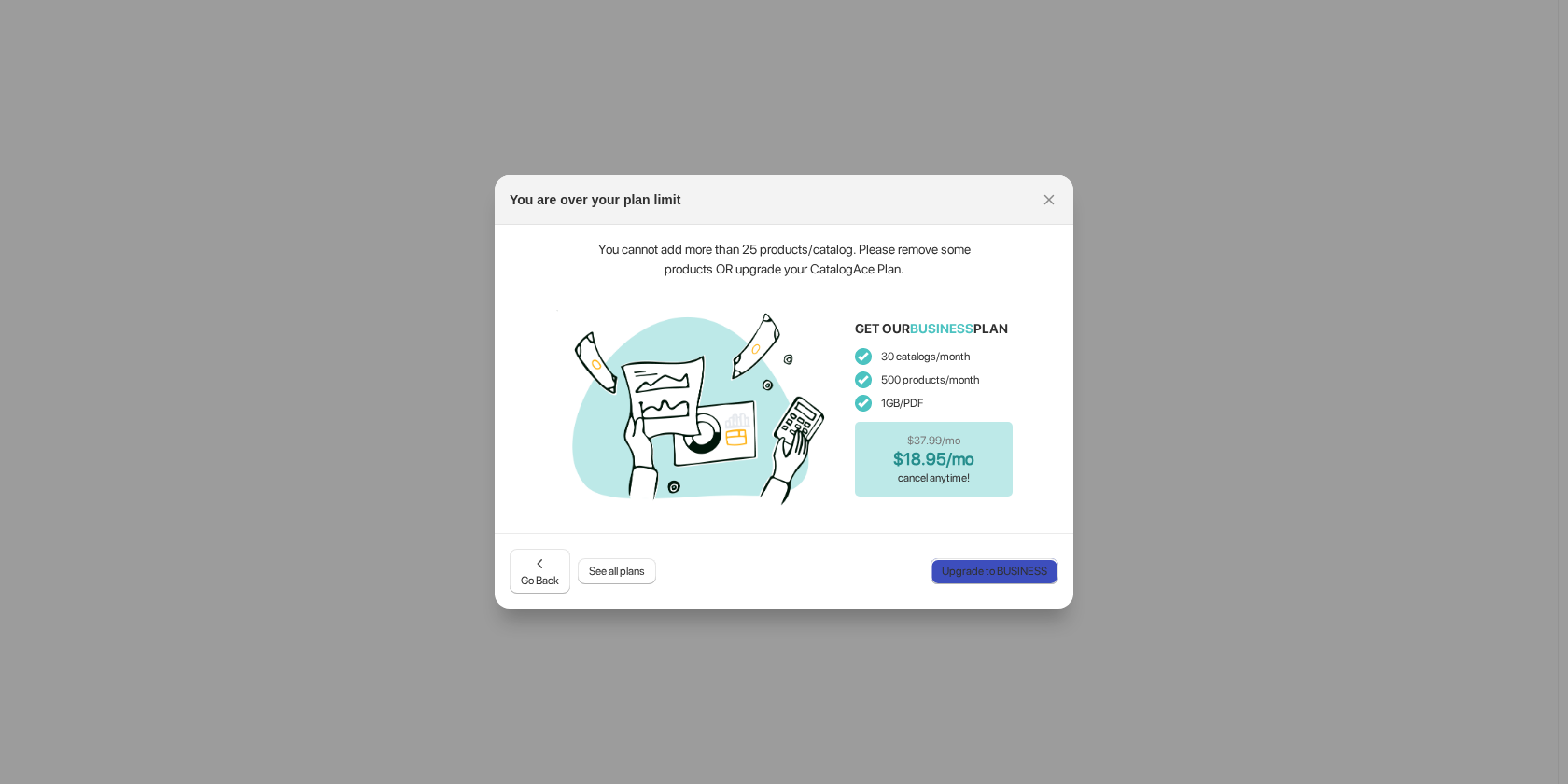
click at [1036, 571] on span "Upgrade to BUSINESS" at bounding box center [994, 570] width 105 height 15
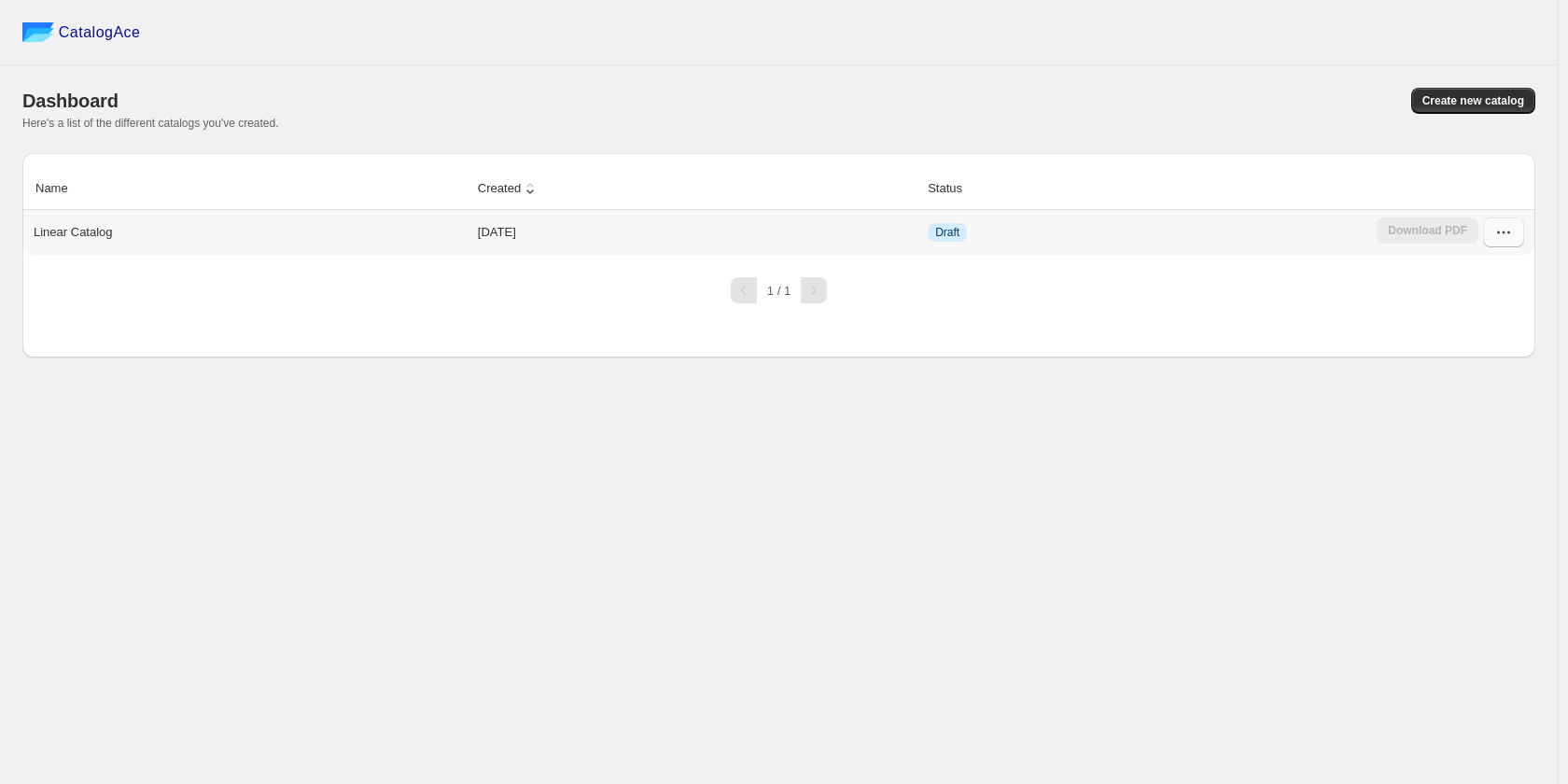
click at [1488, 231] on button "button" at bounding box center [1503, 232] width 41 height 30
click at [1068, 212] on td "Draft" at bounding box center [1146, 232] width 449 height 44
click at [1506, 227] on icon "button" at bounding box center [1503, 232] width 18 height 18
click at [1494, 344] on span "Duplicate Catalog" at bounding box center [1479, 361] width 50 height 33
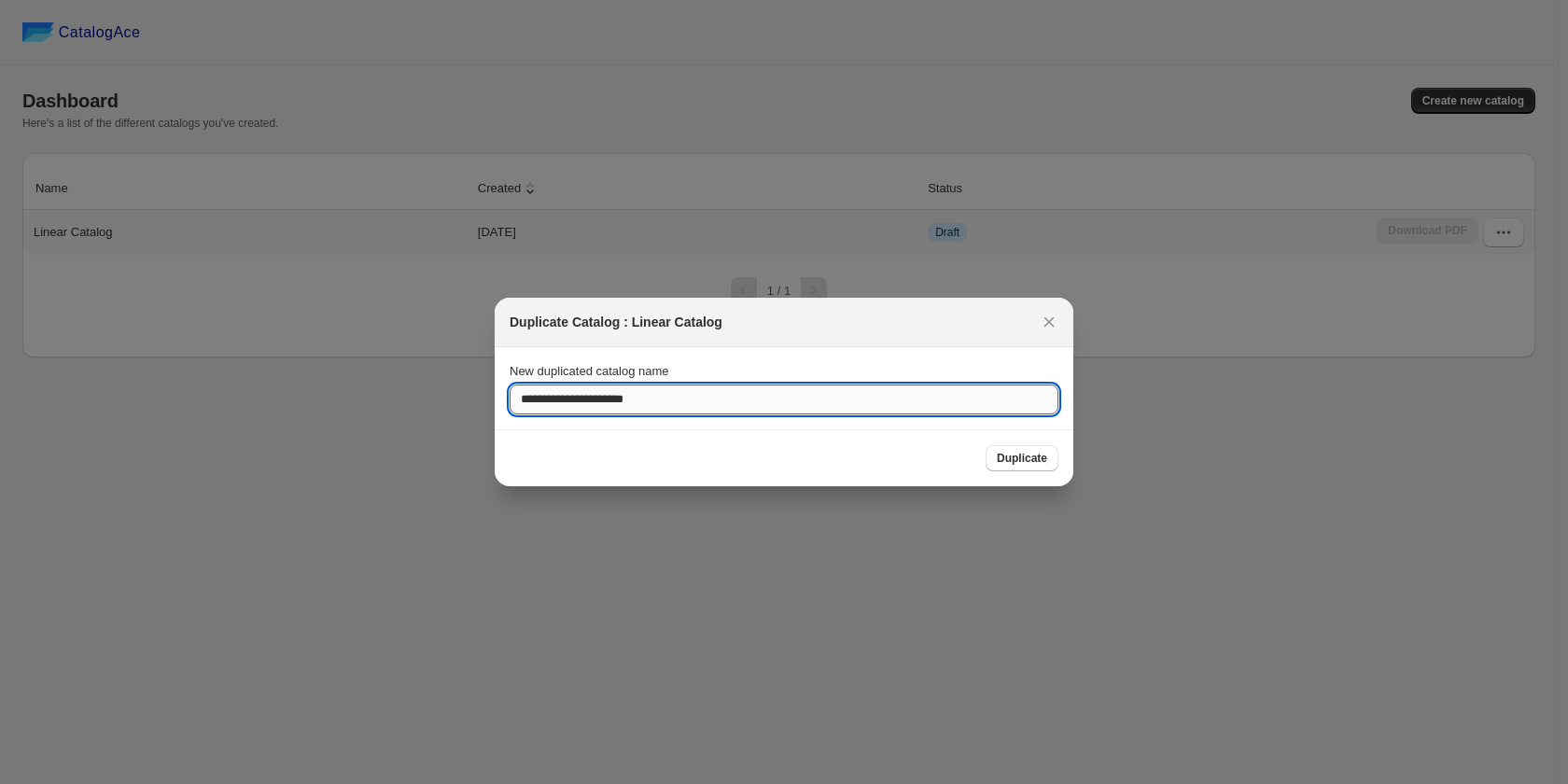
click at [980, 400] on input "**********" at bounding box center [784, 399] width 548 height 30
click at [1027, 456] on span "Duplicate" at bounding box center [1022, 457] width 50 height 15
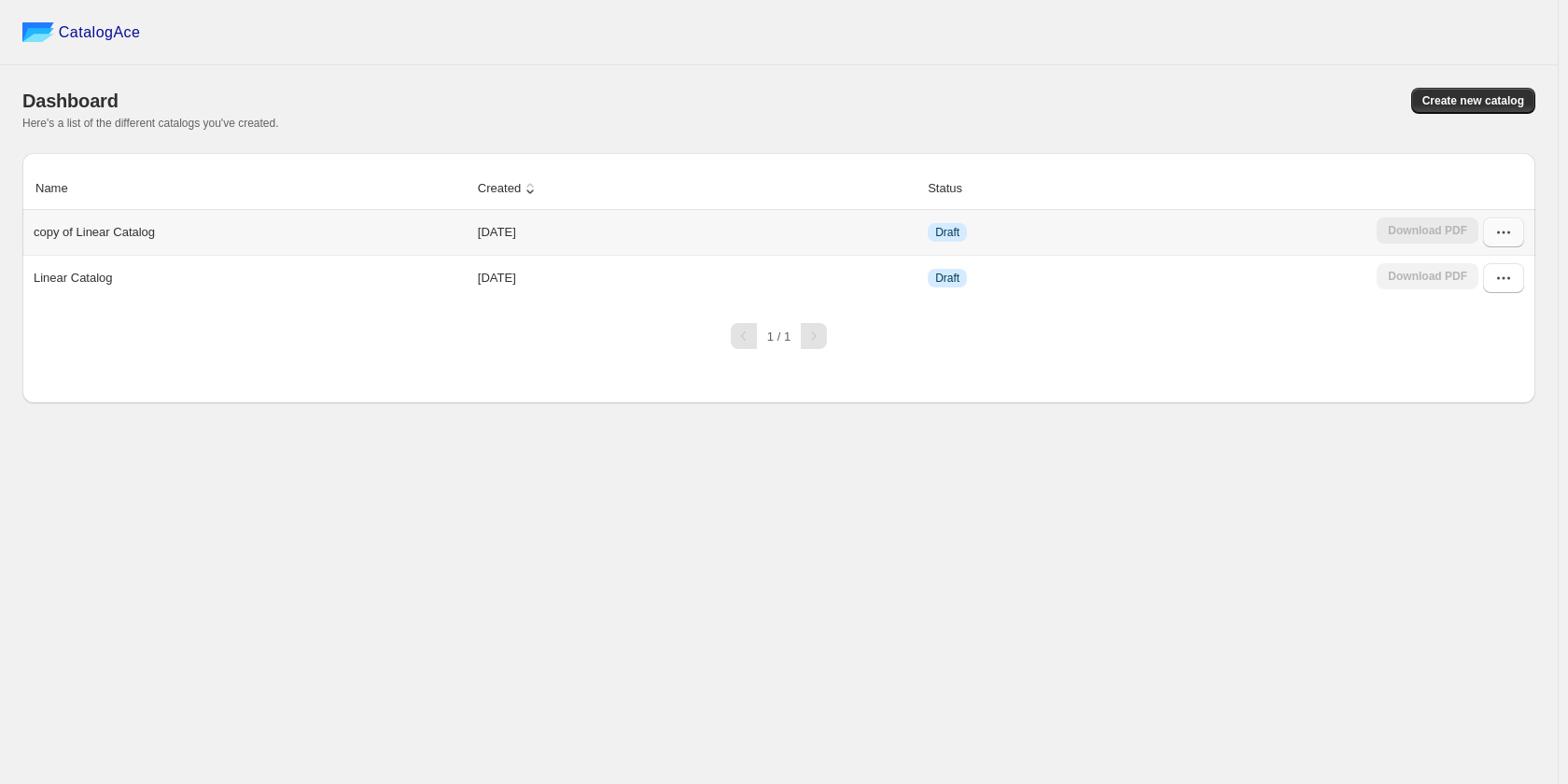
click at [1501, 230] on icon "button" at bounding box center [1503, 232] width 18 height 18
click at [1467, 393] on span "Edit" at bounding box center [1464, 400] width 20 height 14
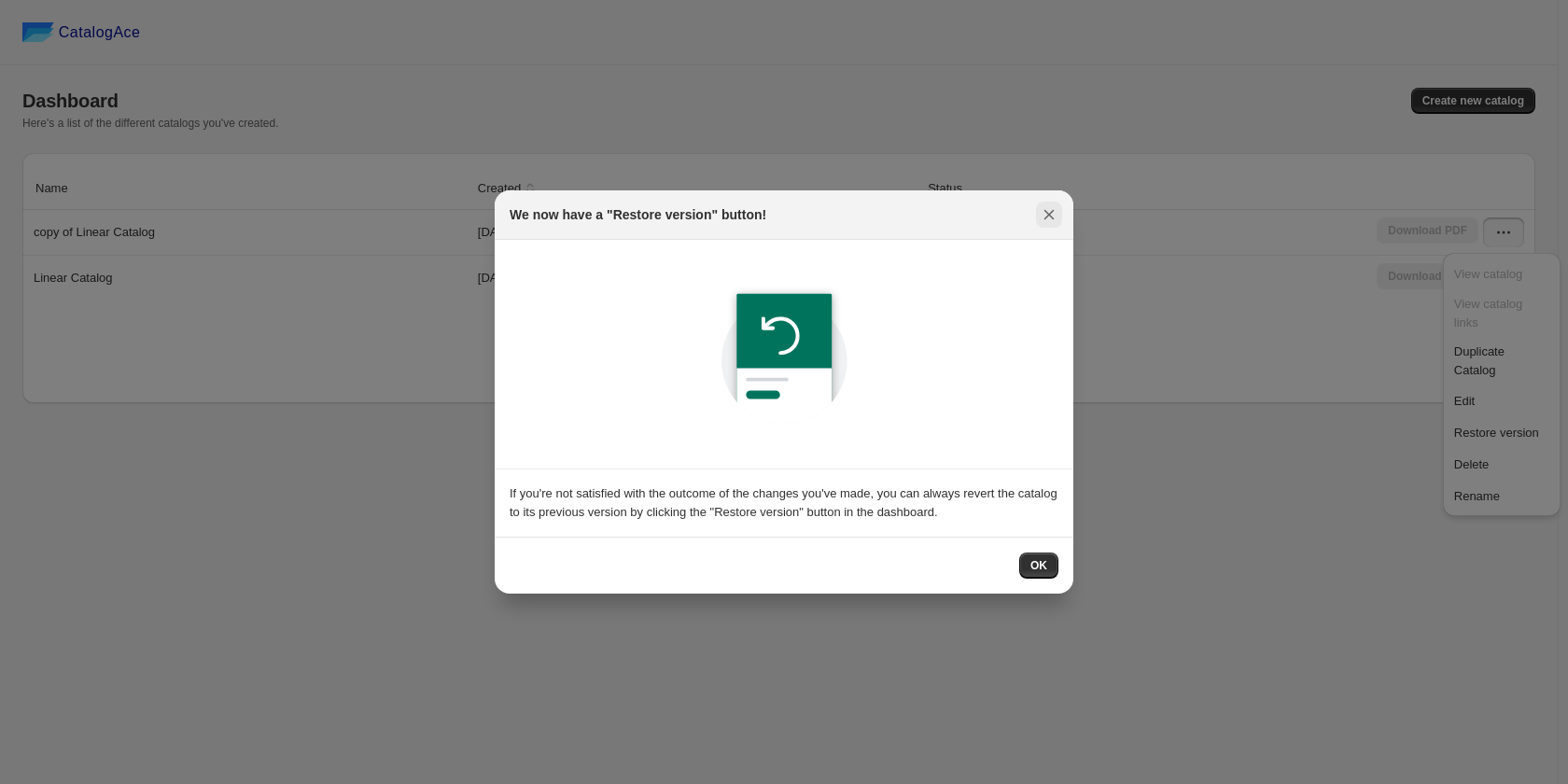
click at [1058, 221] on button ":r9:" at bounding box center [1049, 214] width 26 height 26
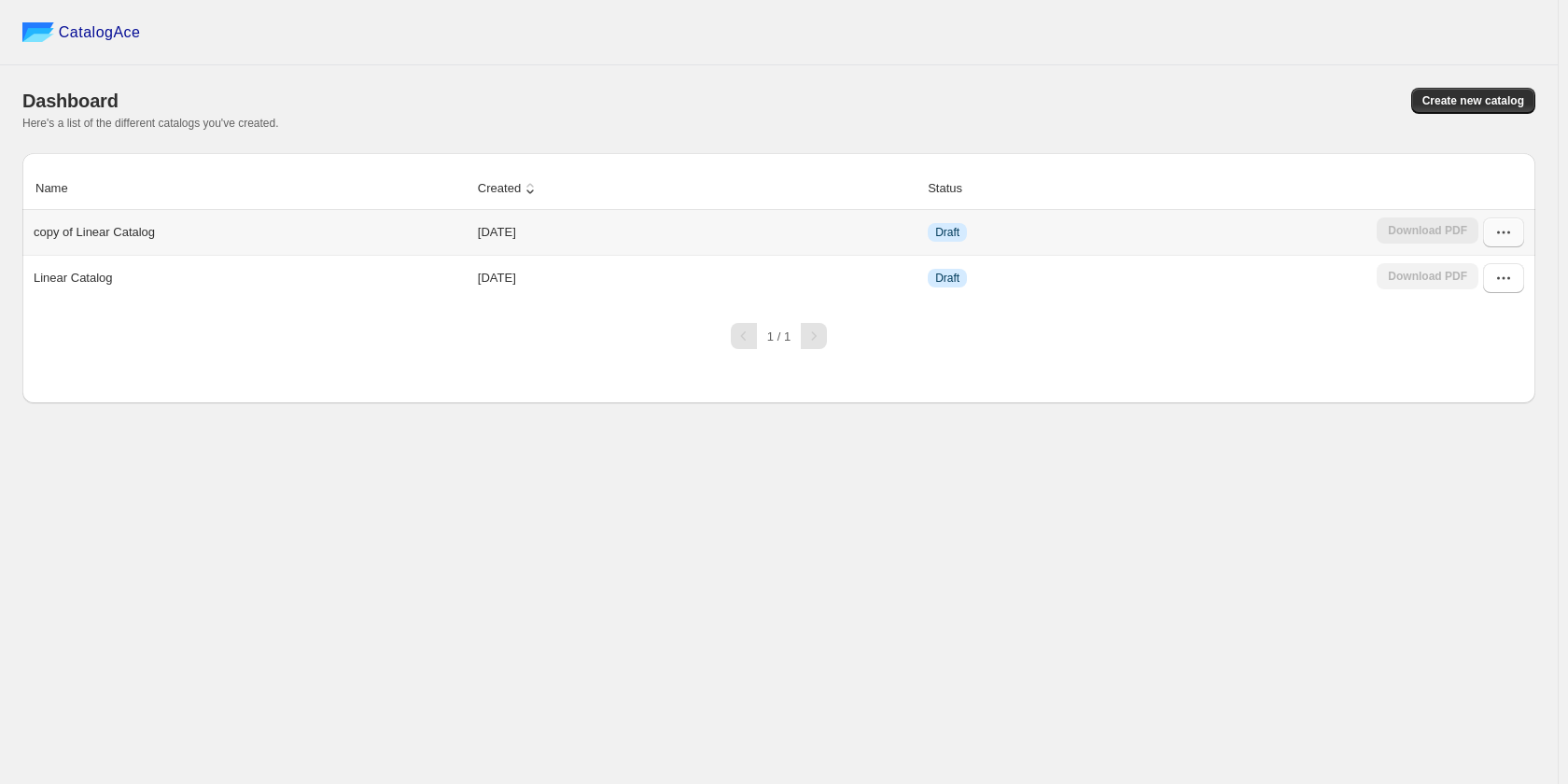
click at [1505, 233] on icon "button" at bounding box center [1504, 232] width 3 height 3
click at [1484, 457] on span "Delete" at bounding box center [1471, 464] width 36 height 14
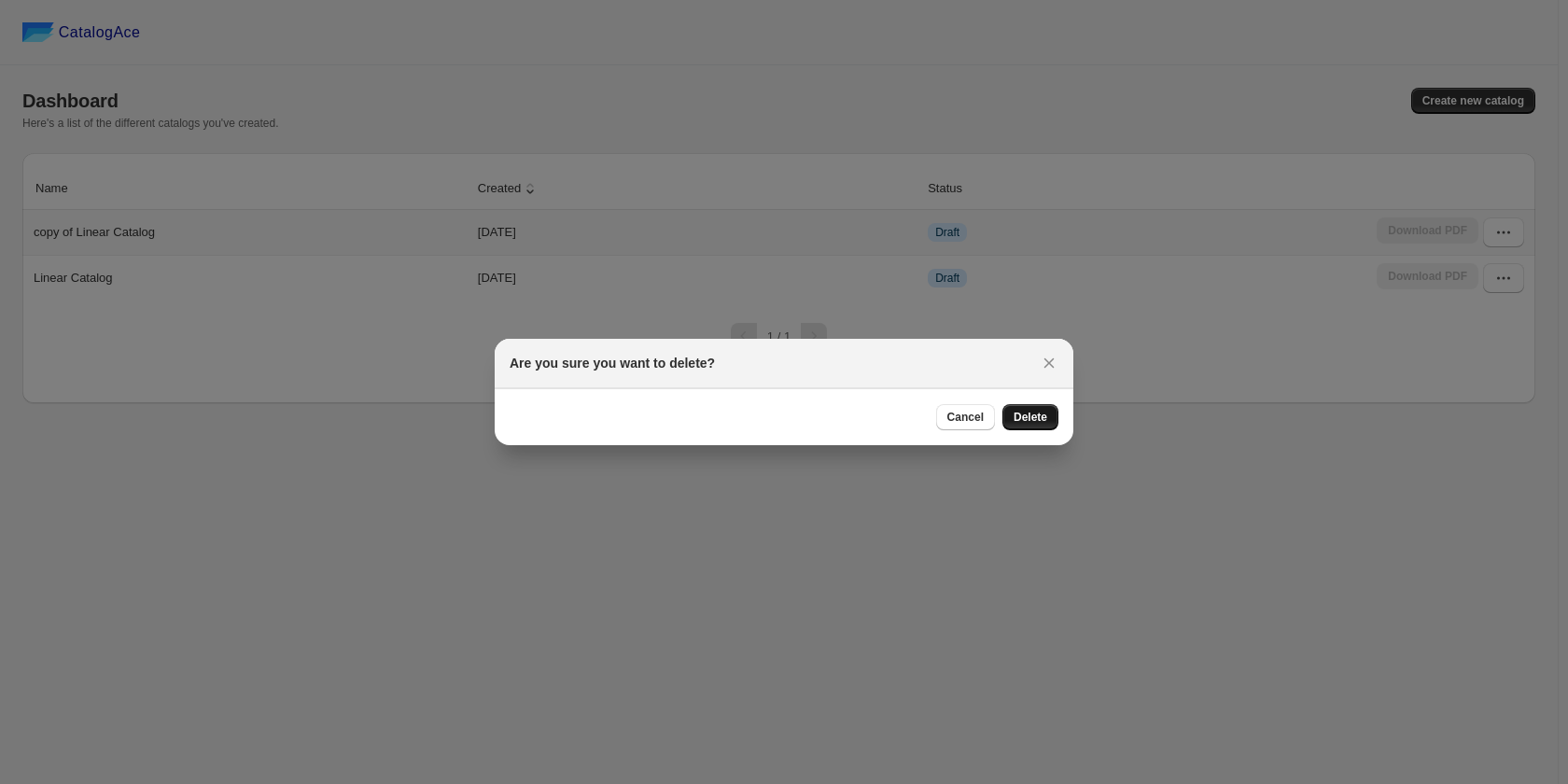
click at [1020, 413] on span "Delete" at bounding box center [1030, 417] width 34 height 15
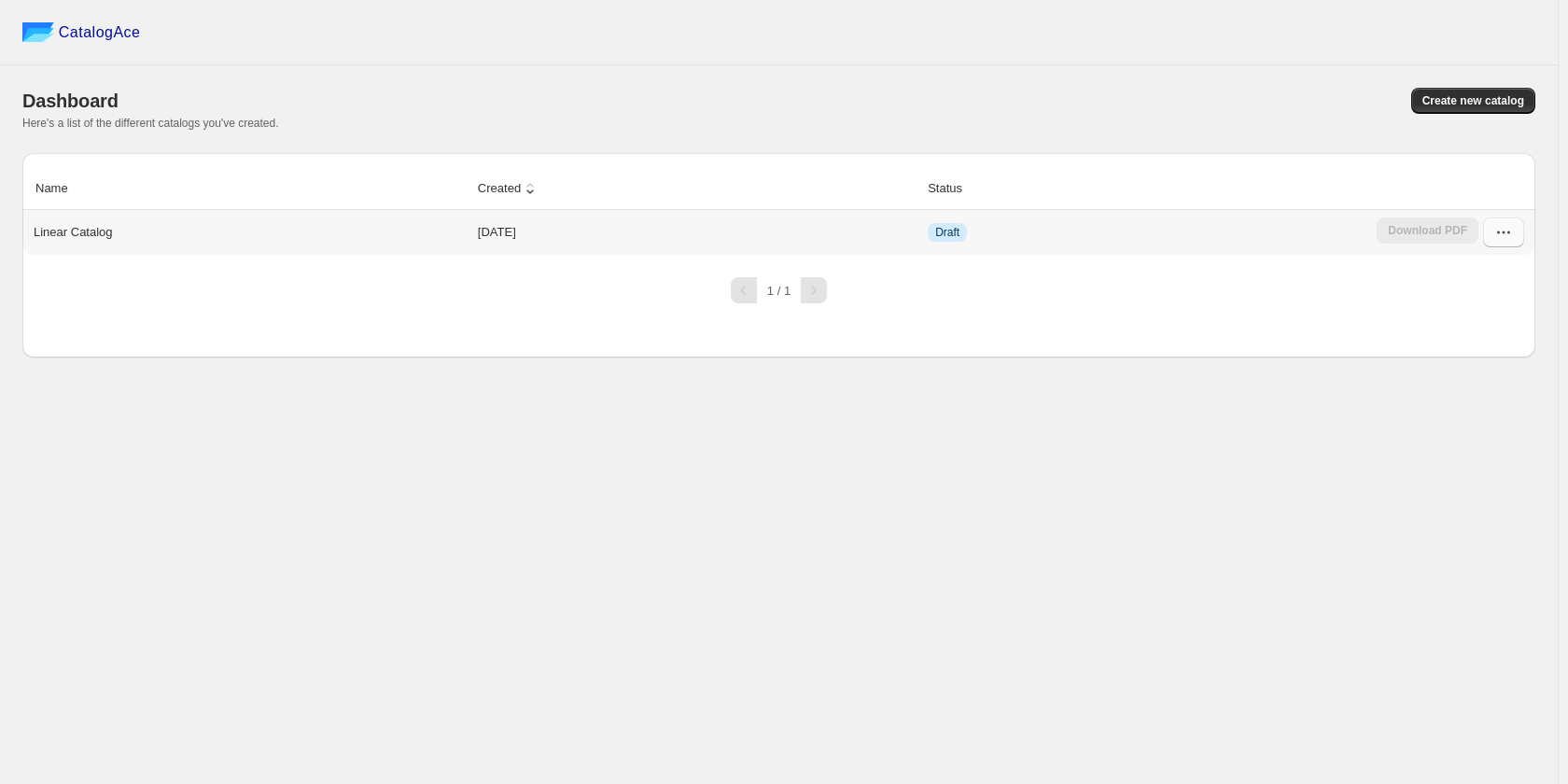
click at [1501, 226] on icon "button" at bounding box center [1503, 232] width 18 height 18
click at [1475, 392] on span "Edit" at bounding box center [1501, 400] width 95 height 18
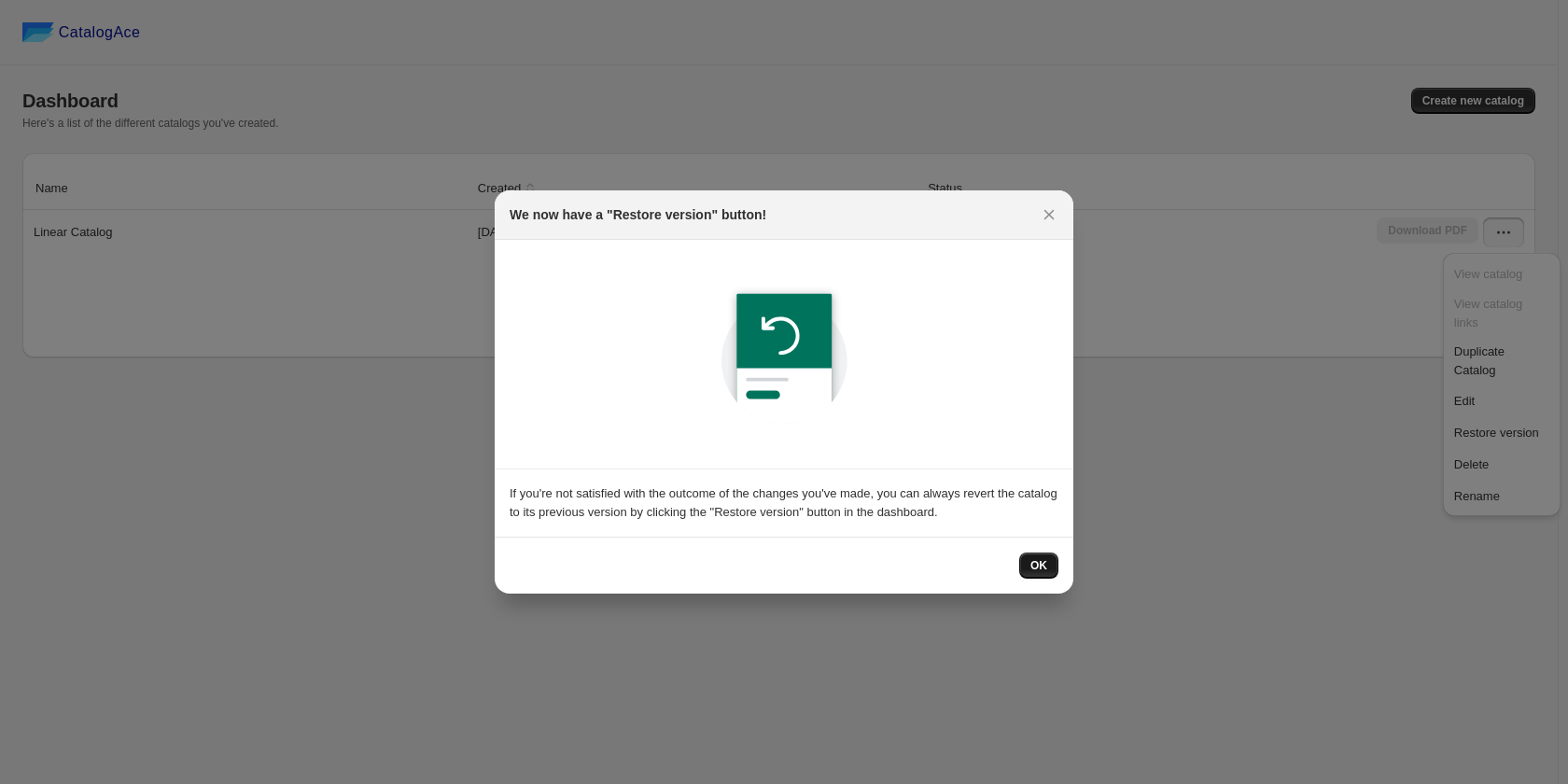
click at [1040, 571] on span "OK" at bounding box center [1038, 565] width 16 height 15
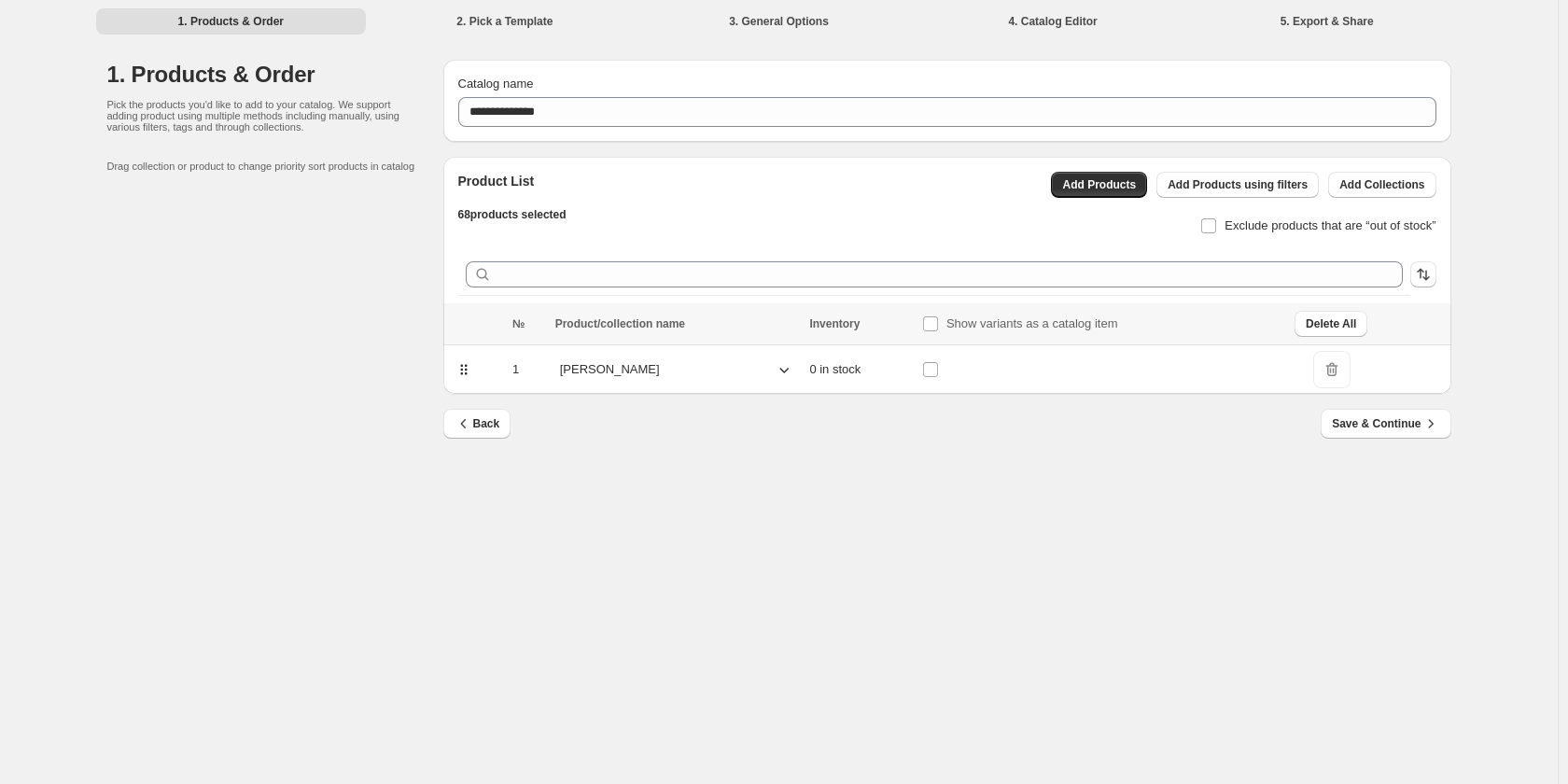
click at [771, 363] on div "[PERSON_NAME]" at bounding box center [677, 369] width 244 height 28
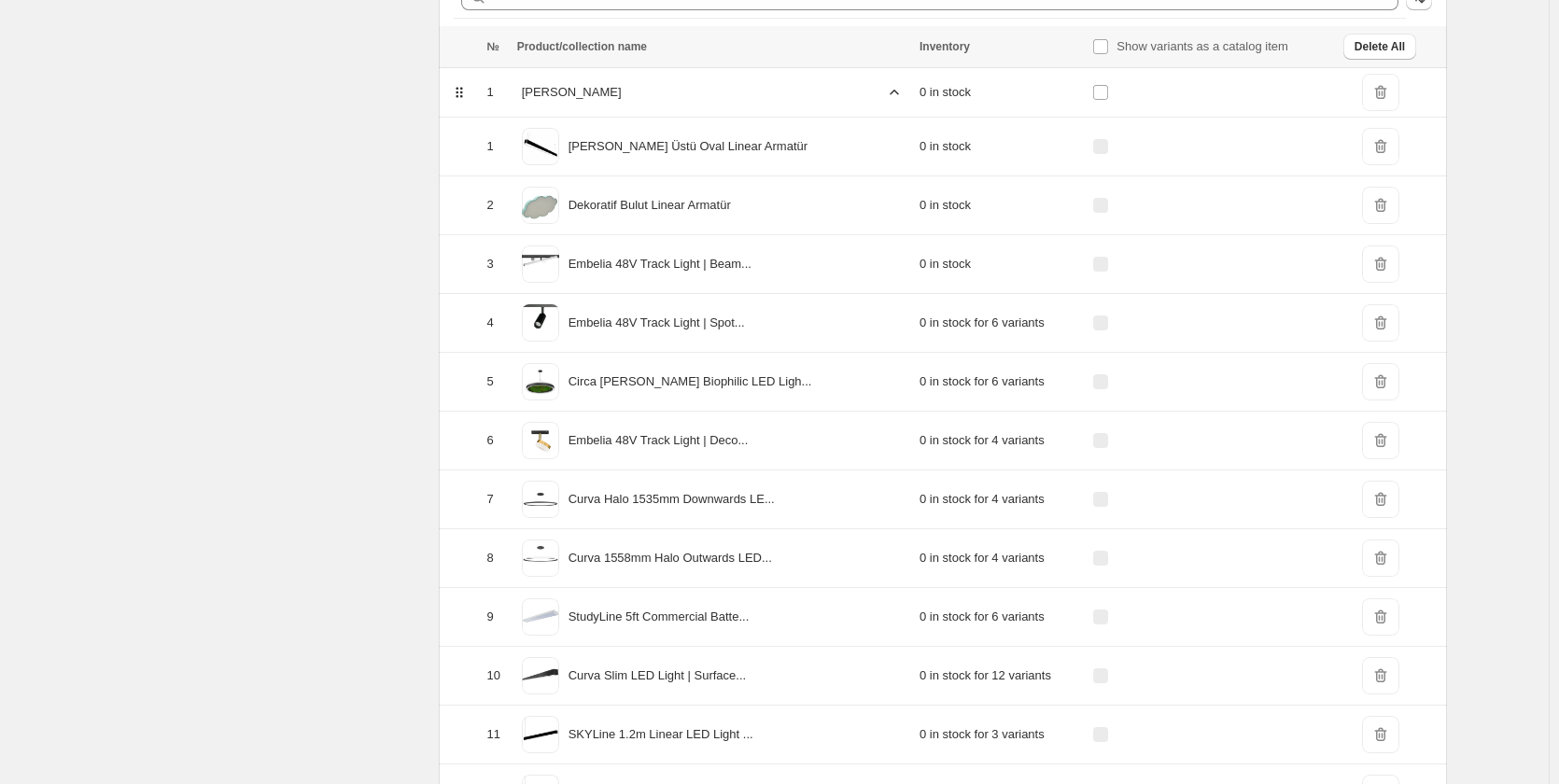
scroll to position [279, 0]
click at [1384, 196] on span "DeleteIcon" at bounding box center [1380, 202] width 38 height 38
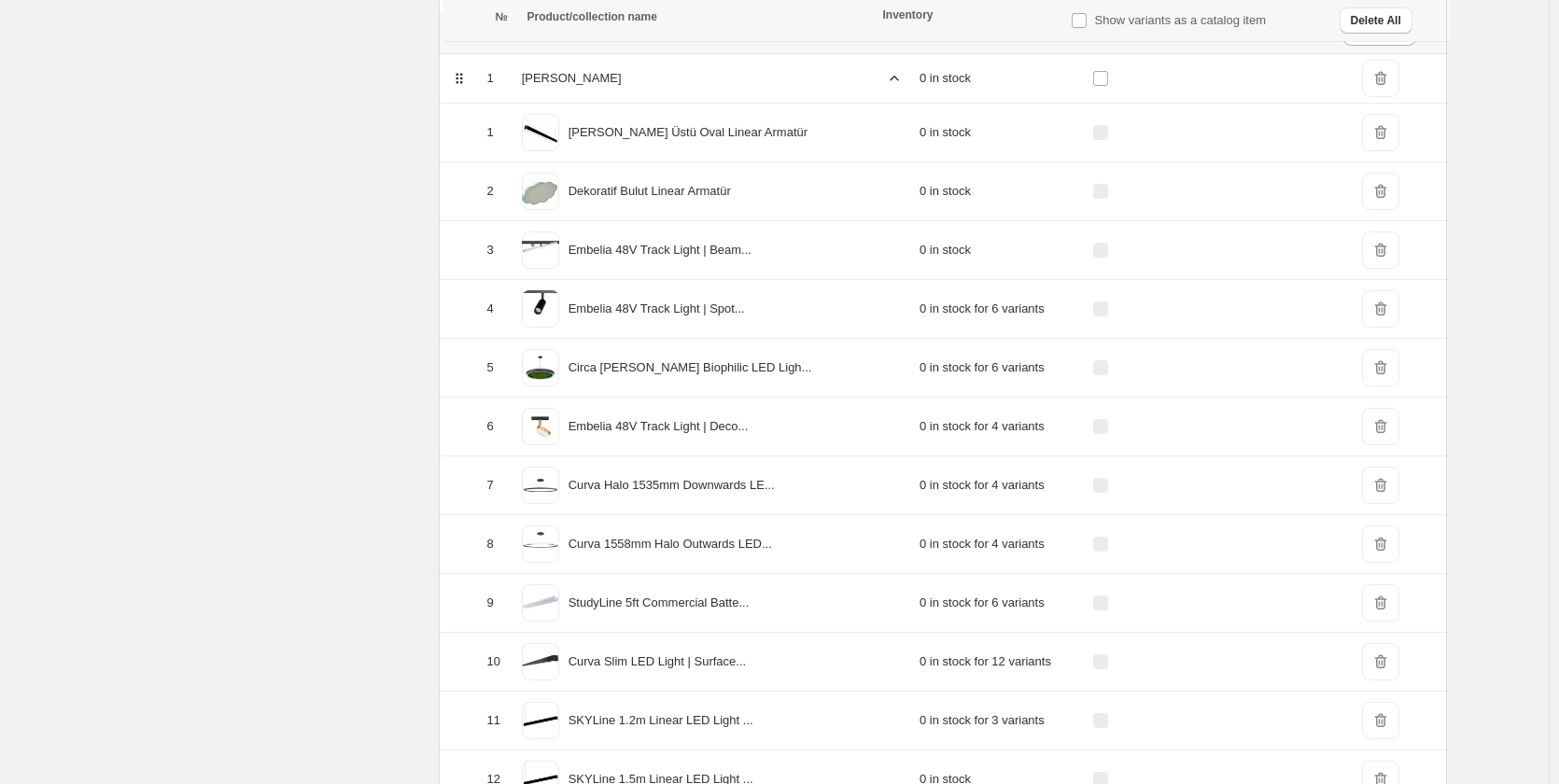
scroll to position [187, 0]
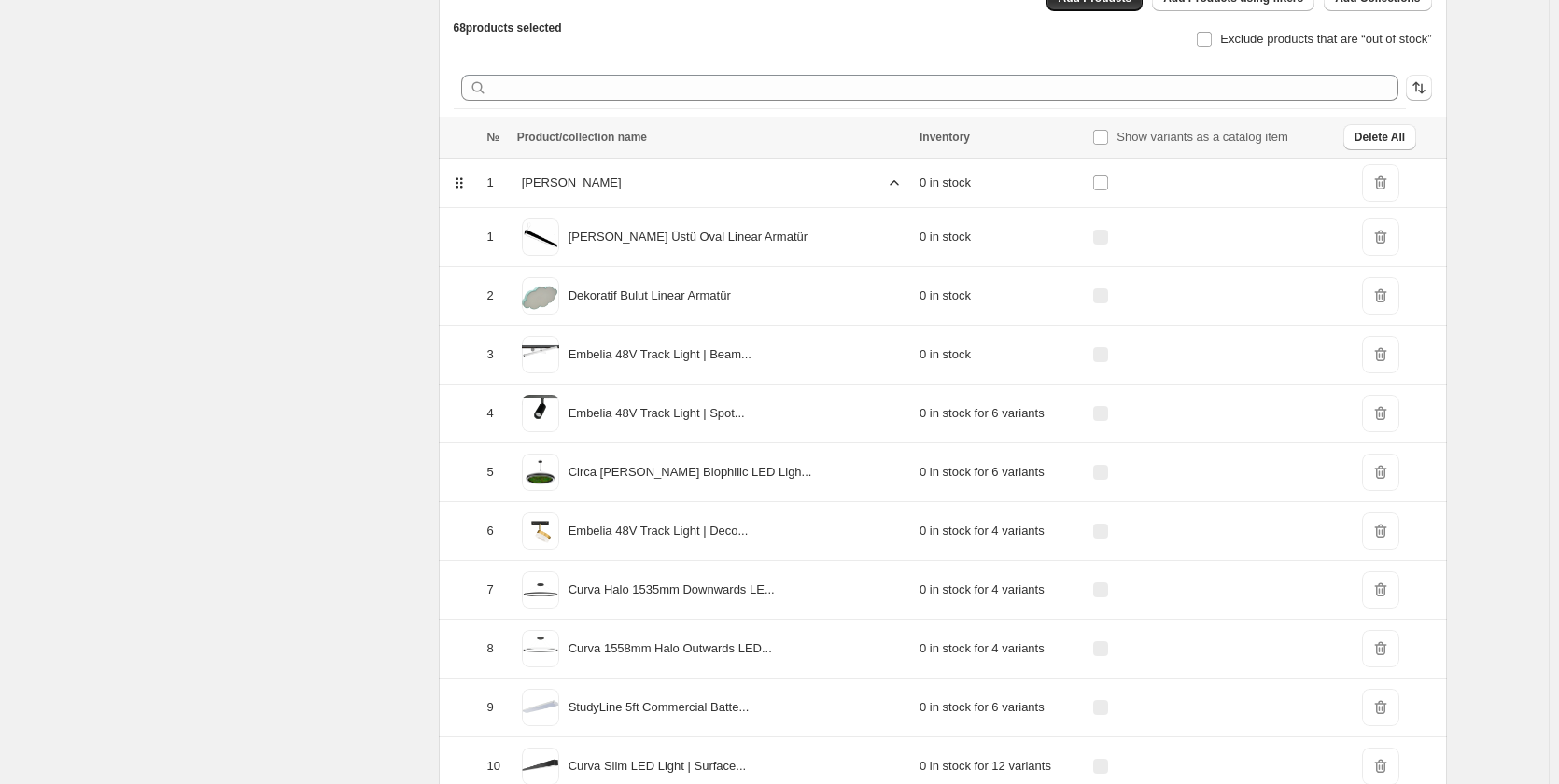
click at [1373, 291] on span "DeleteIcon" at bounding box center [1380, 296] width 38 height 38
click at [1092, 133] on label "Show variants as a catalog item" at bounding box center [1190, 136] width 196 height 26
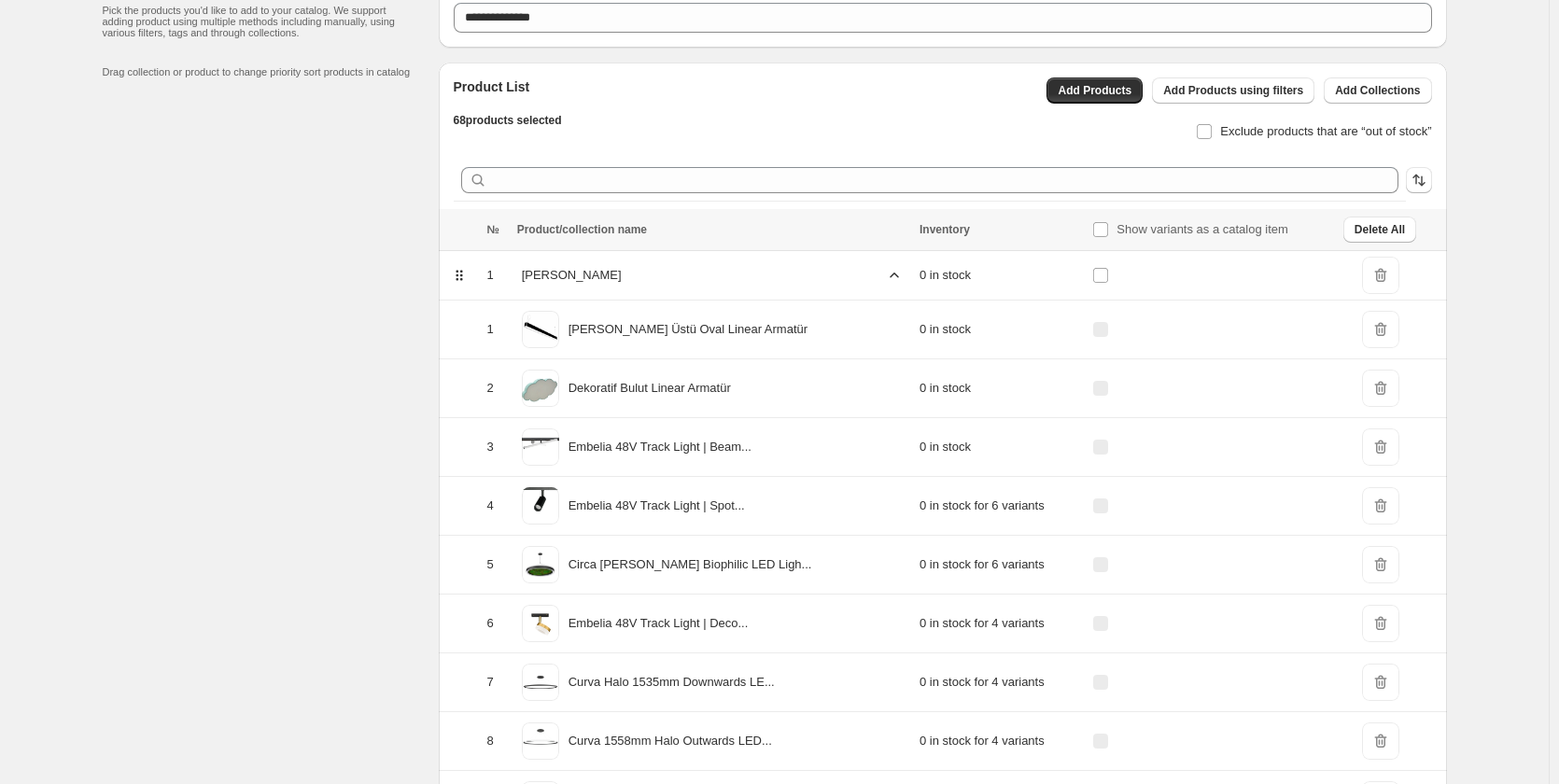
scroll to position [93, 0]
click at [1092, 266] on label at bounding box center [1103, 276] width 24 height 24
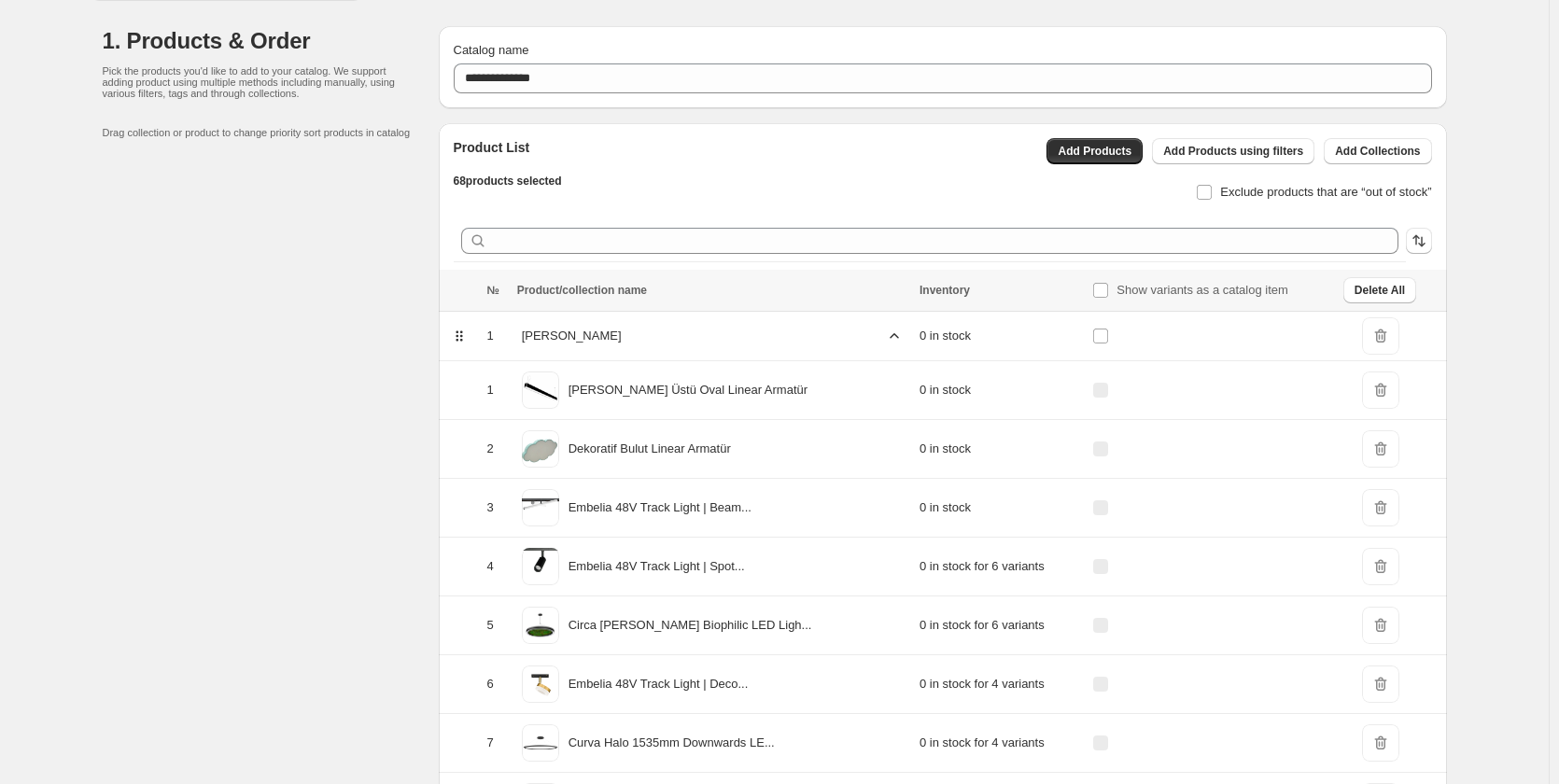
scroll to position [0, 0]
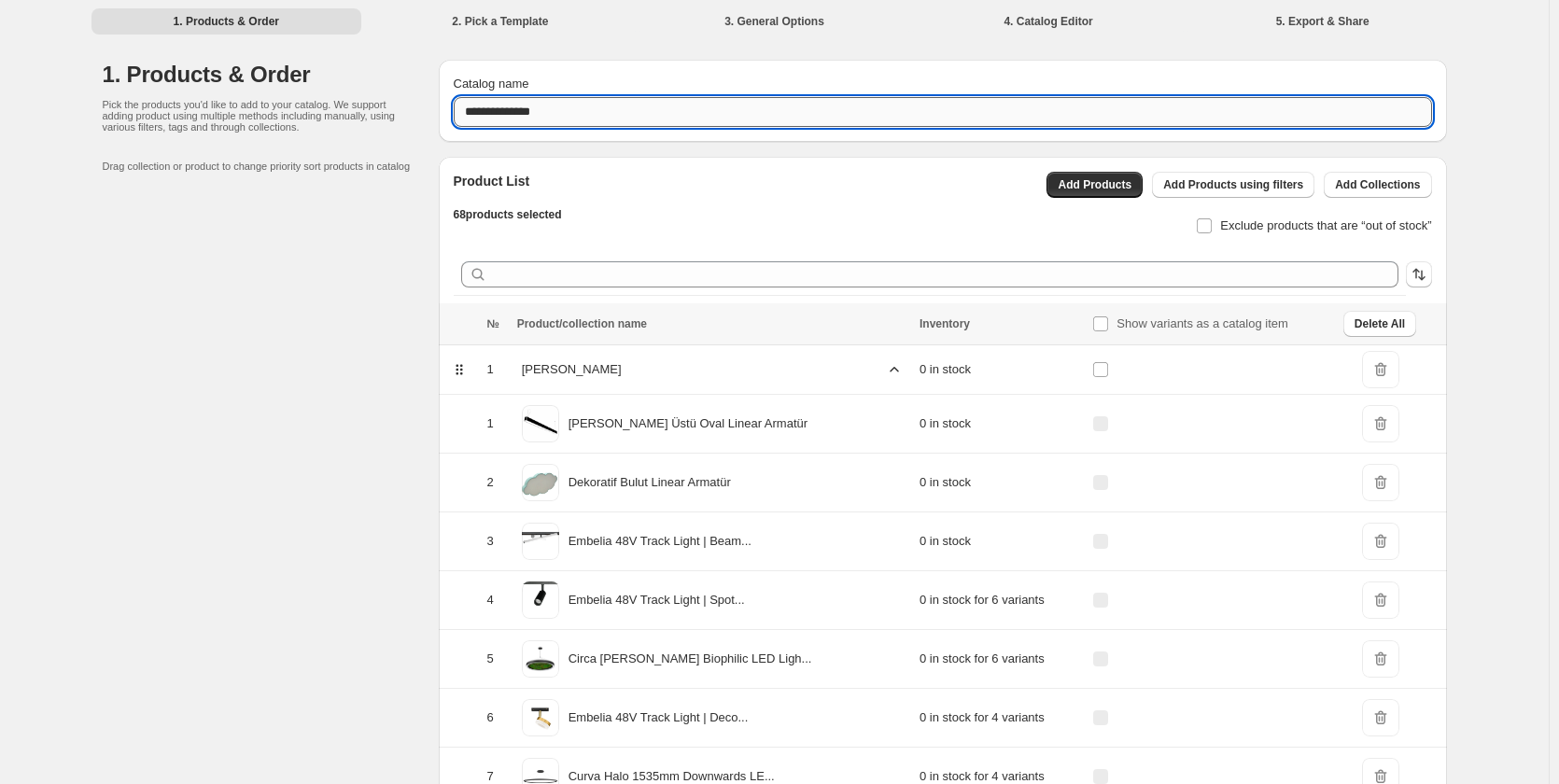
click at [523, 99] on input "**********" at bounding box center [942, 111] width 978 height 30
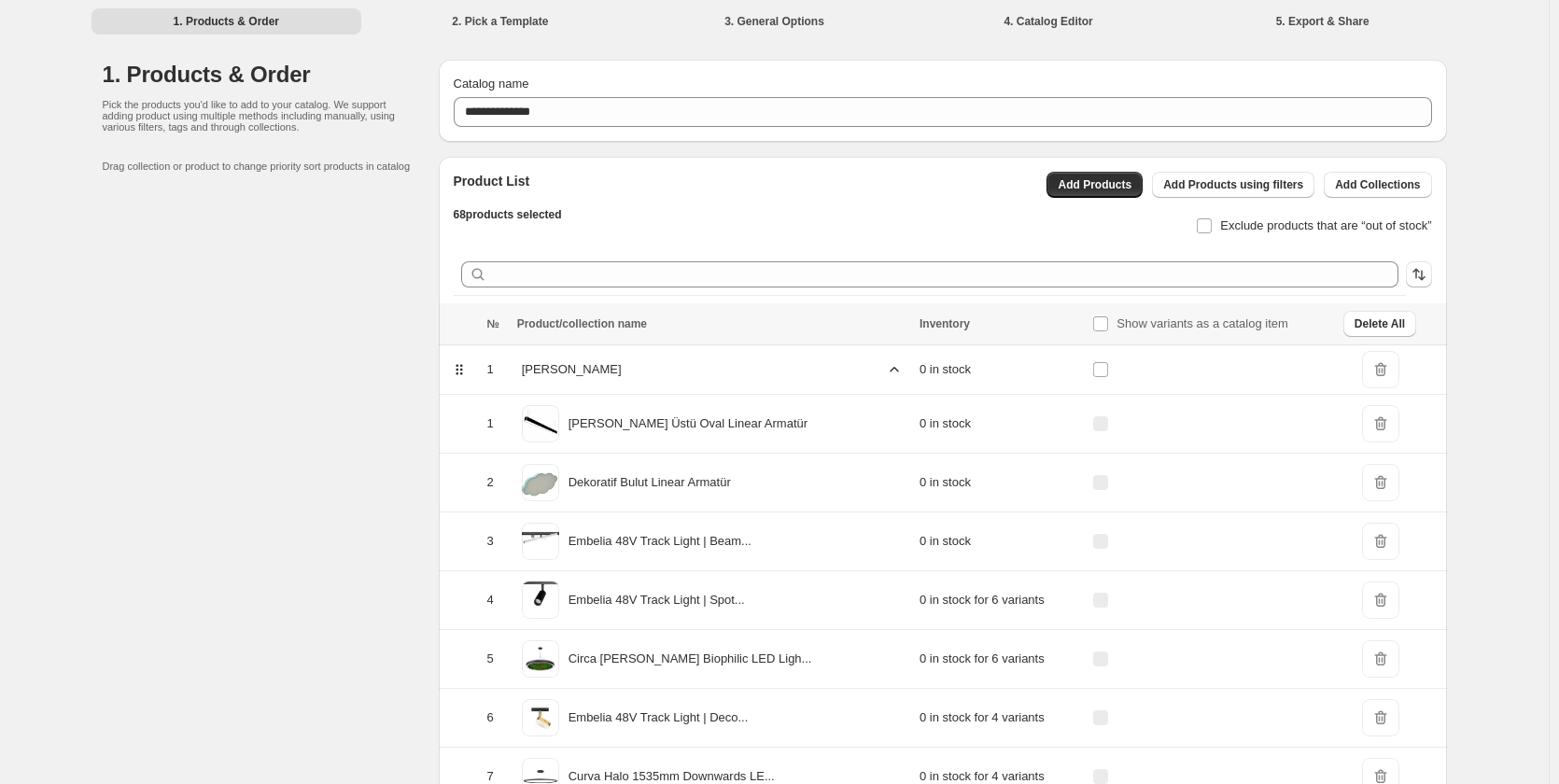
click at [467, 364] on icon at bounding box center [458, 368] width 18 height 18
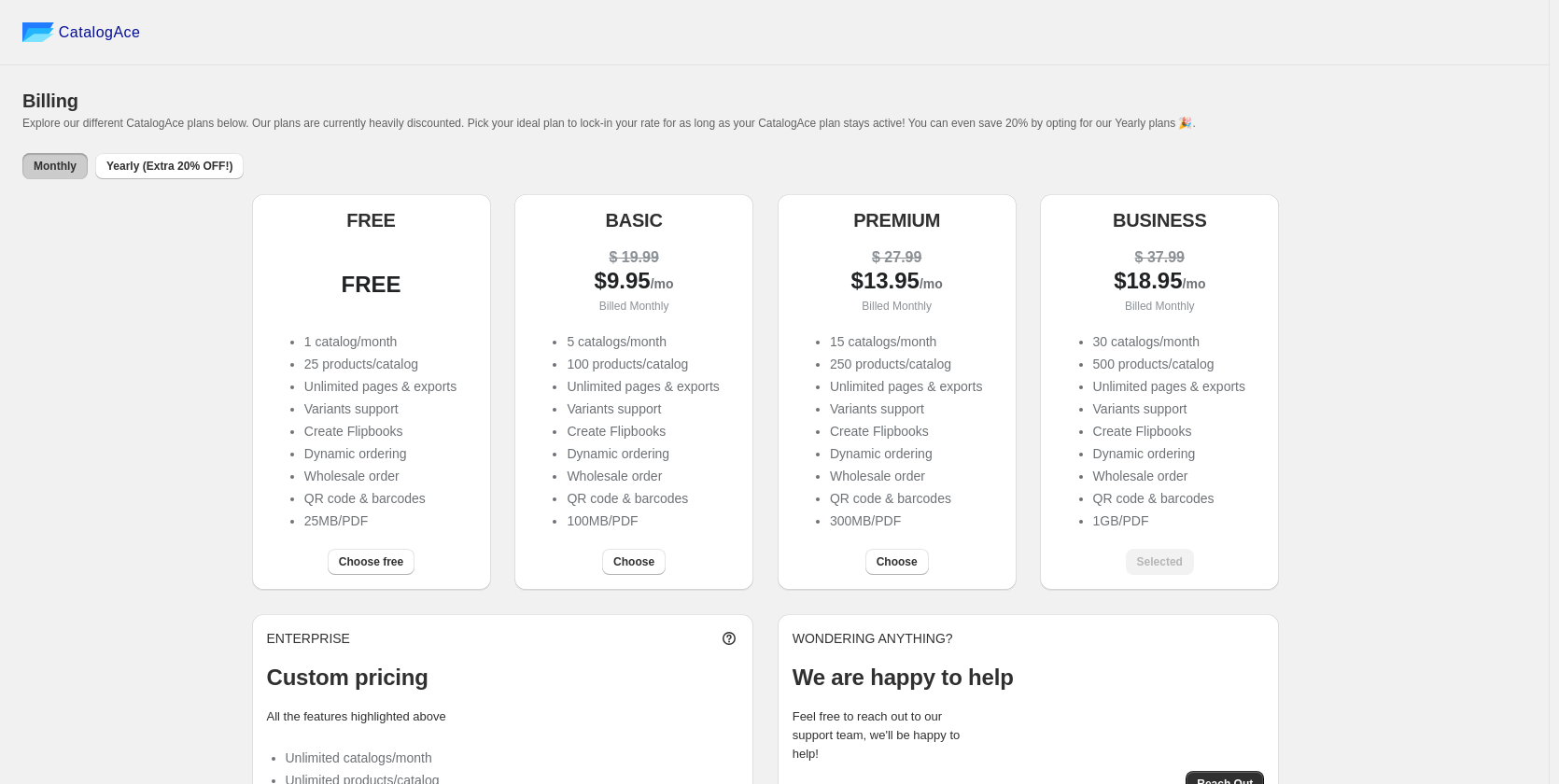
scroll to position [72, 0]
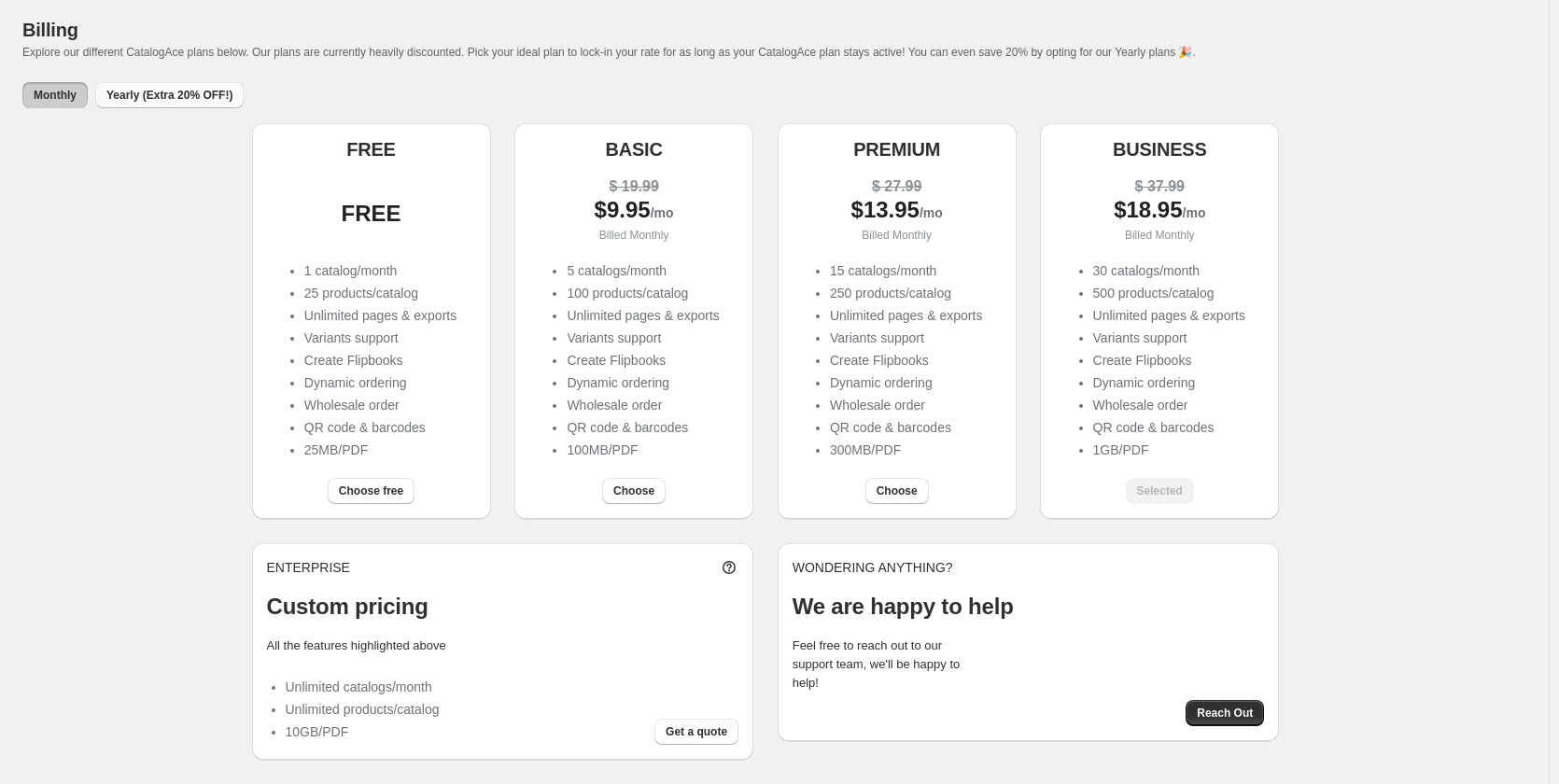
click at [157, 95] on span "Yearly (Extra 20% OFF!)" at bounding box center [169, 95] width 126 height 15
click at [47, 93] on span "Monthly" at bounding box center [55, 95] width 43 height 15
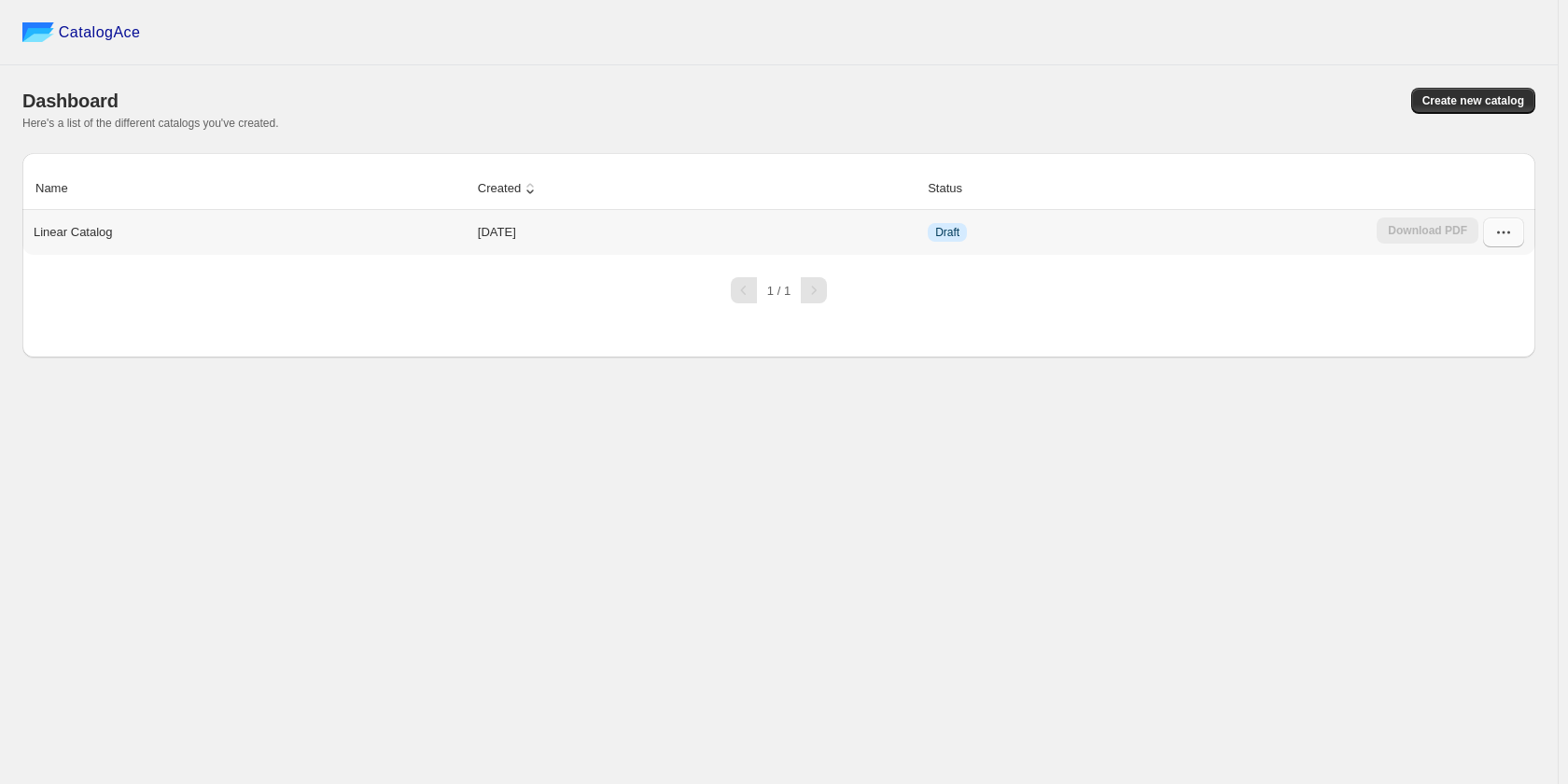
click at [1500, 226] on icon "button" at bounding box center [1503, 232] width 18 height 18
click at [1506, 417] on button "Restore version" at bounding box center [1502, 431] width 106 height 30
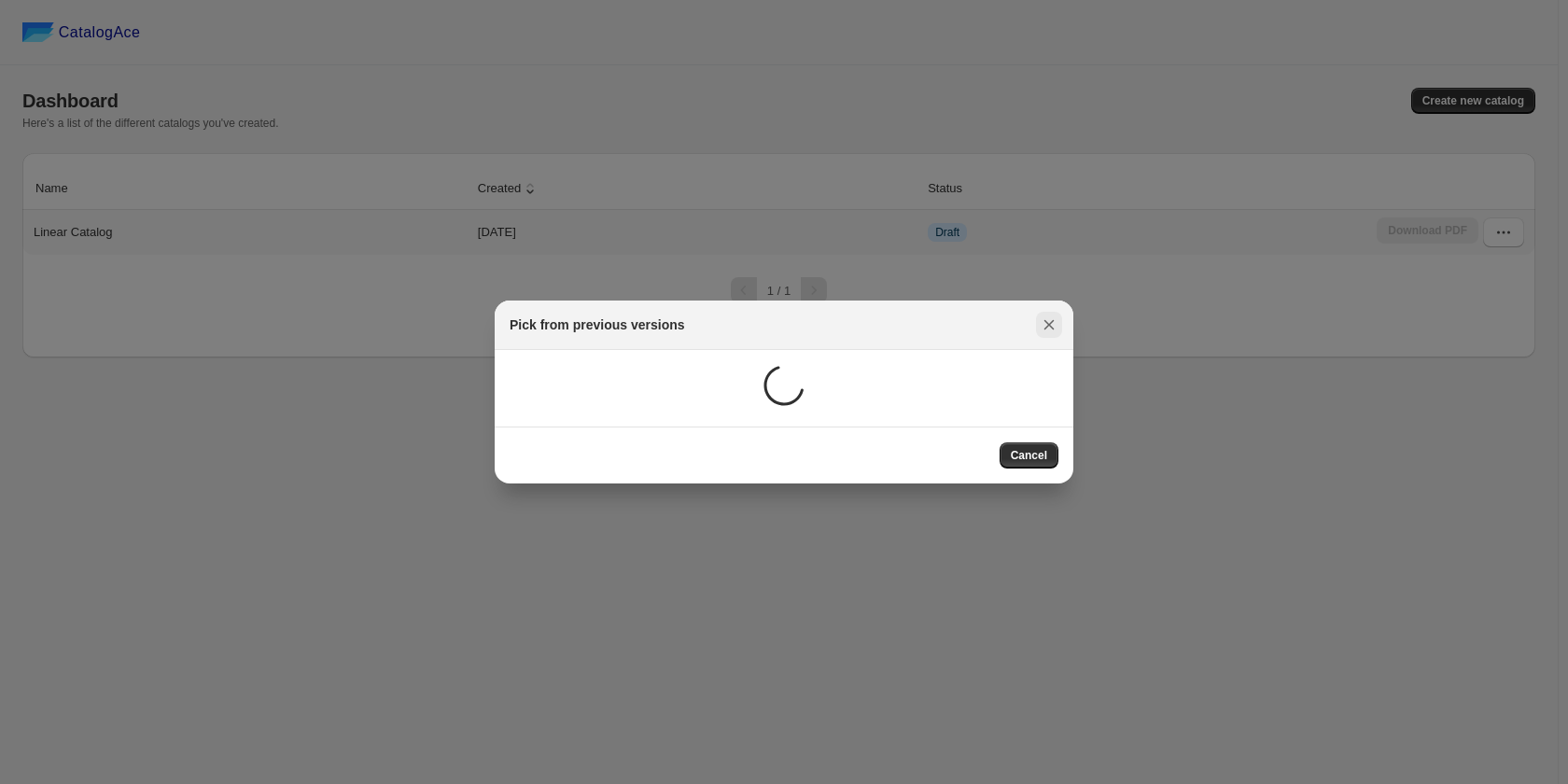
click at [1052, 320] on icon ":r7:" at bounding box center [1049, 324] width 18 height 18
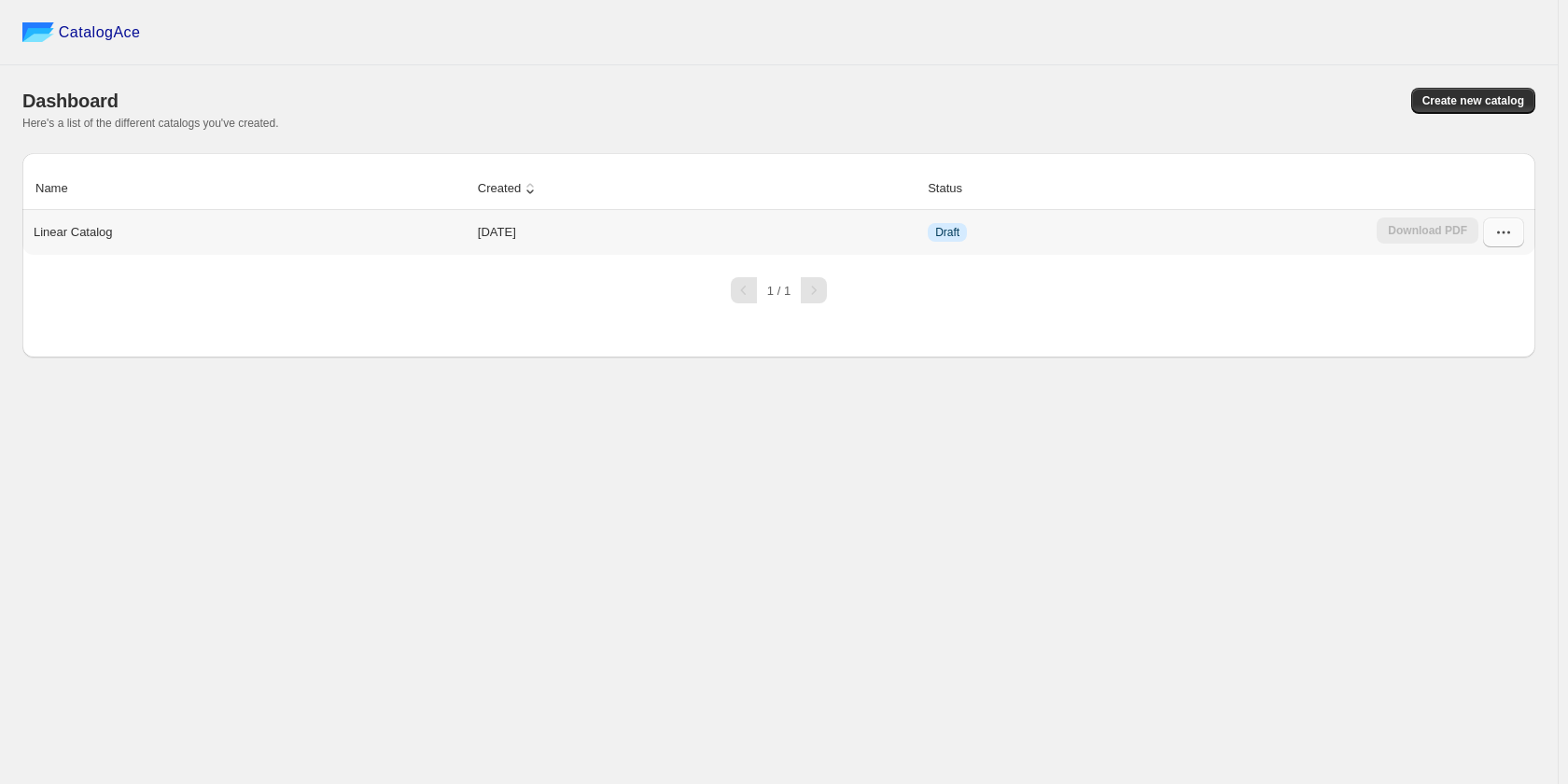
click at [1495, 236] on icon "button" at bounding box center [1503, 232] width 18 height 18
click at [1503, 392] on span "Edit" at bounding box center [1501, 400] width 95 height 18
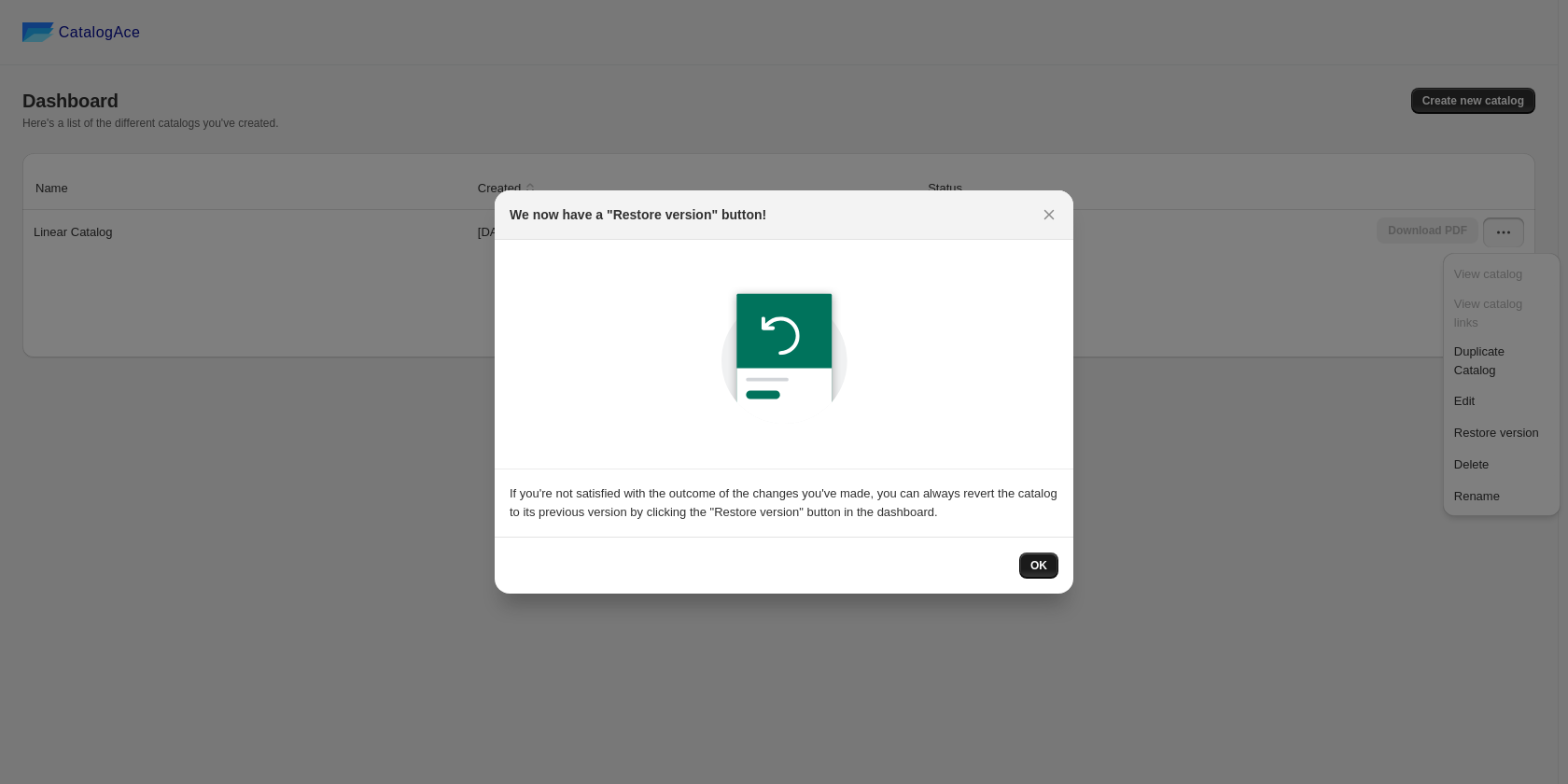
click at [1053, 556] on button "OK" at bounding box center [1039, 565] width 40 height 26
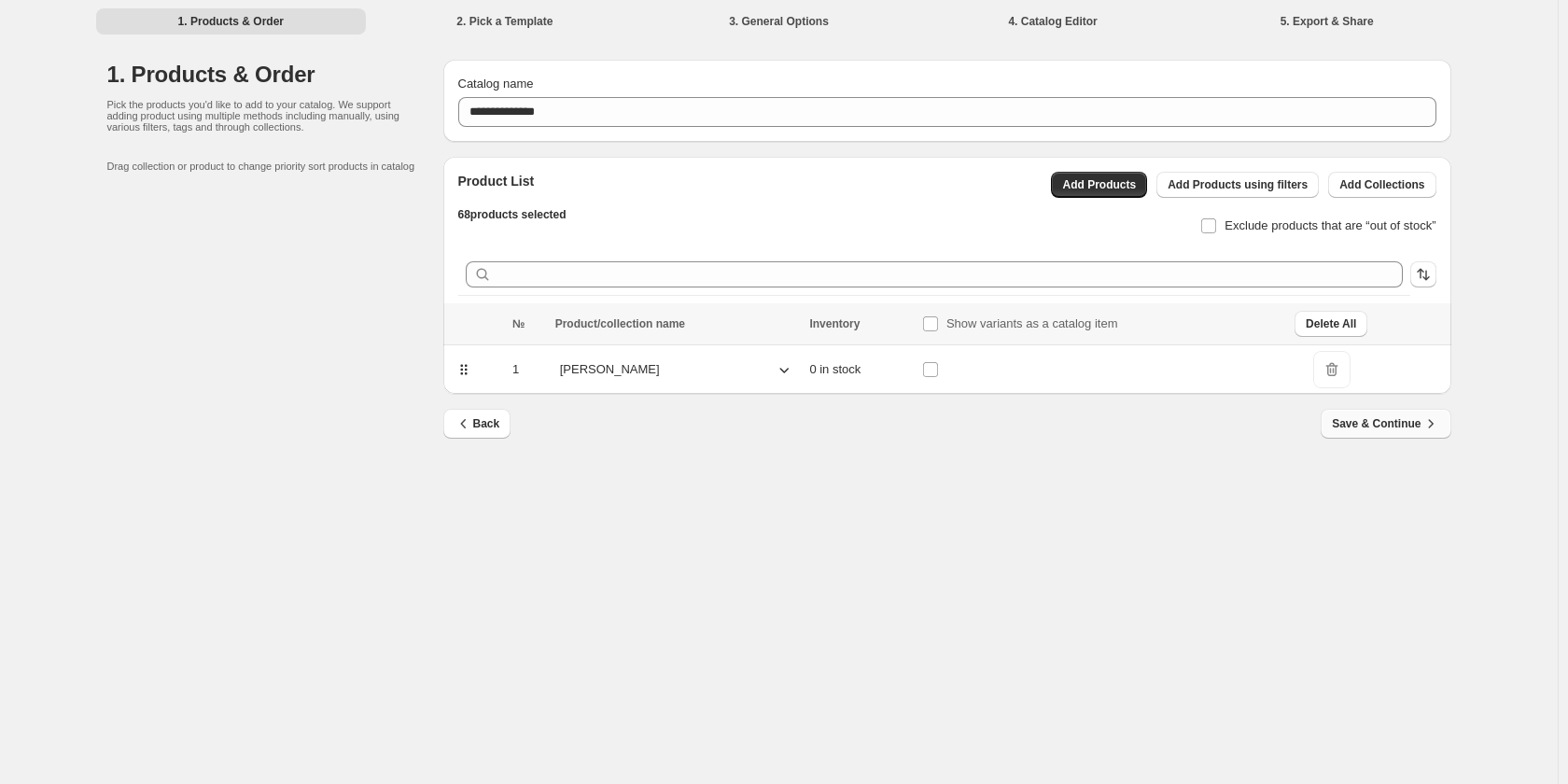
click at [1339, 421] on span "Save & Continue" at bounding box center [1385, 422] width 107 height 18
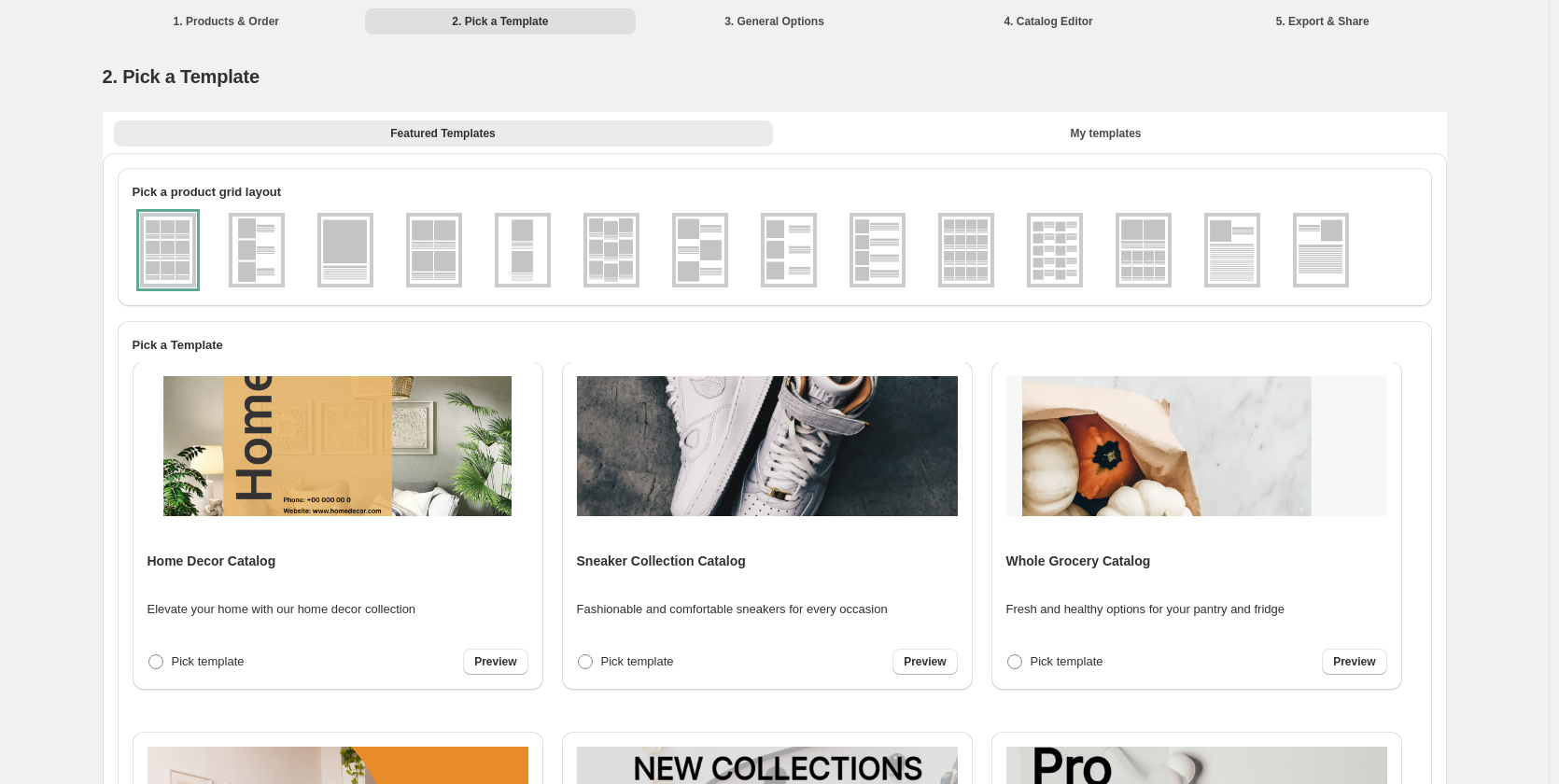
scroll to position [373, 0]
click at [1325, 658] on link "Preview" at bounding box center [1353, 660] width 65 height 26
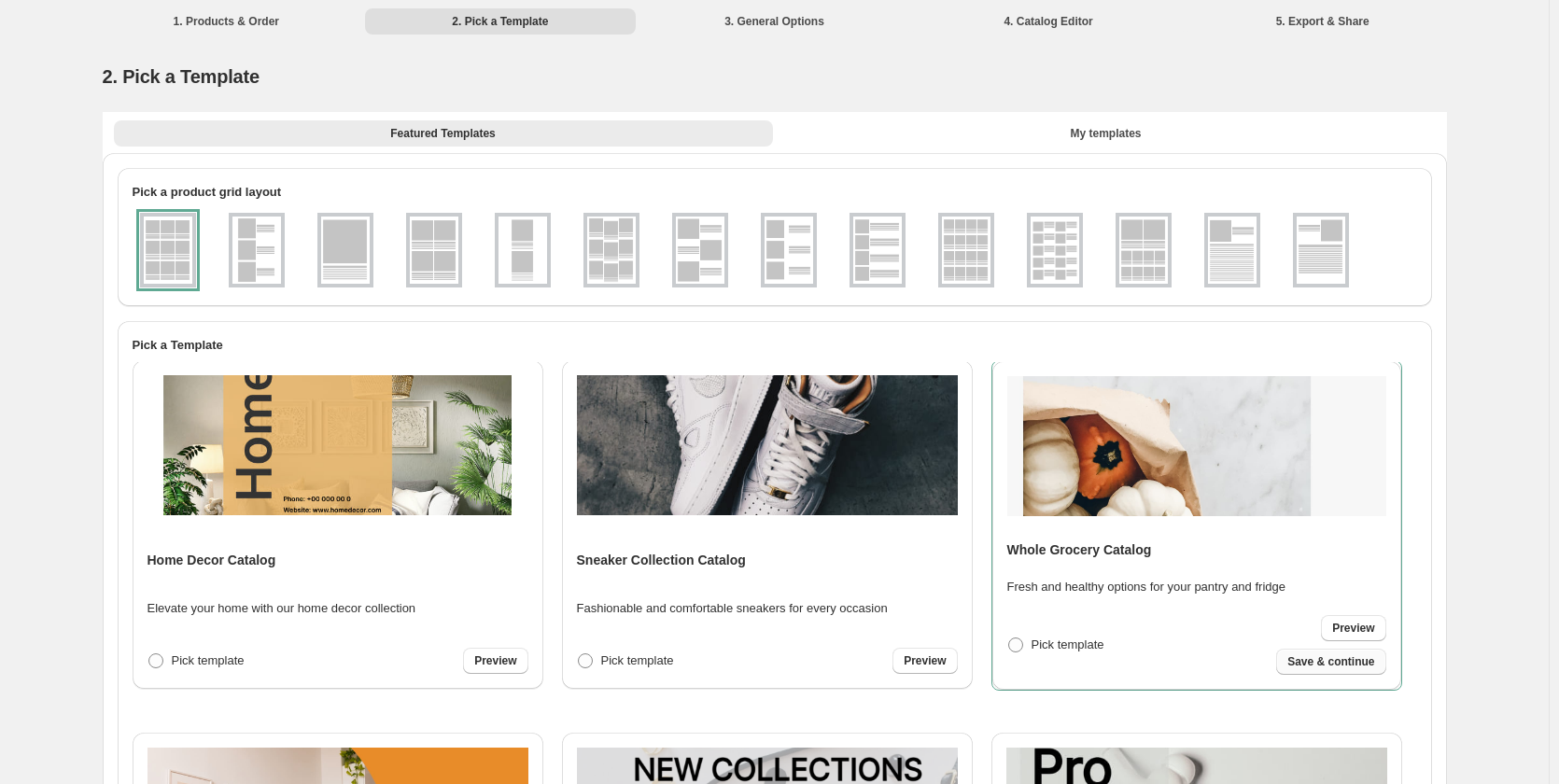
click at [1296, 670] on button "Save & continue" at bounding box center [1330, 661] width 109 height 26
select select "****"
select select "**********"
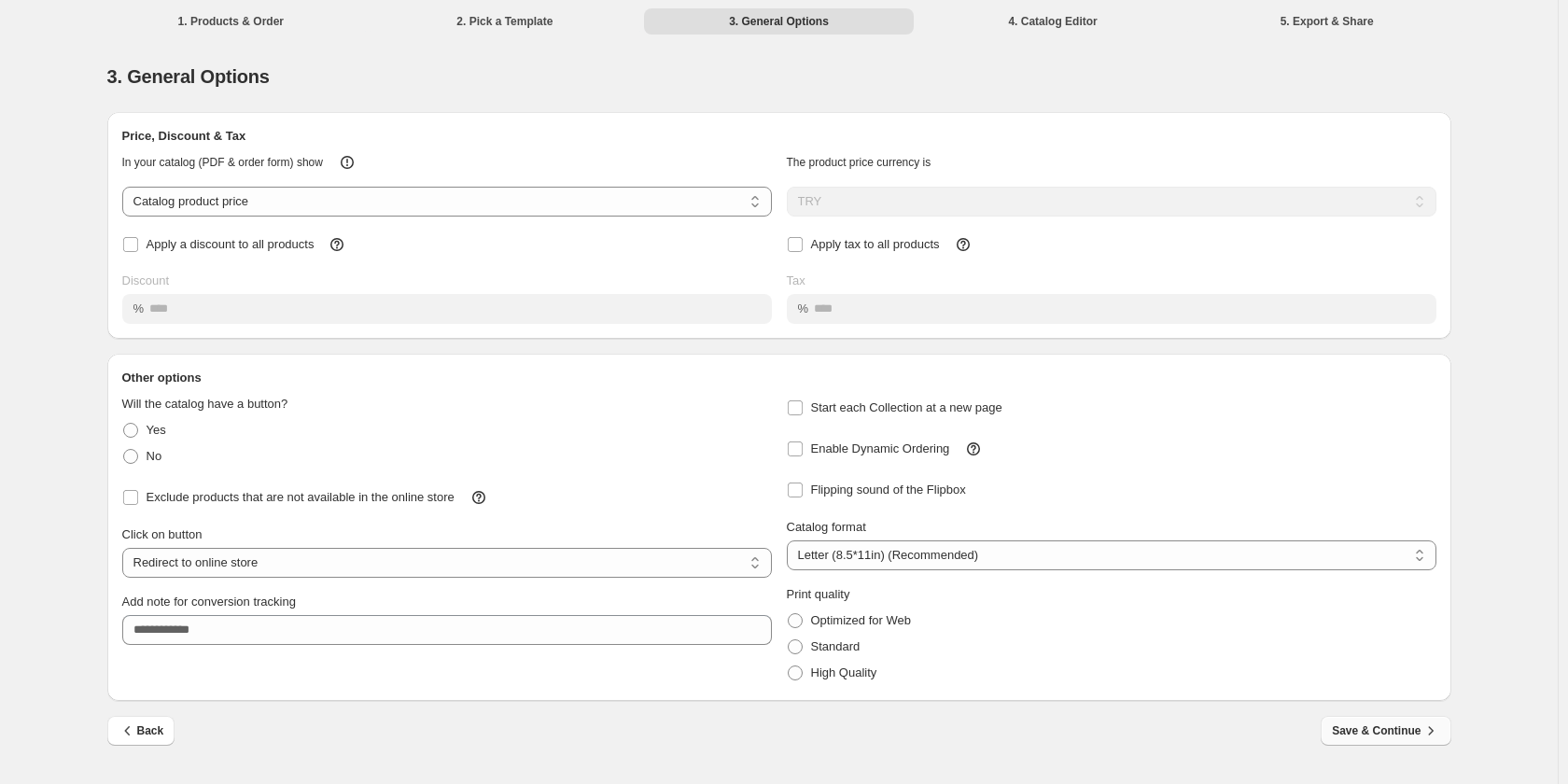
click at [1361, 726] on span "Save & Continue" at bounding box center [1385, 730] width 107 height 18
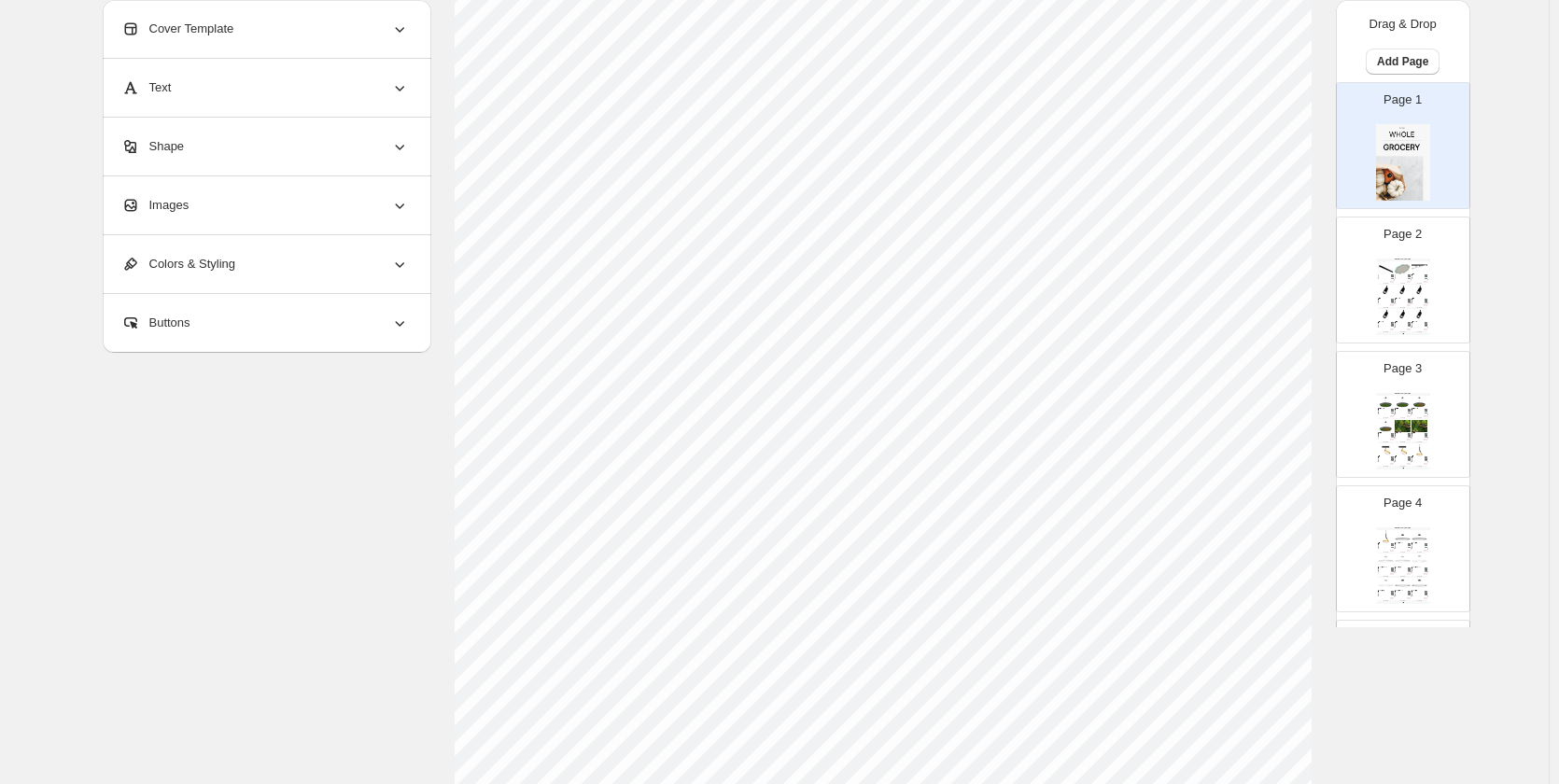
scroll to position [279, 0]
click at [1383, 272] on img at bounding box center [1385, 267] width 15 height 13
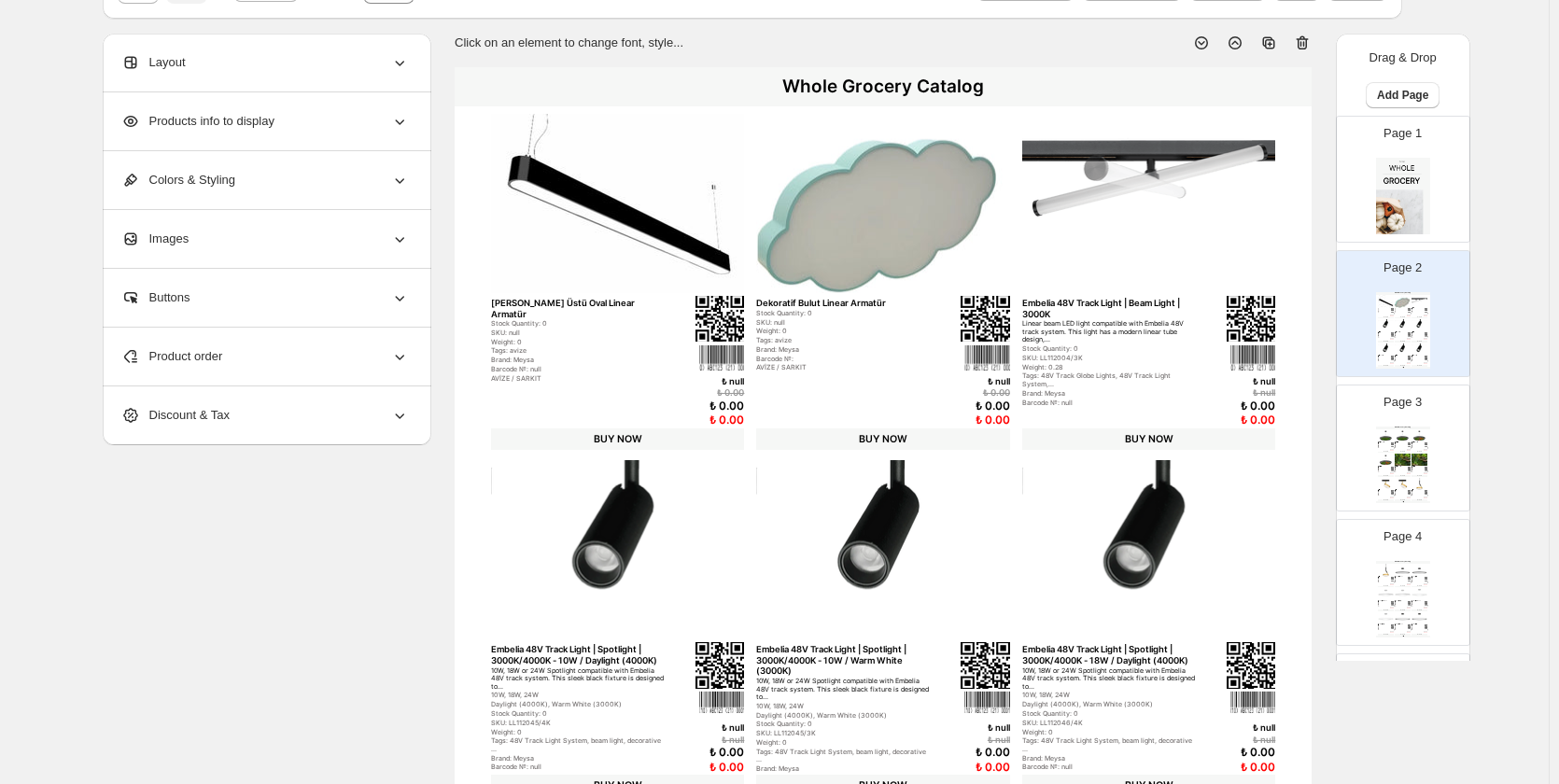
scroll to position [196, 0]
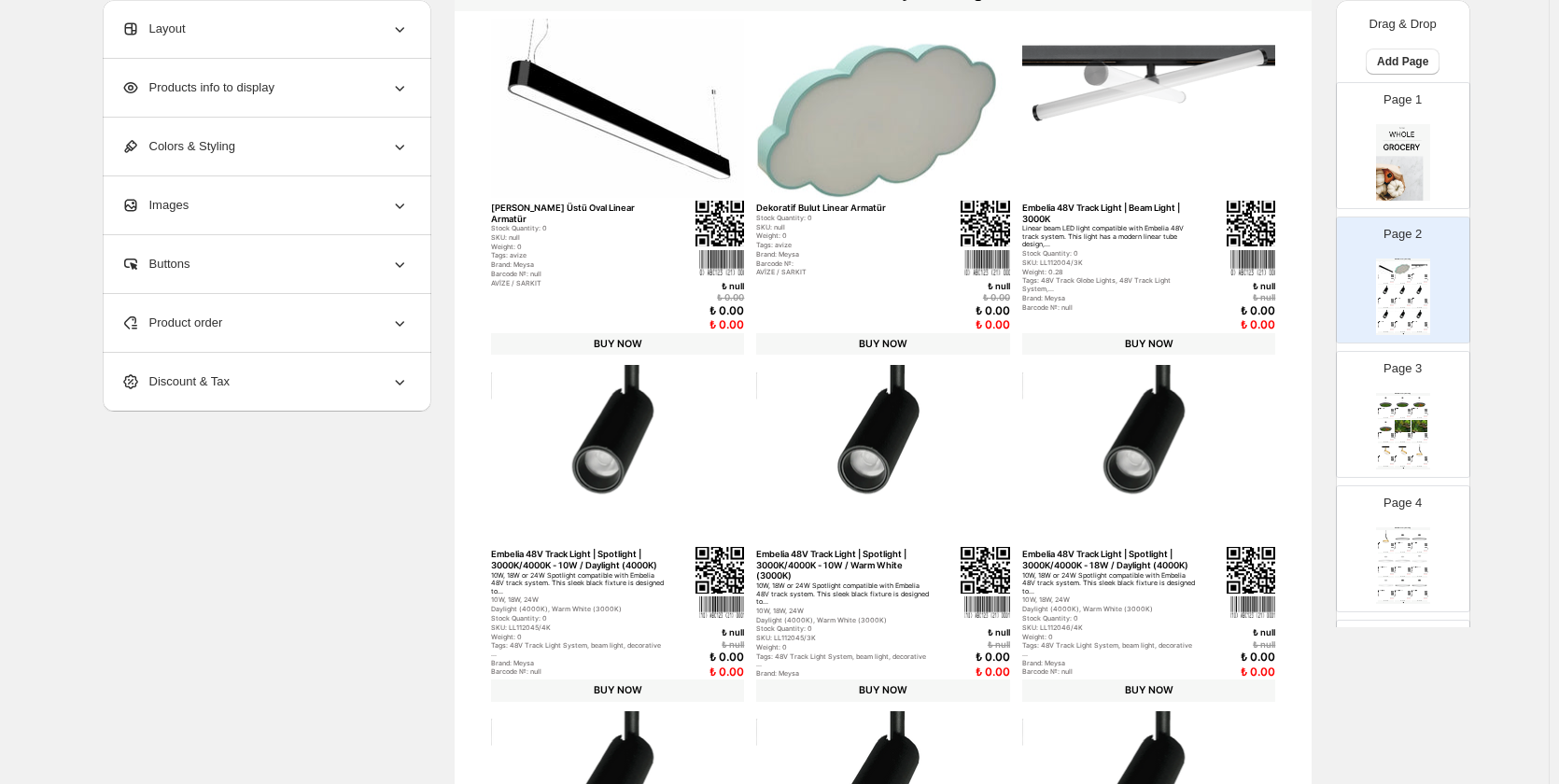
click at [1386, 422] on img at bounding box center [1385, 425] width 15 height 13
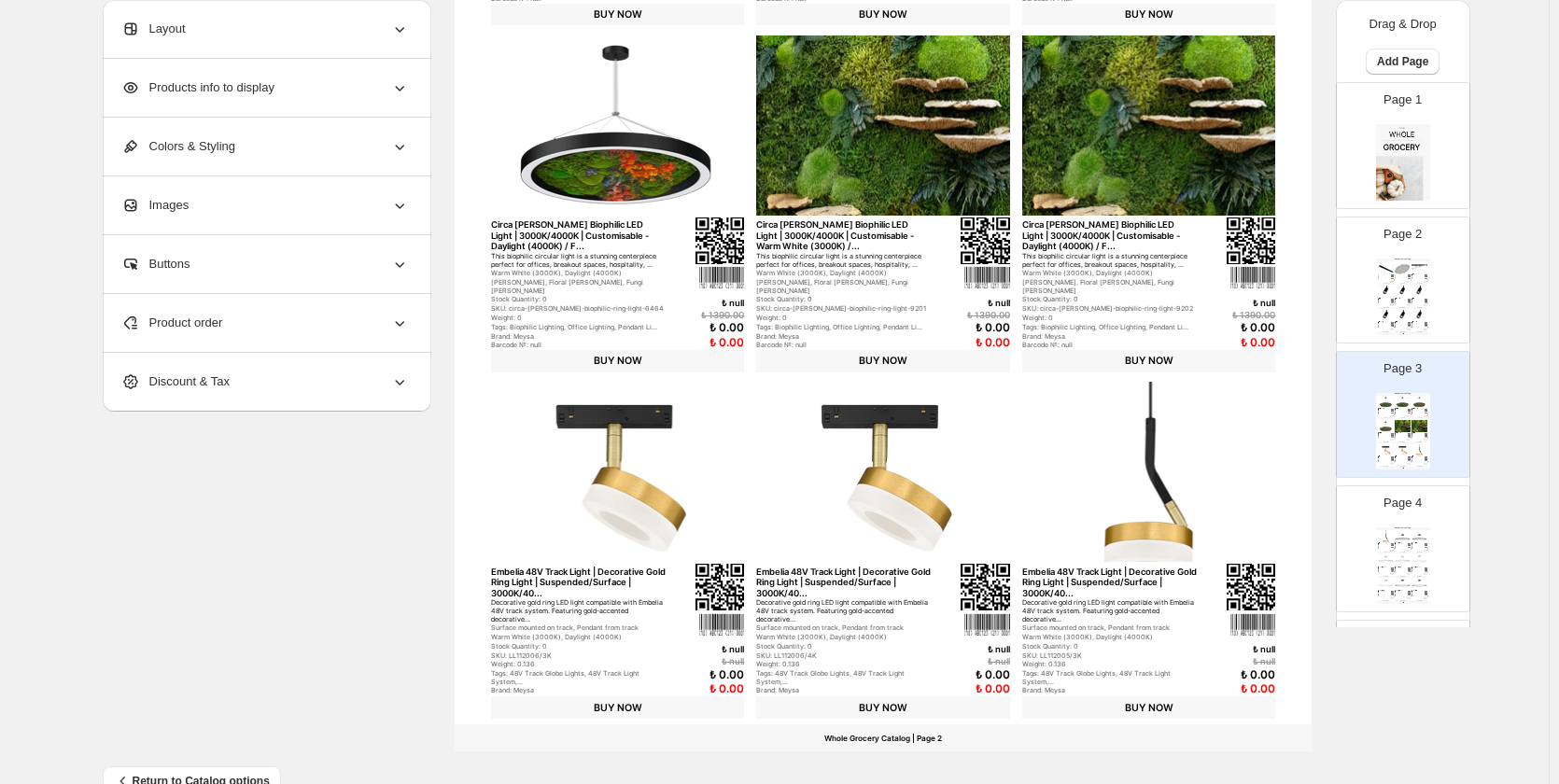
scroll to position [569, 0]
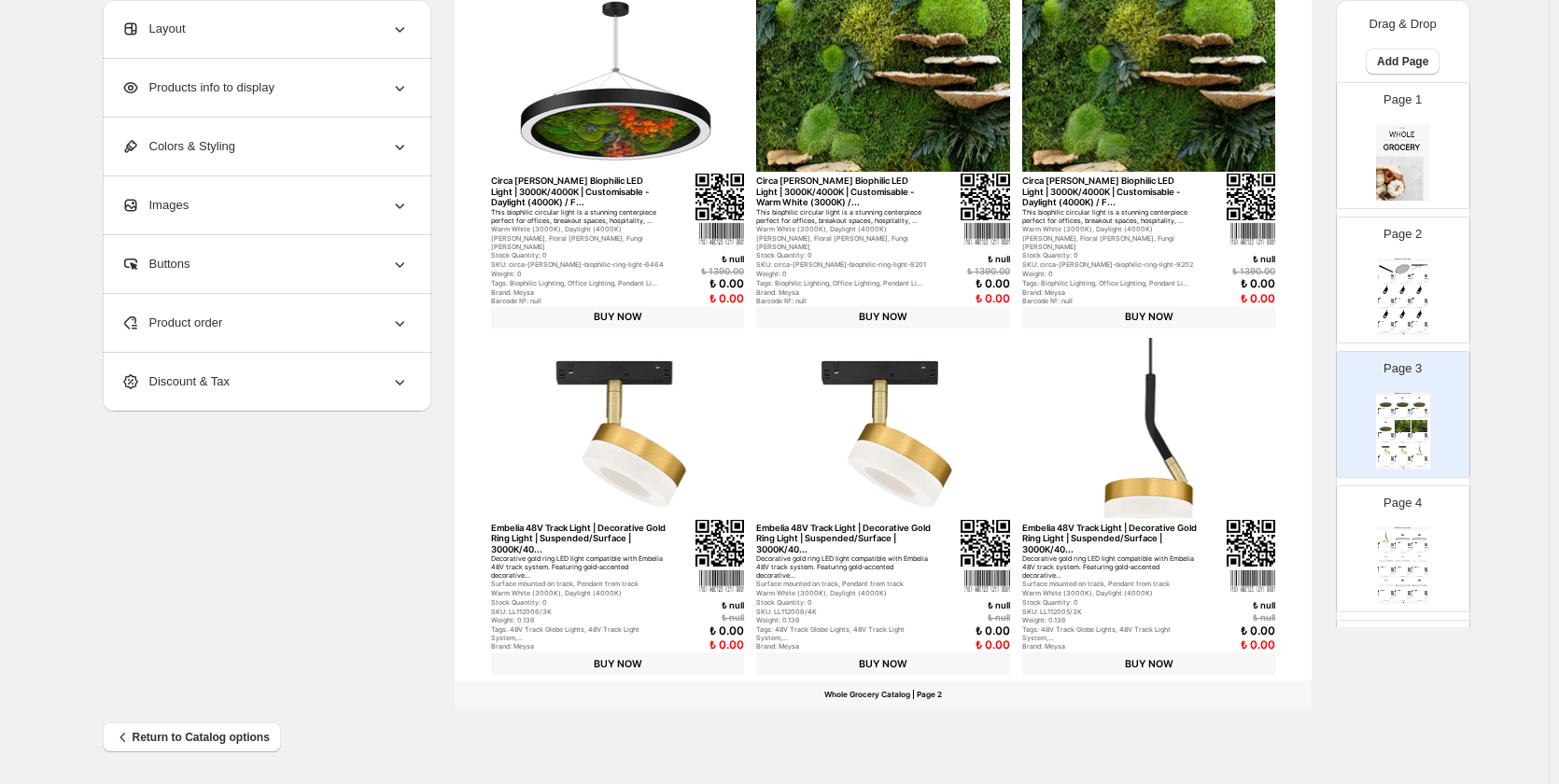
click at [1389, 552] on div "BUY NOW" at bounding box center [1385, 553] width 15 height 2
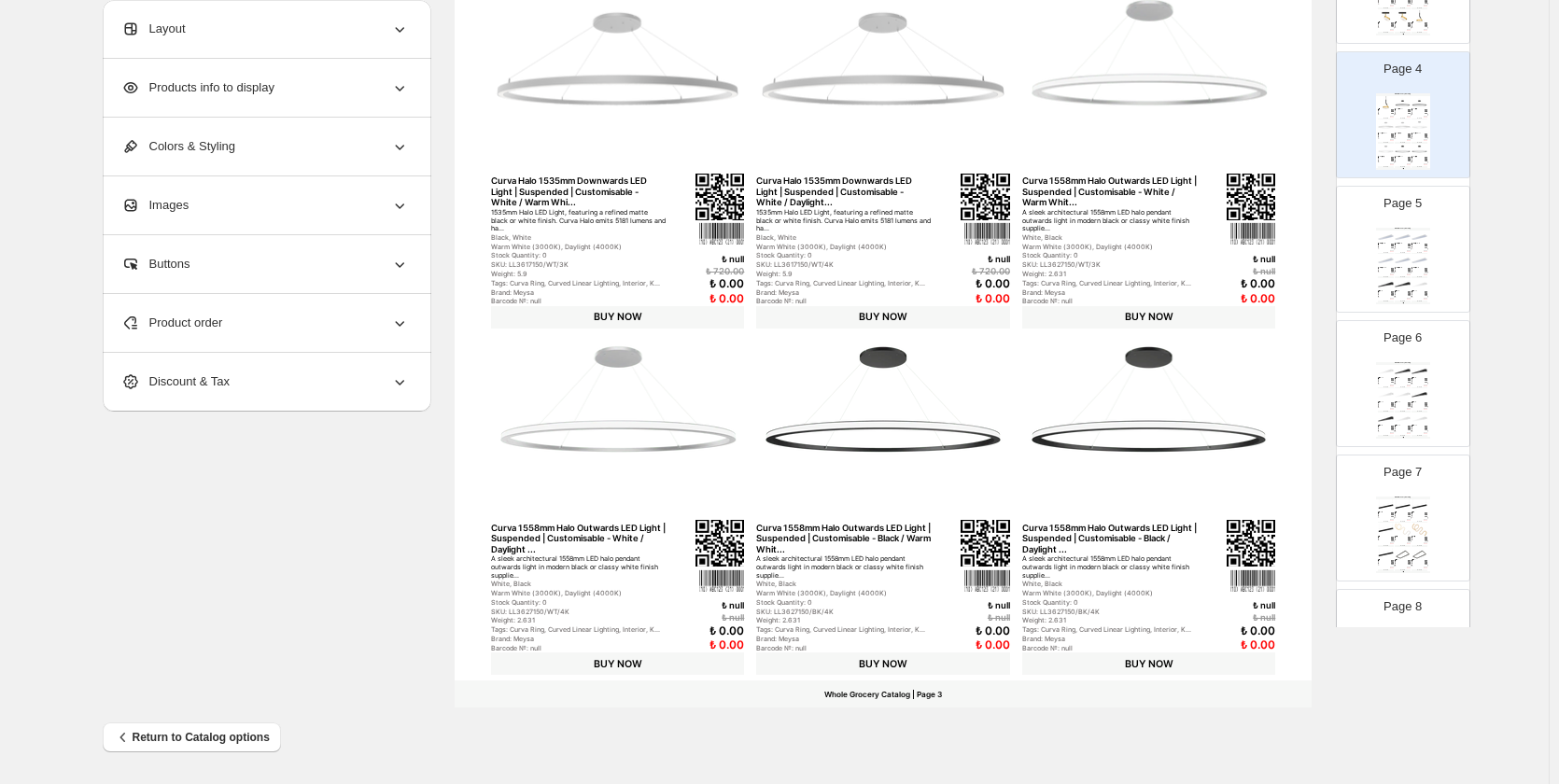
scroll to position [560, 0]
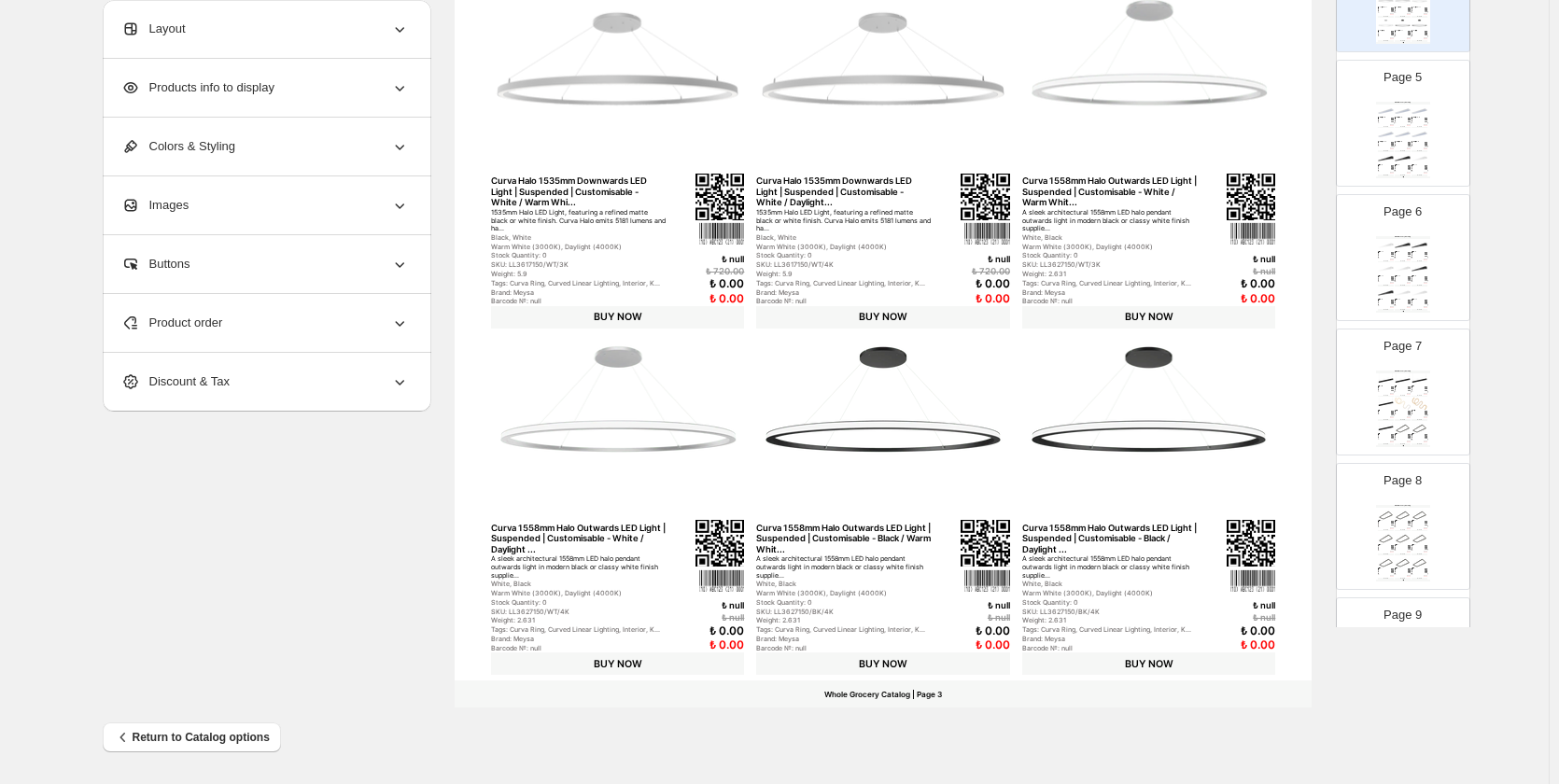
click at [1396, 147] on div "Tags: Interior, led linear suspended, Linear [PERSON_NAME] l..." at bounding box center [1400, 146] width 12 height 1
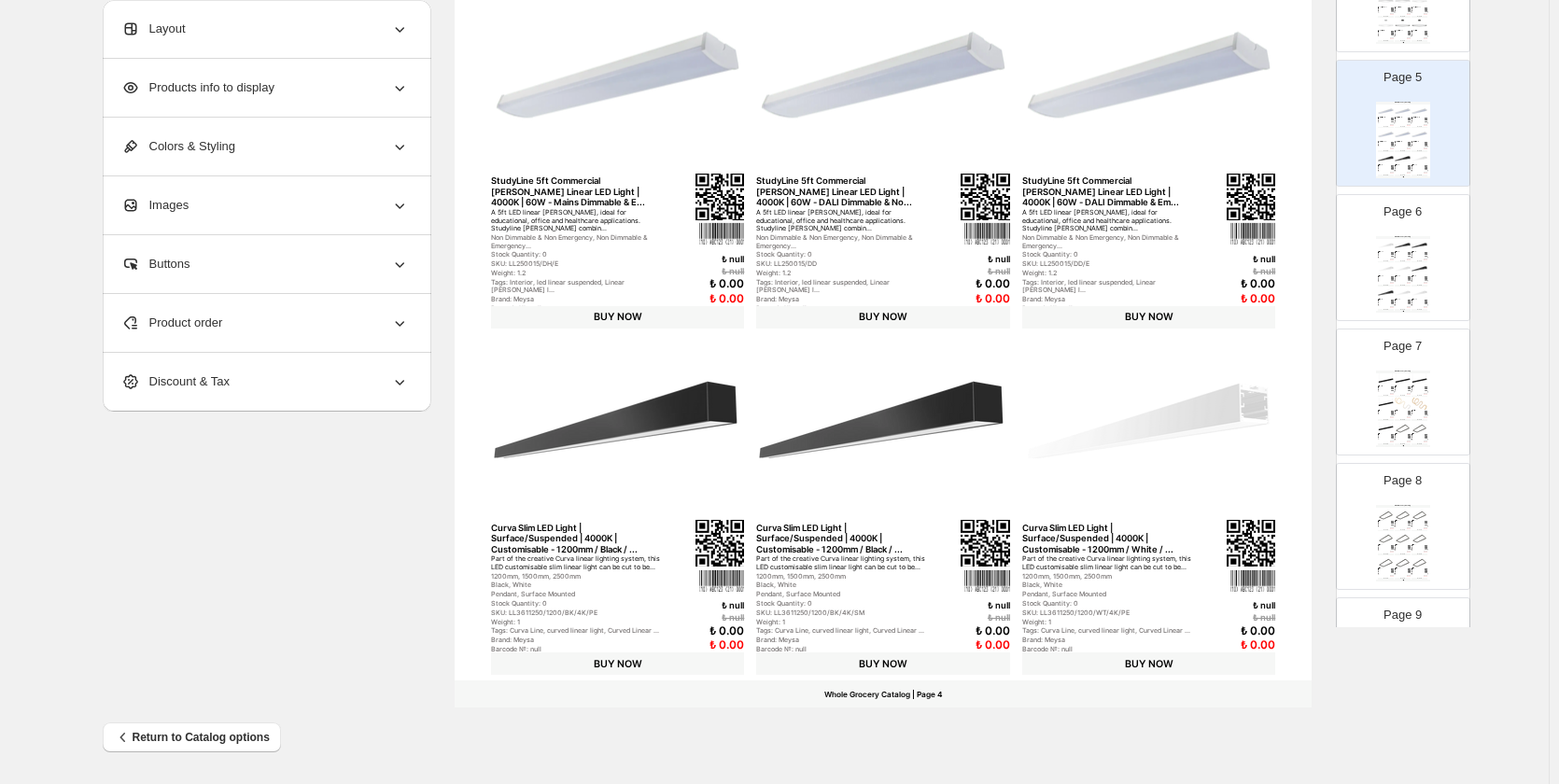
click at [1433, 288] on div "Page 6 Whole Grocery Catalog Curva Slim LED Light | Surface/Suspended | 4000K |…" at bounding box center [1396, 249] width 118 height 125
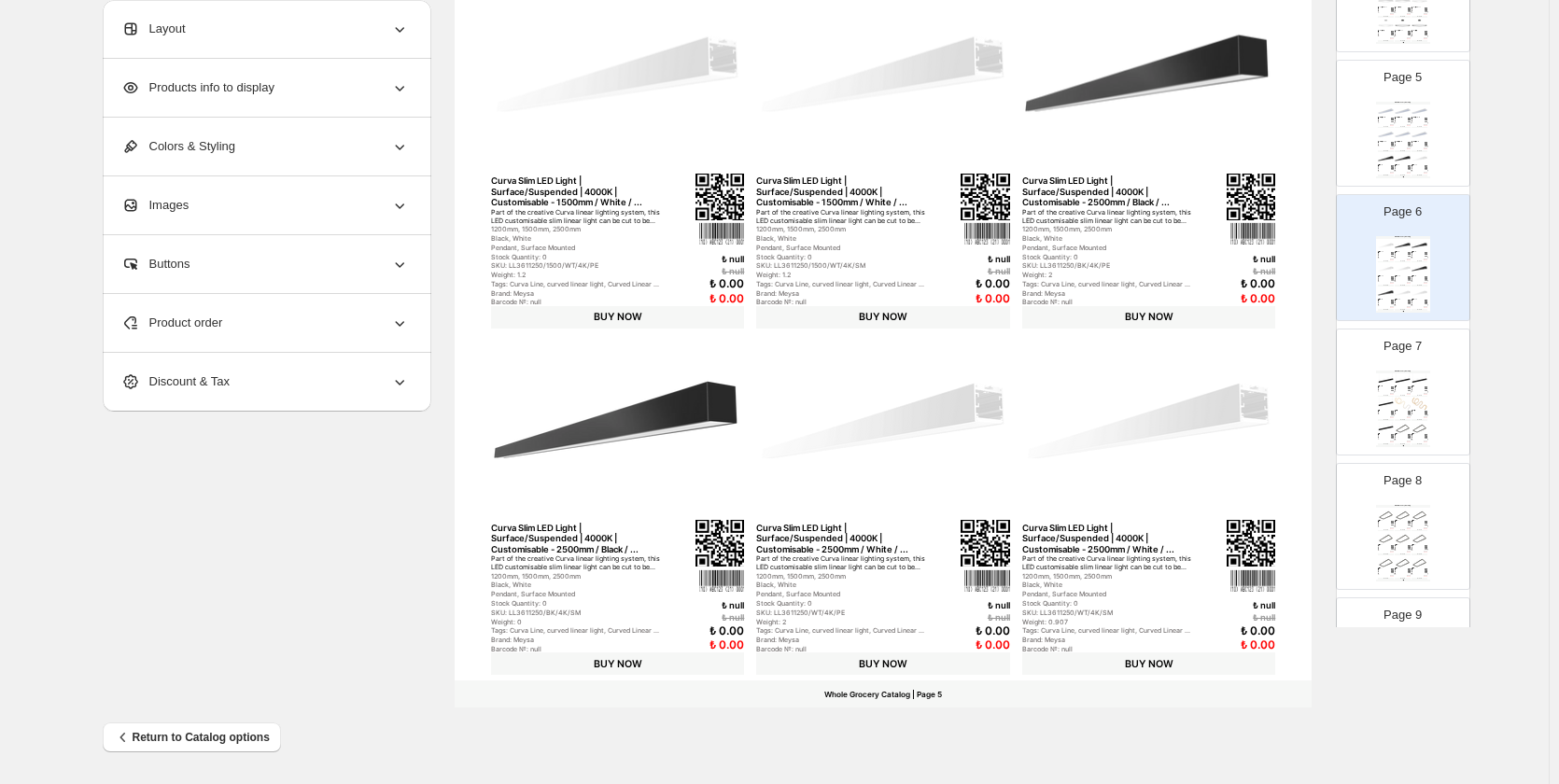
click at [1416, 414] on div "Weight: 1" at bounding box center [1417, 413] width 12 height 1
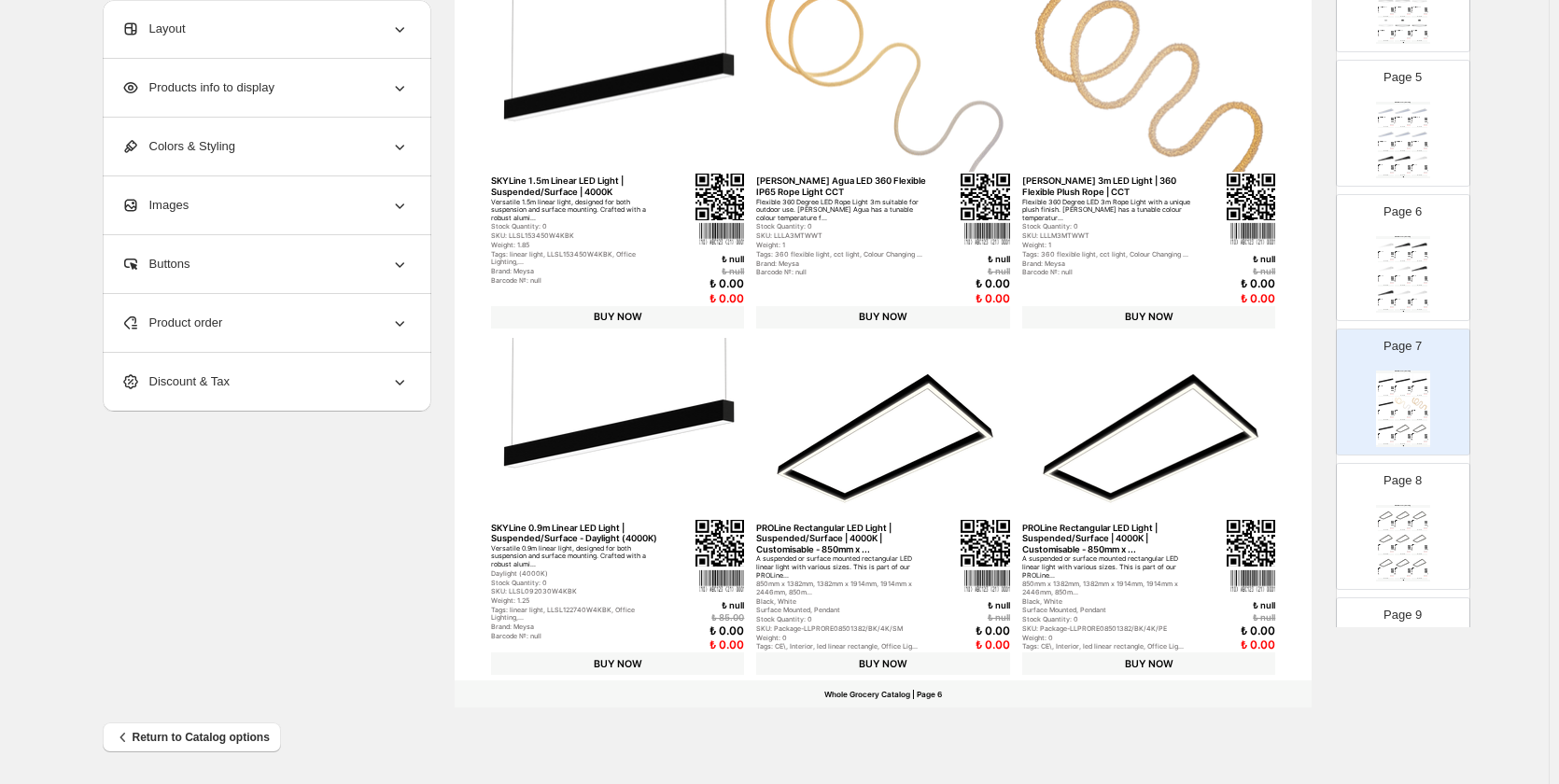
click at [1395, 519] on img at bounding box center [1402, 513] width 15 height 13
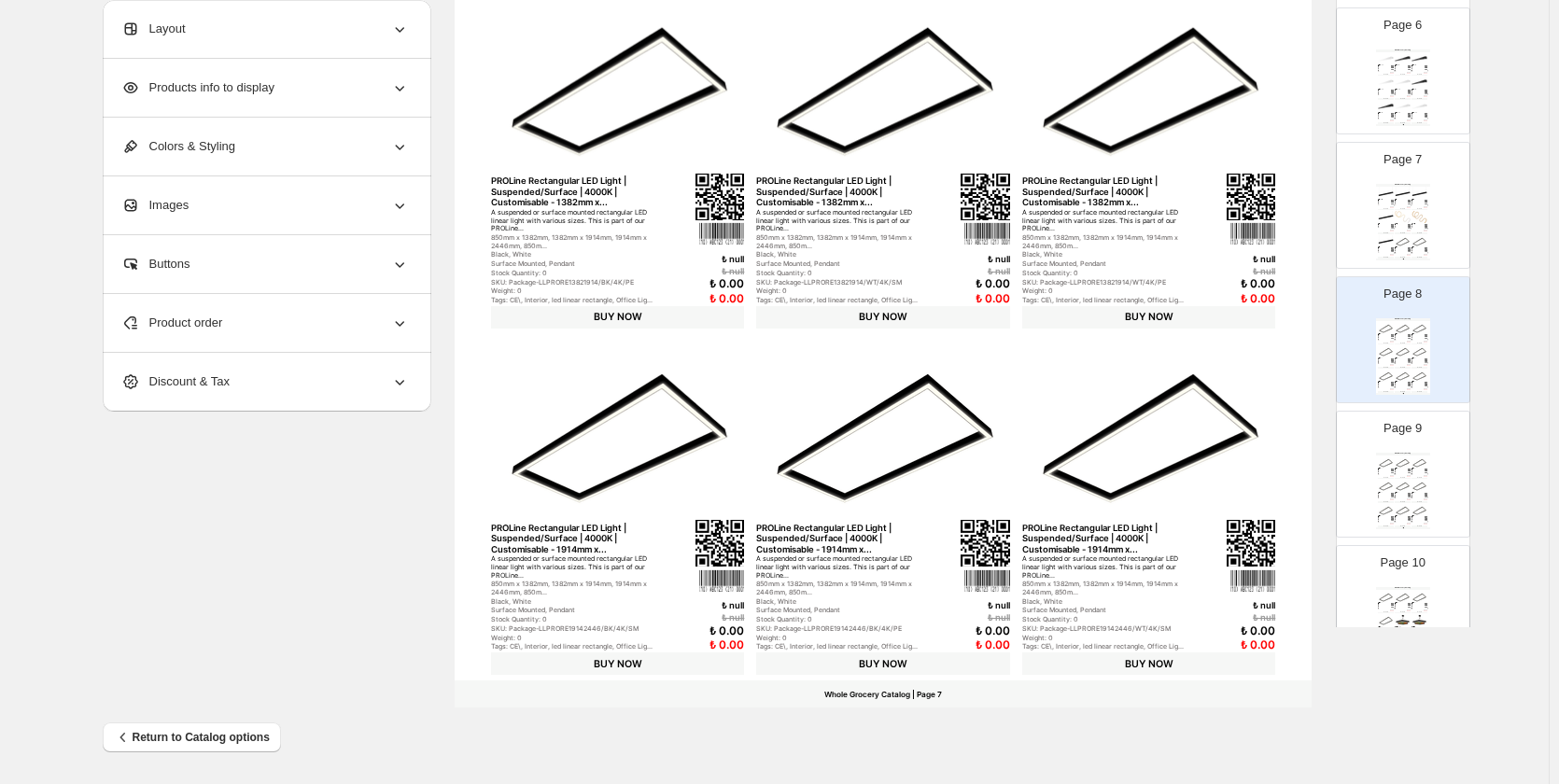
click at [1368, 454] on div "Page 9 Whole Grocery Catalog PROLine Rectangular LED Light | Suspended/Surface …" at bounding box center [1396, 466] width 118 height 125
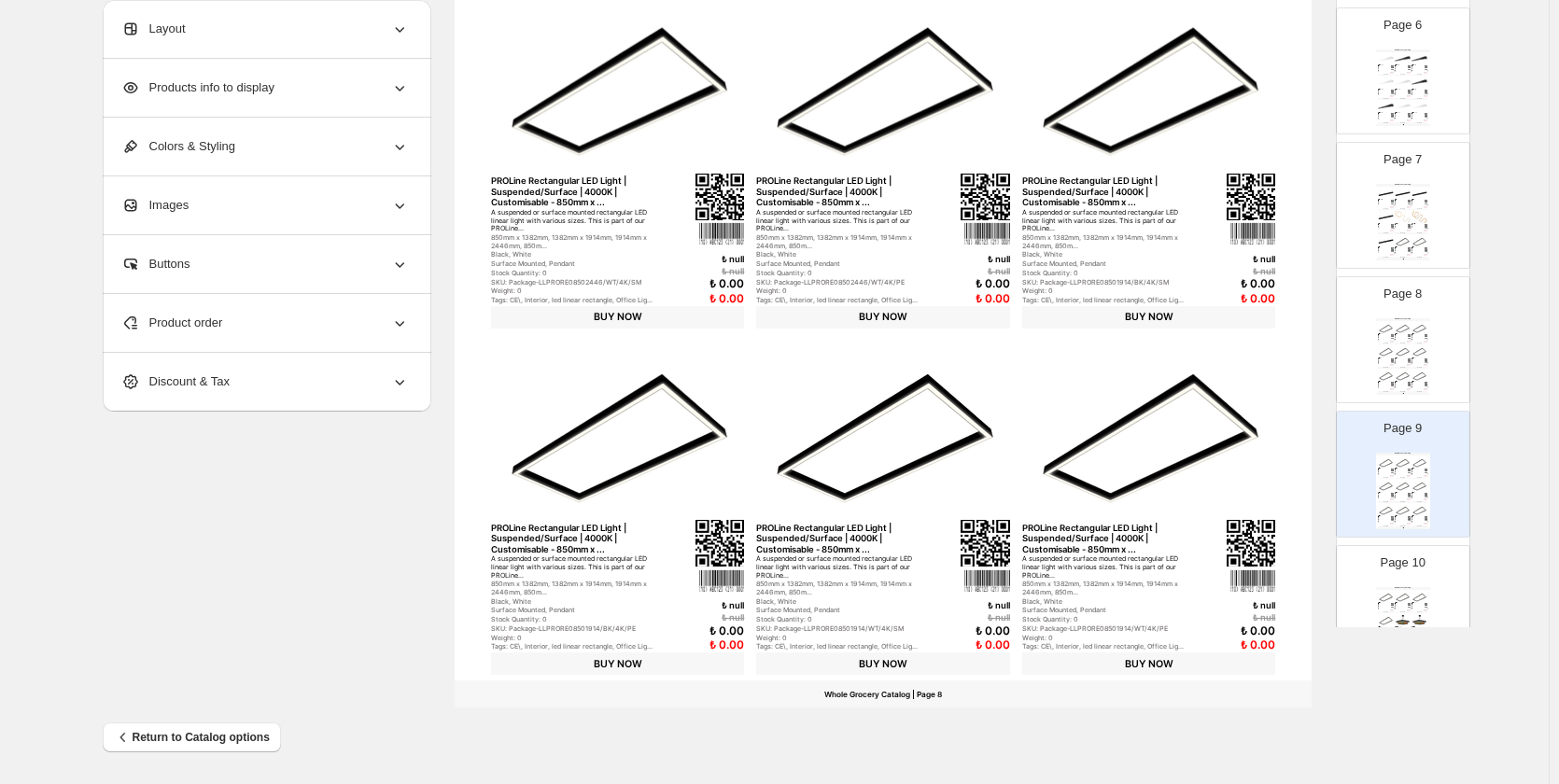
scroll to position [839, 0]
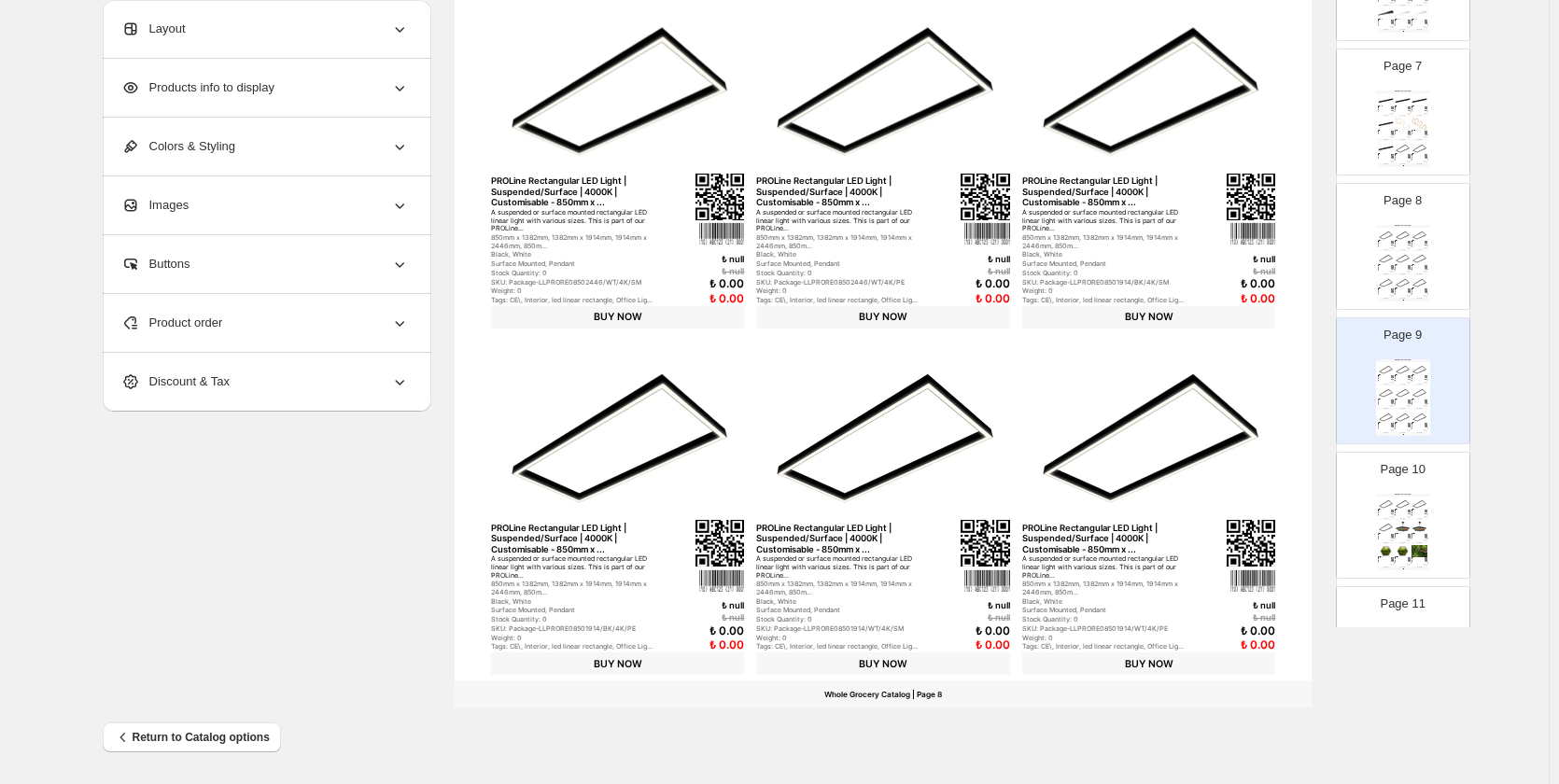
click at [1398, 493] on div "Whole Grocery Catalog" at bounding box center [1402, 494] width 54 height 3
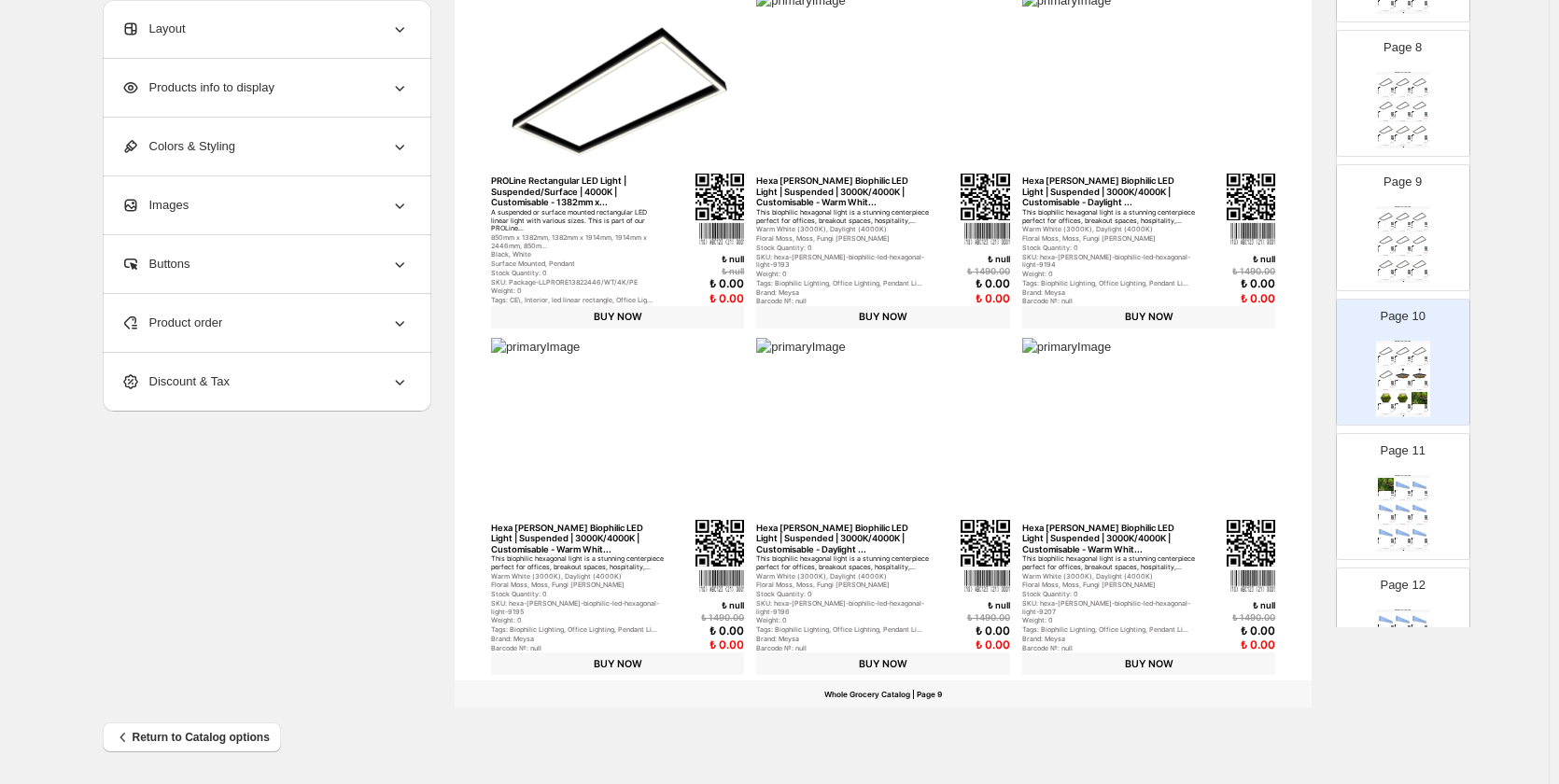
scroll to position [1026, 0]
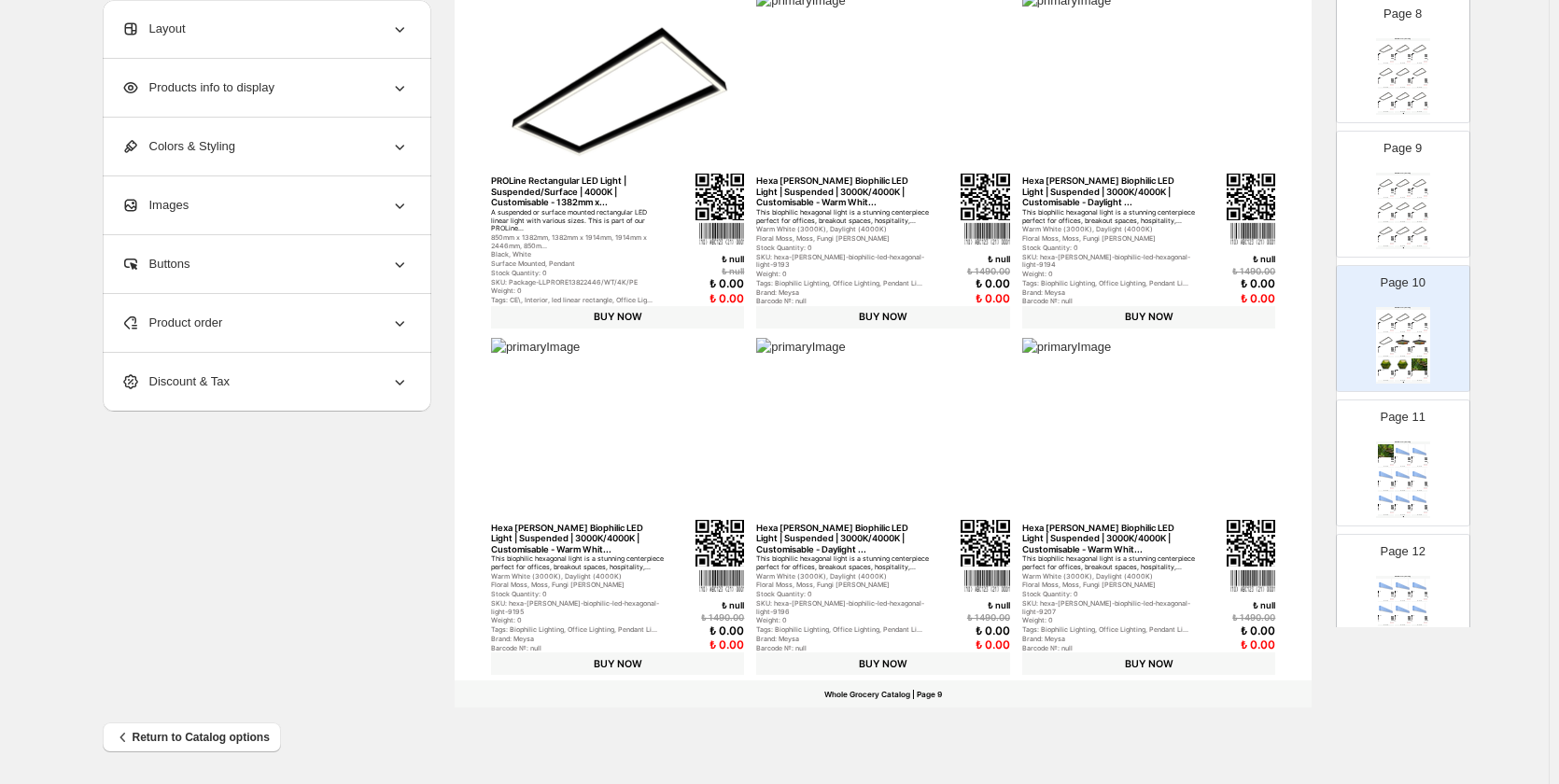
click at [1397, 493] on img at bounding box center [1402, 499] width 15 height 13
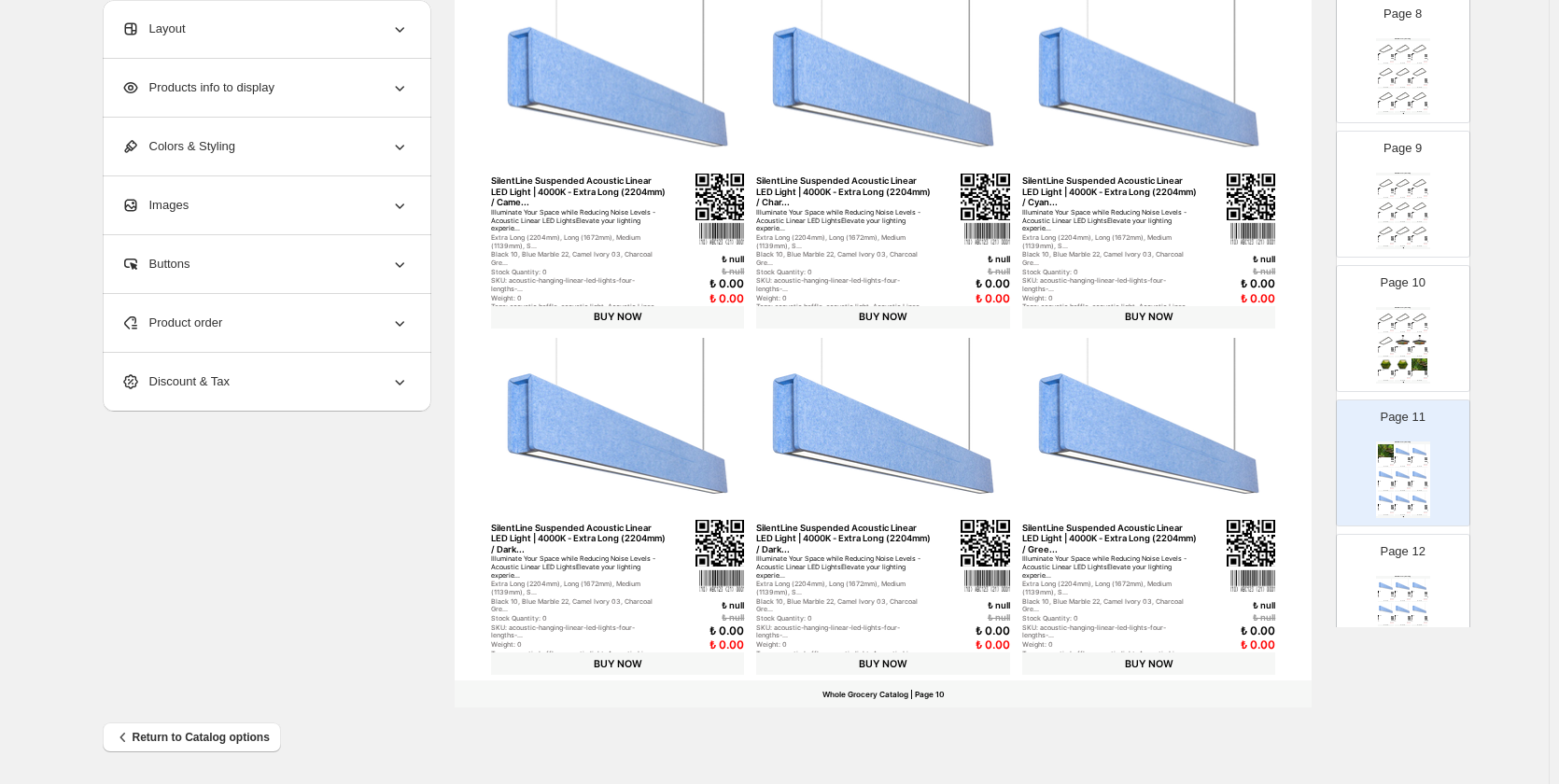
click at [1395, 575] on div "Whole Grocery Catalog" at bounding box center [1402, 576] width 54 height 3
type input "**"
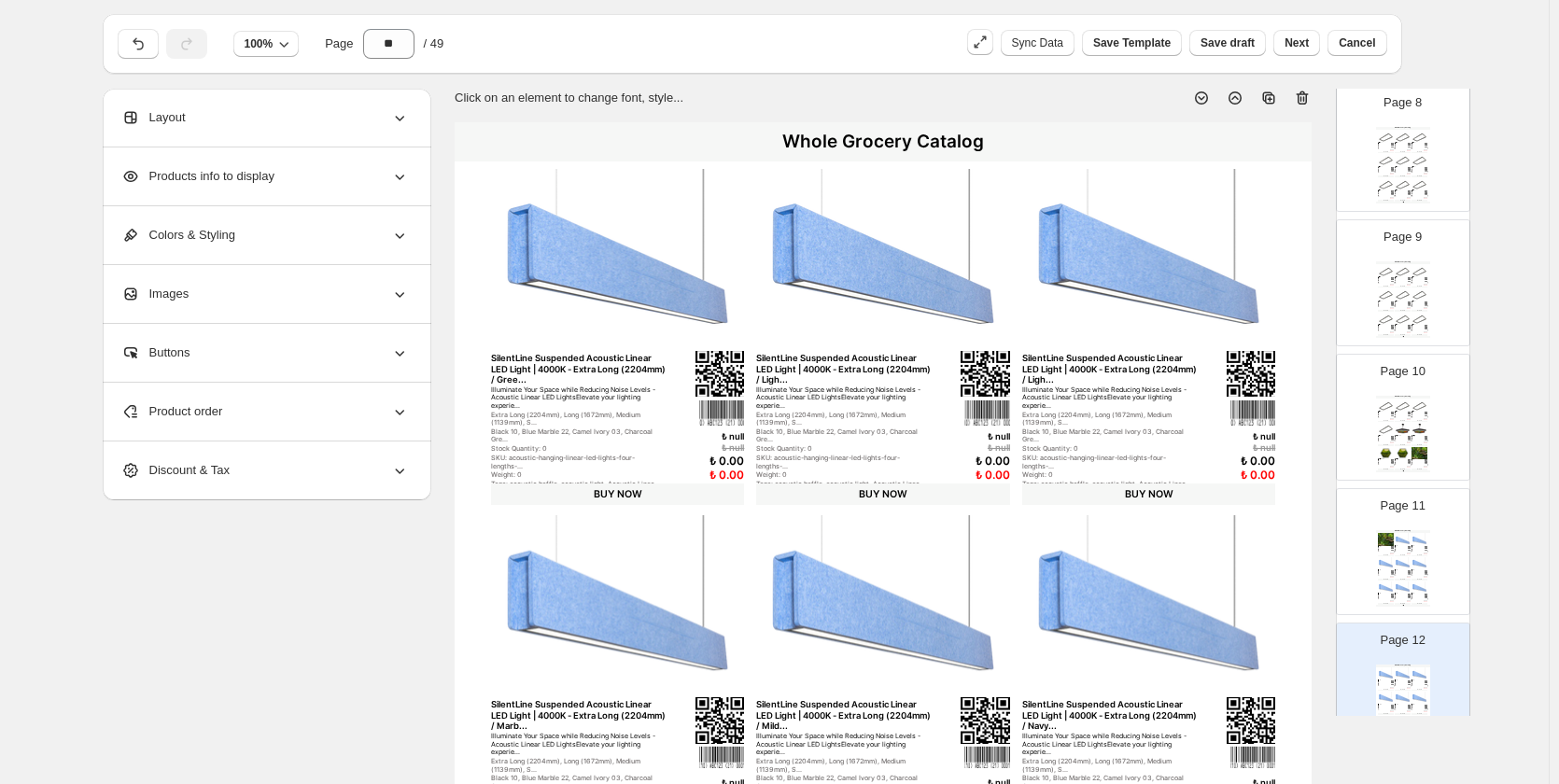
scroll to position [0, 0]
